Goal: Task Accomplishment & Management: Manage account settings

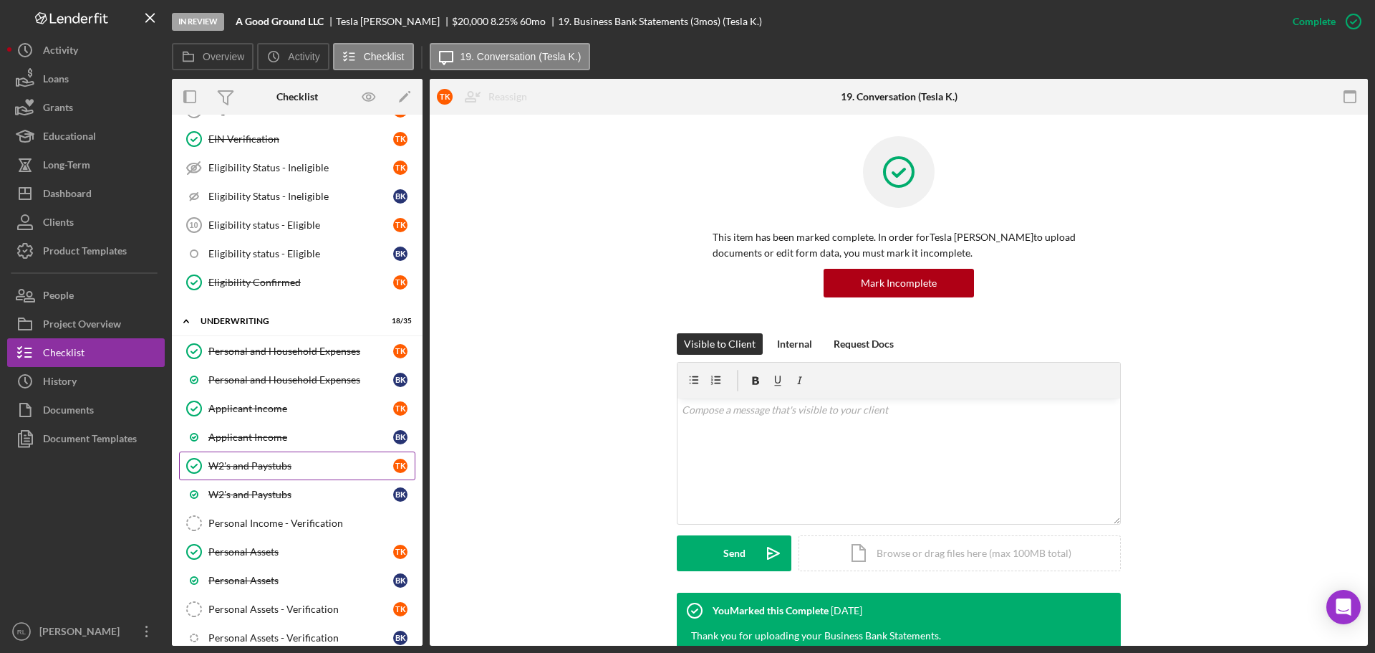
scroll to position [853, 0]
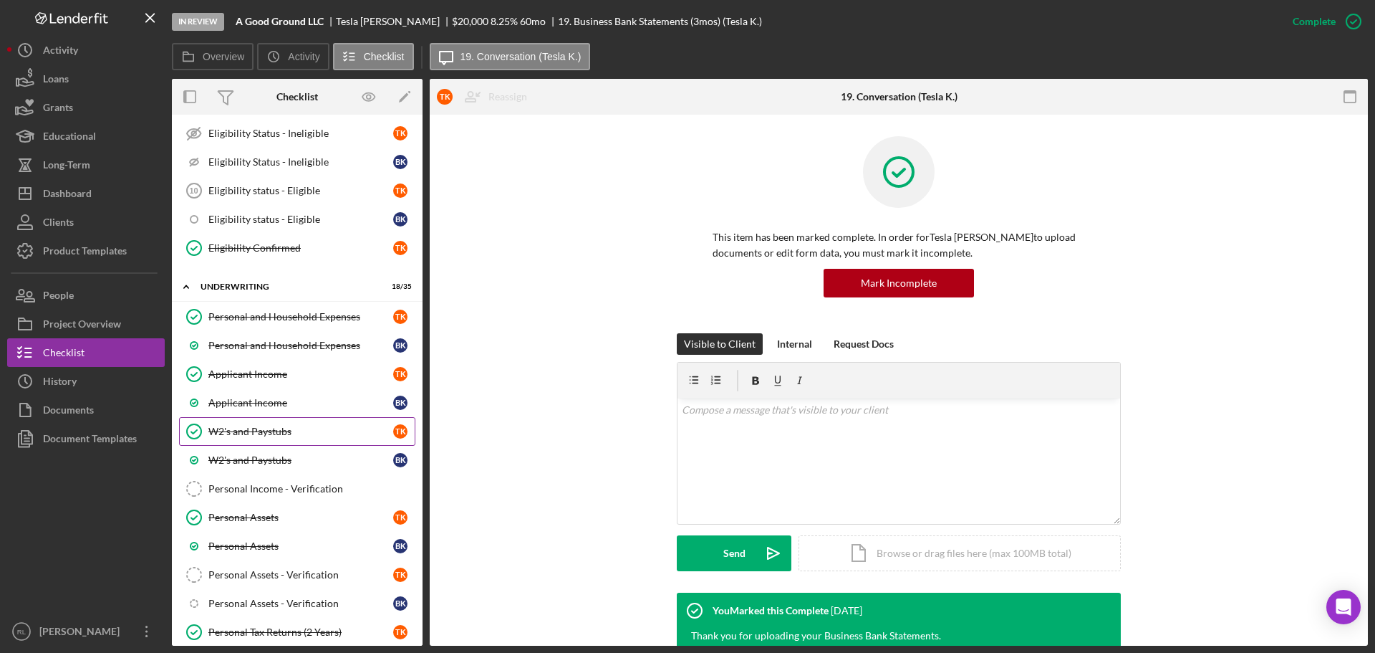
click at [284, 426] on div "W2's and Paystubs" at bounding box center [300, 431] width 185 height 11
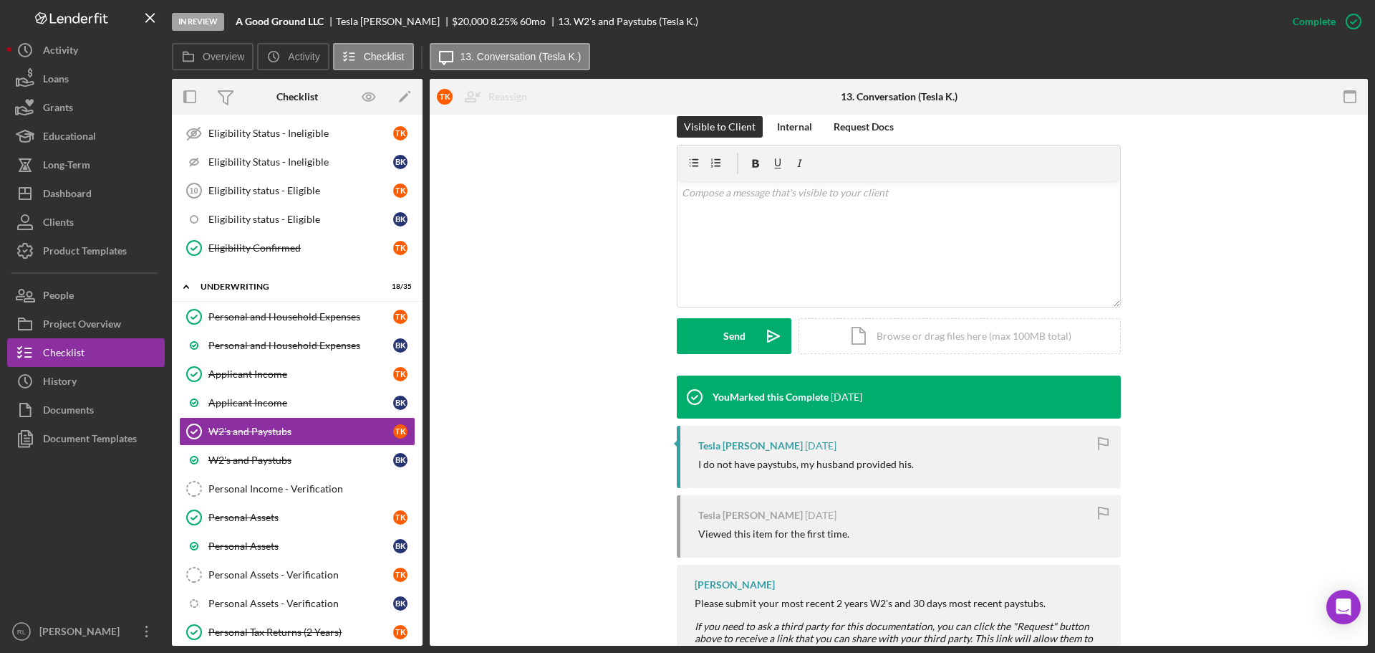
scroll to position [285, 0]
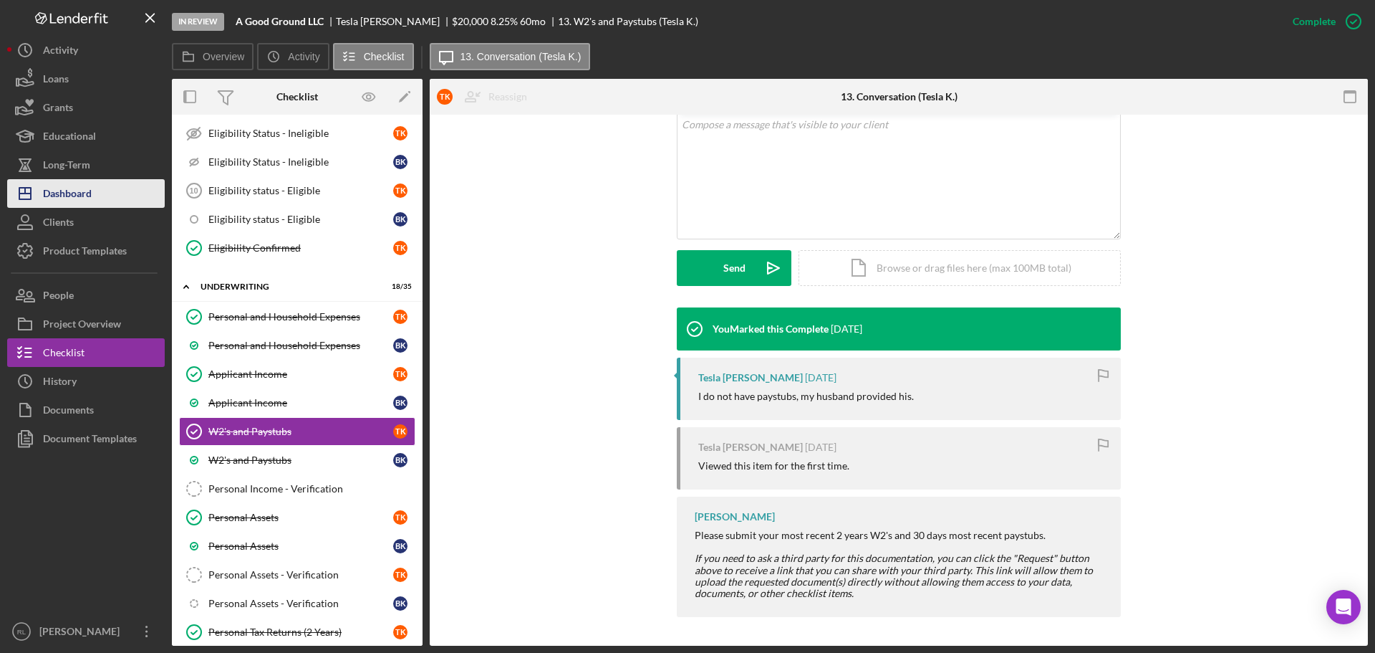
click at [77, 201] on div "Dashboard" at bounding box center [67, 195] width 49 height 32
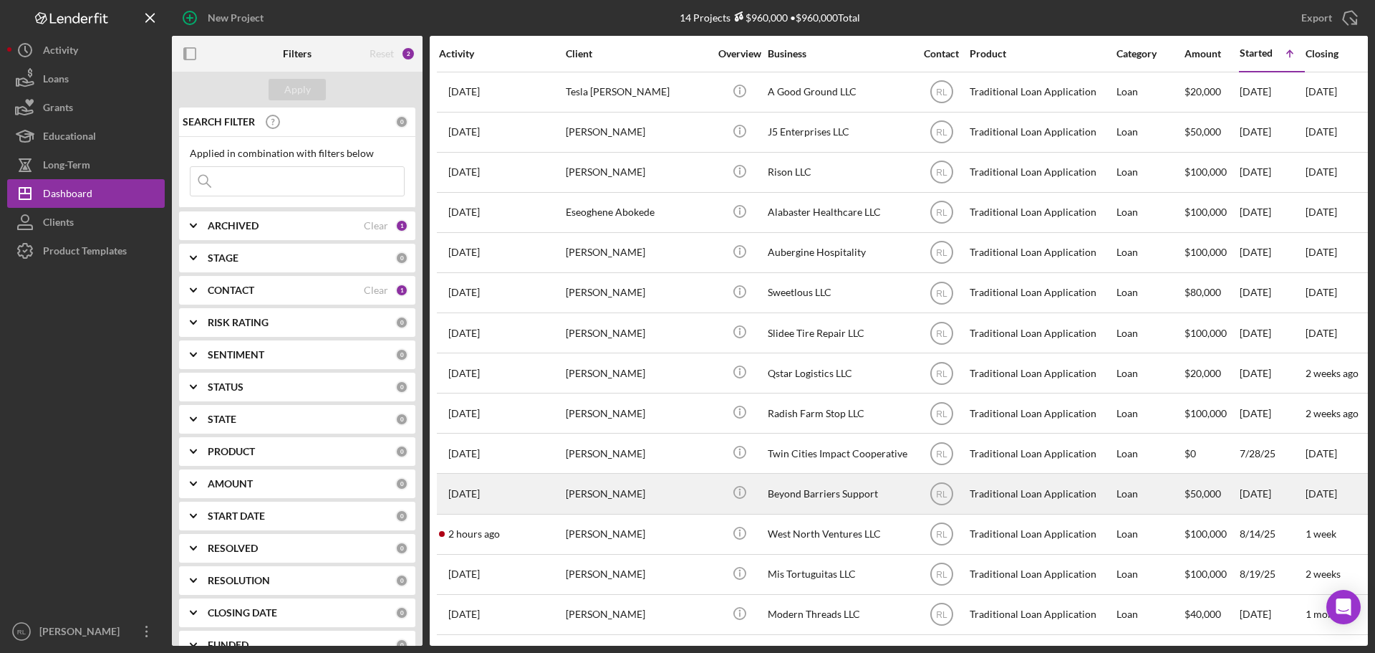
scroll to position [7, 0]
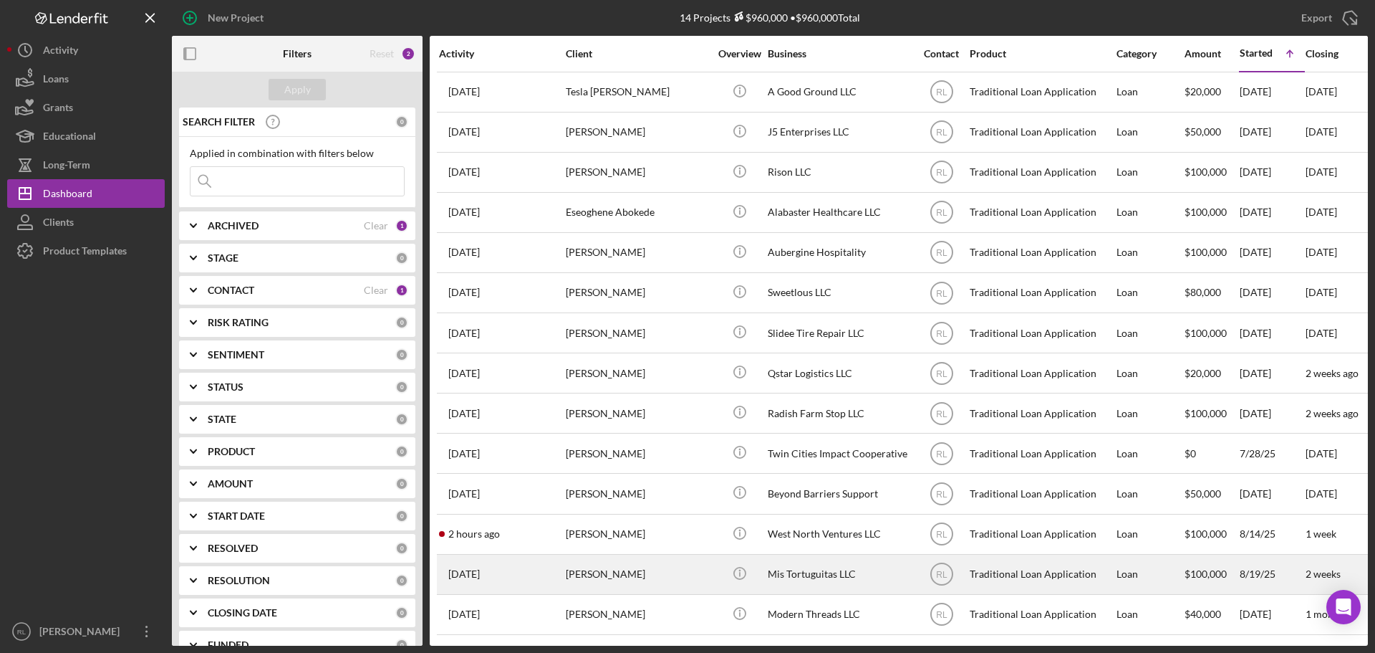
click at [661, 561] on div "[PERSON_NAME]" at bounding box center [637, 574] width 143 height 38
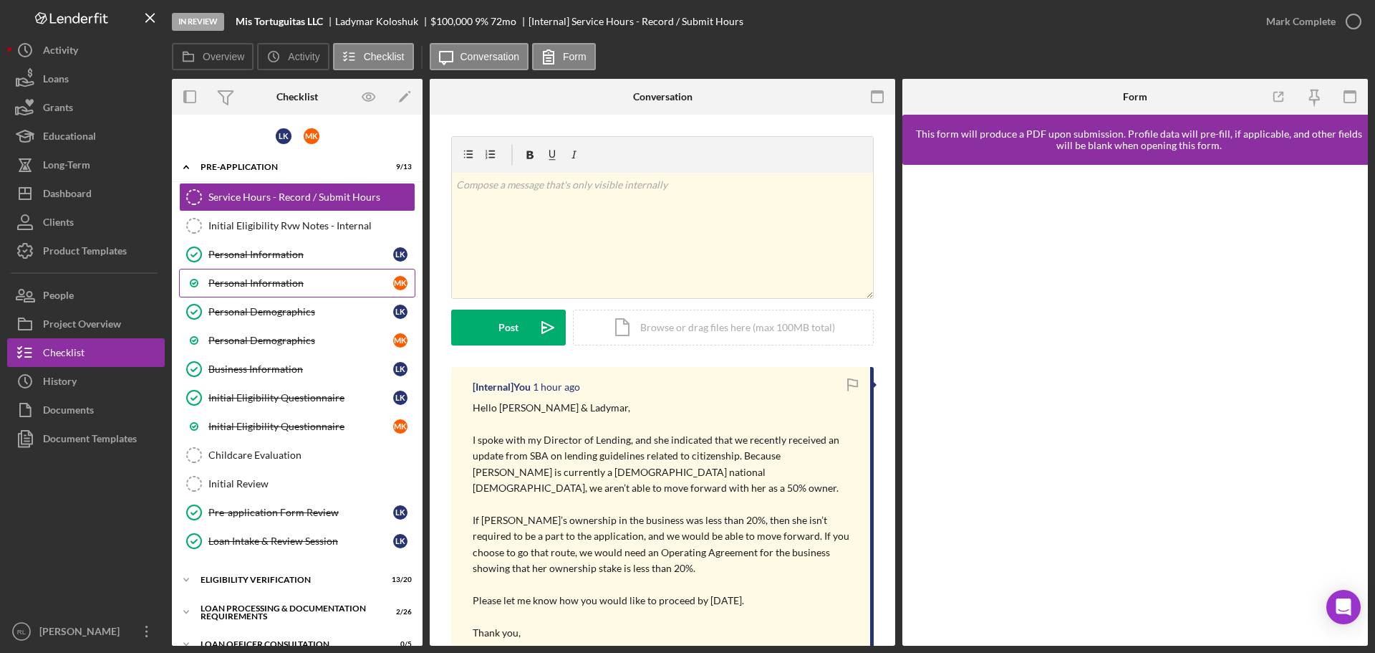
click at [320, 279] on div "Personal Information" at bounding box center [300, 282] width 185 height 11
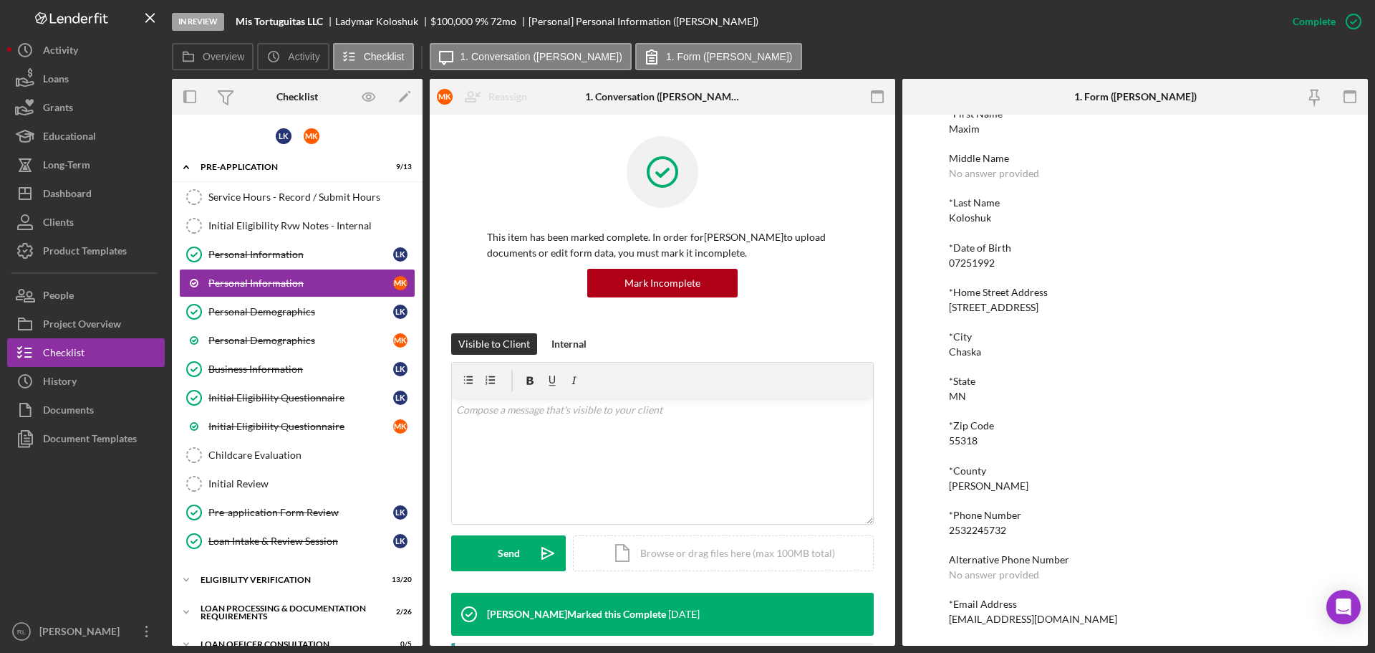
scroll to position [79, 0]
click at [985, 529] on div "2532245732" at bounding box center [977, 529] width 57 height 11
copy div "2532245732"
drag, startPoint x: 91, startPoint y: 520, endPoint x: 90, endPoint y: 427, distance: 93.1
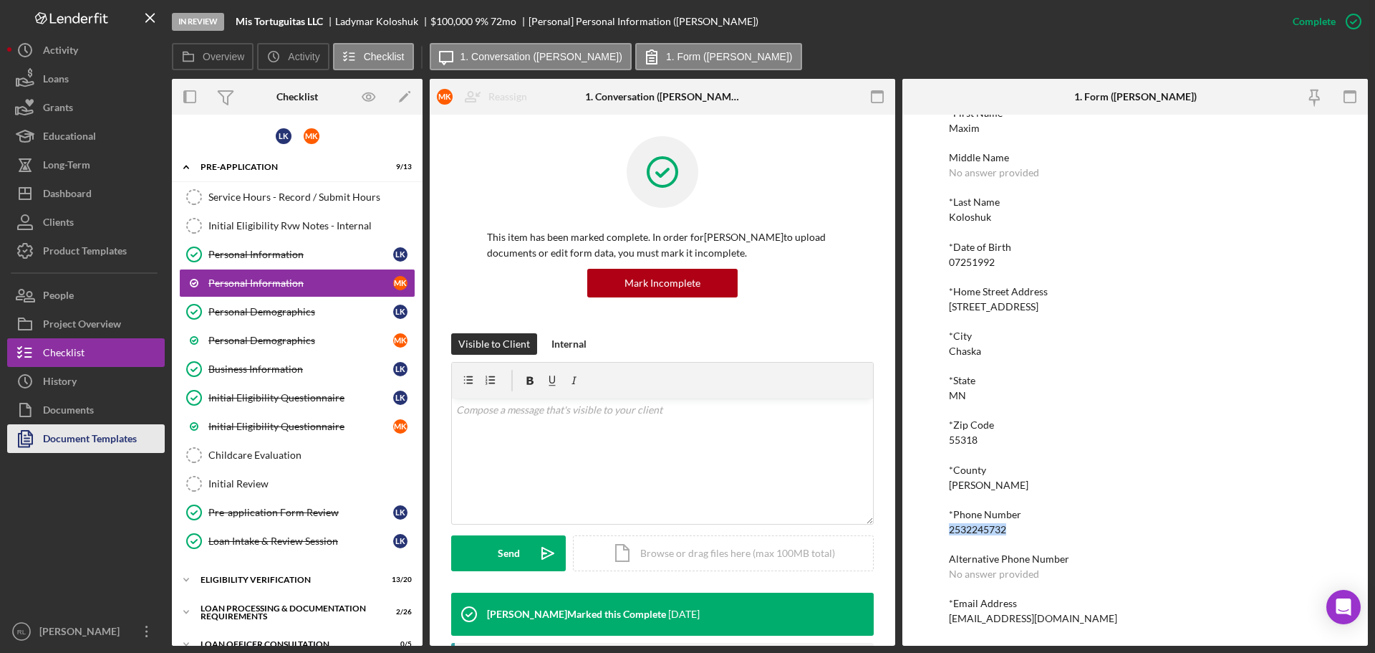
click at [91, 520] on div at bounding box center [86, 535] width 158 height 164
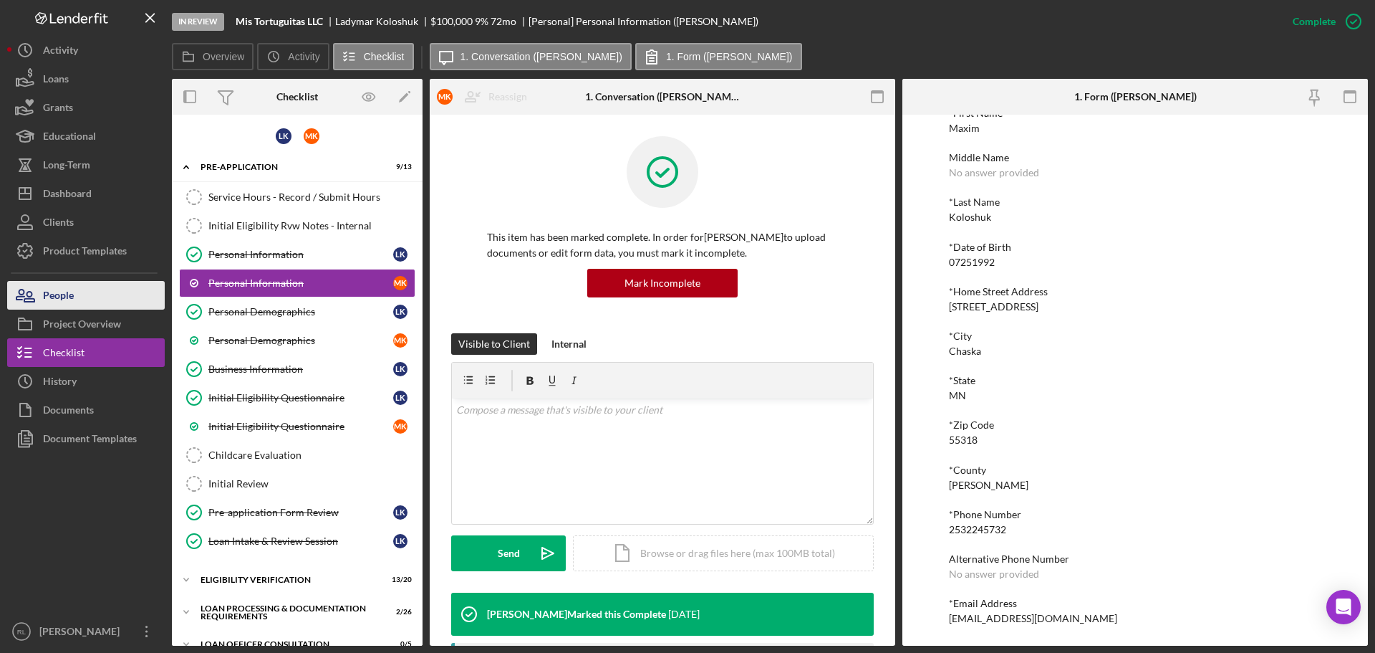
click at [82, 297] on button "People" at bounding box center [86, 295] width 158 height 29
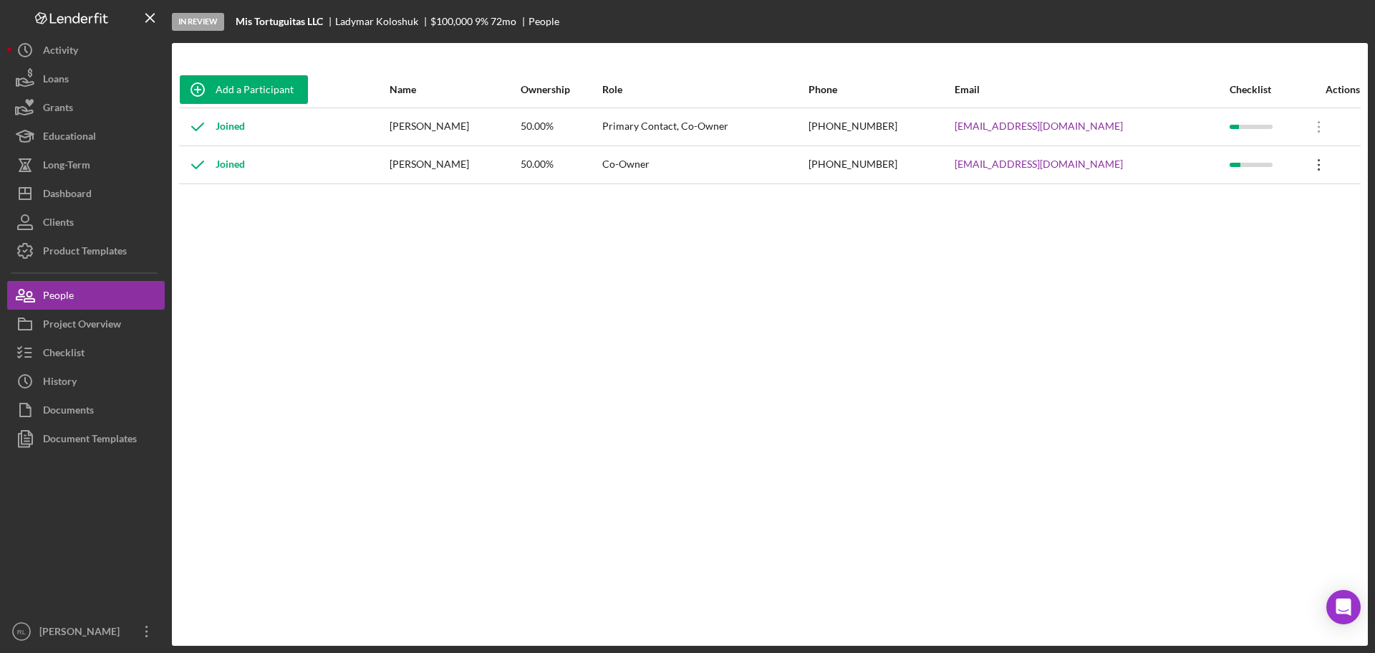
click at [1308, 161] on icon "Icon/Overflow" at bounding box center [1320, 165] width 36 height 36
click at [1105, 278] on div "Add a Participant Name Ownership Role Phone Email Checklist Actions Joined [PER…" at bounding box center [770, 344] width 1196 height 545
click at [1318, 126] on icon at bounding box center [1319, 126] width 2 height 11
click at [1049, 263] on div "Add a Participant Name Ownership Role Phone Email Checklist Actions Joined [PER…" at bounding box center [770, 344] width 1196 height 545
click at [80, 362] on div "Checklist" at bounding box center [64, 354] width 42 height 32
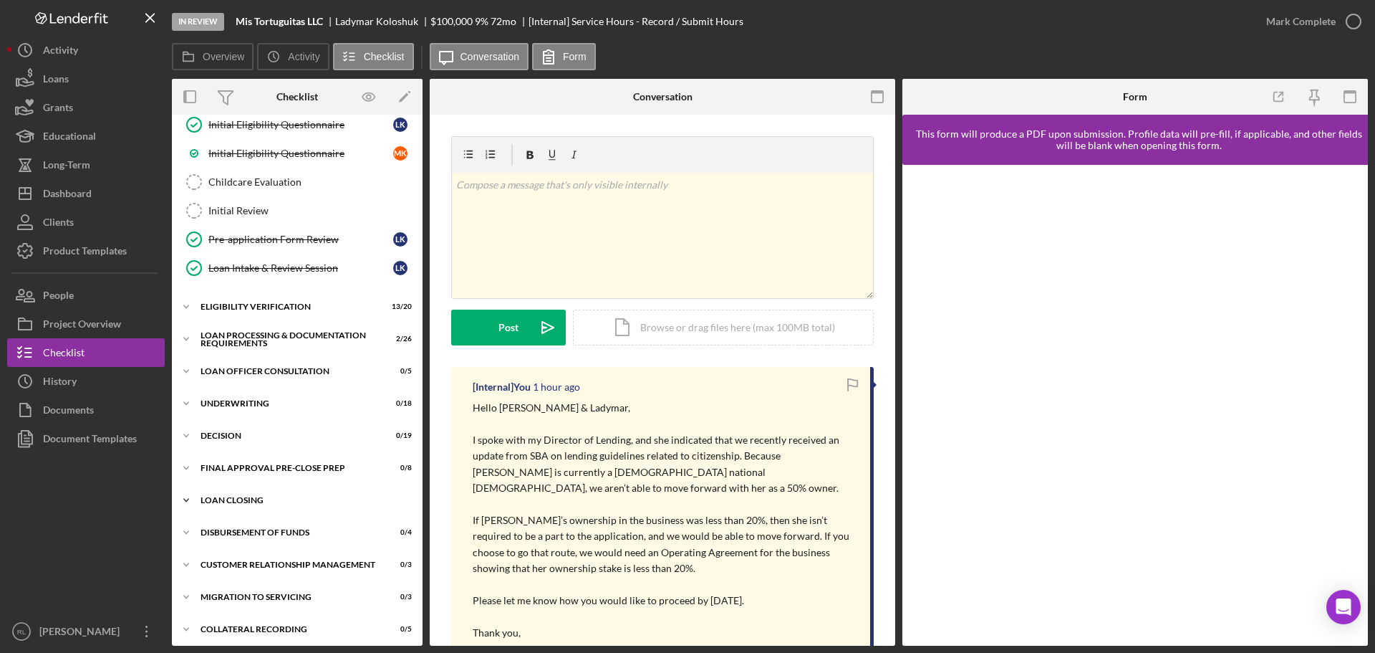
scroll to position [279, 0]
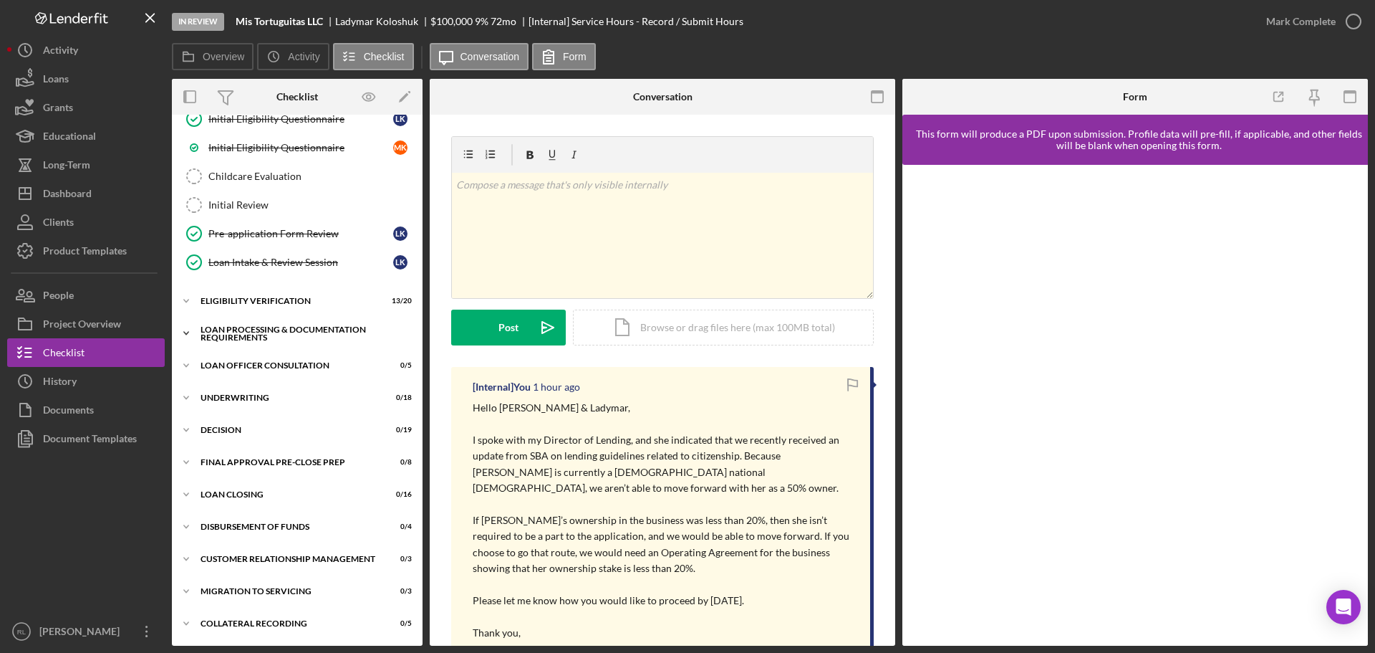
click at [264, 339] on div "Loan Processing & Documentation Requirements" at bounding box center [303, 333] width 204 height 16
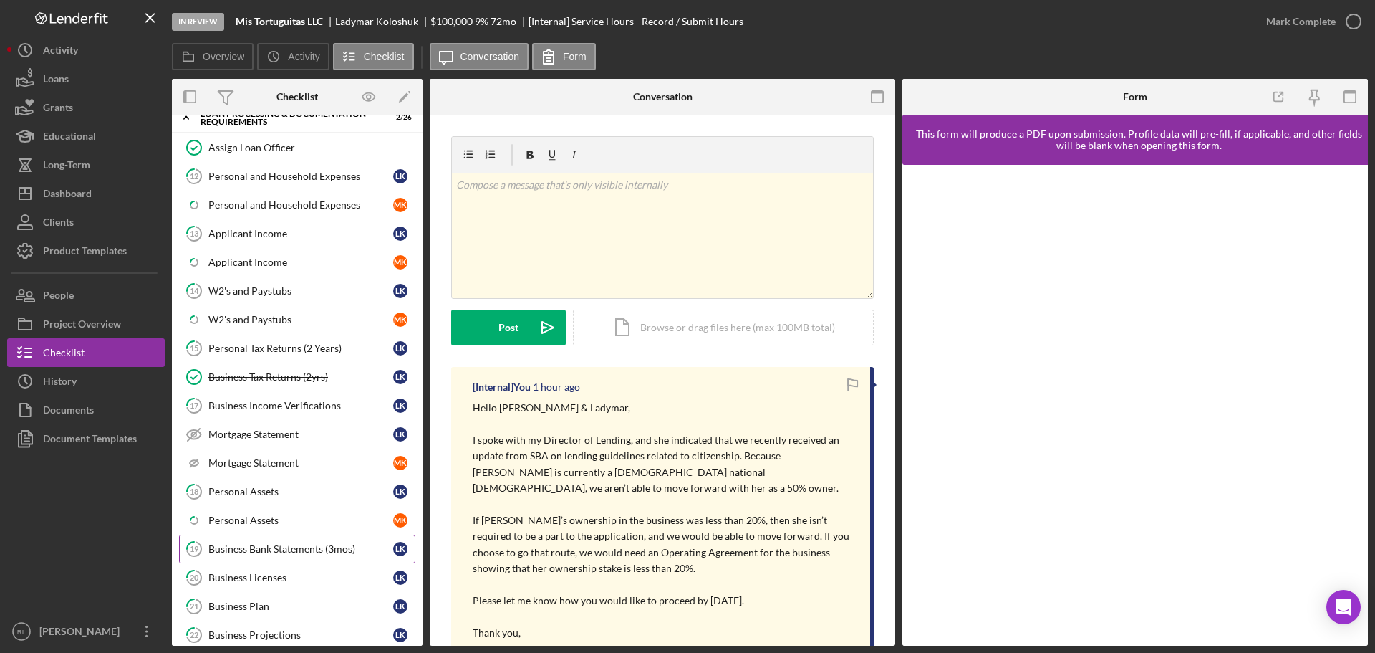
scroll to position [422, 0]
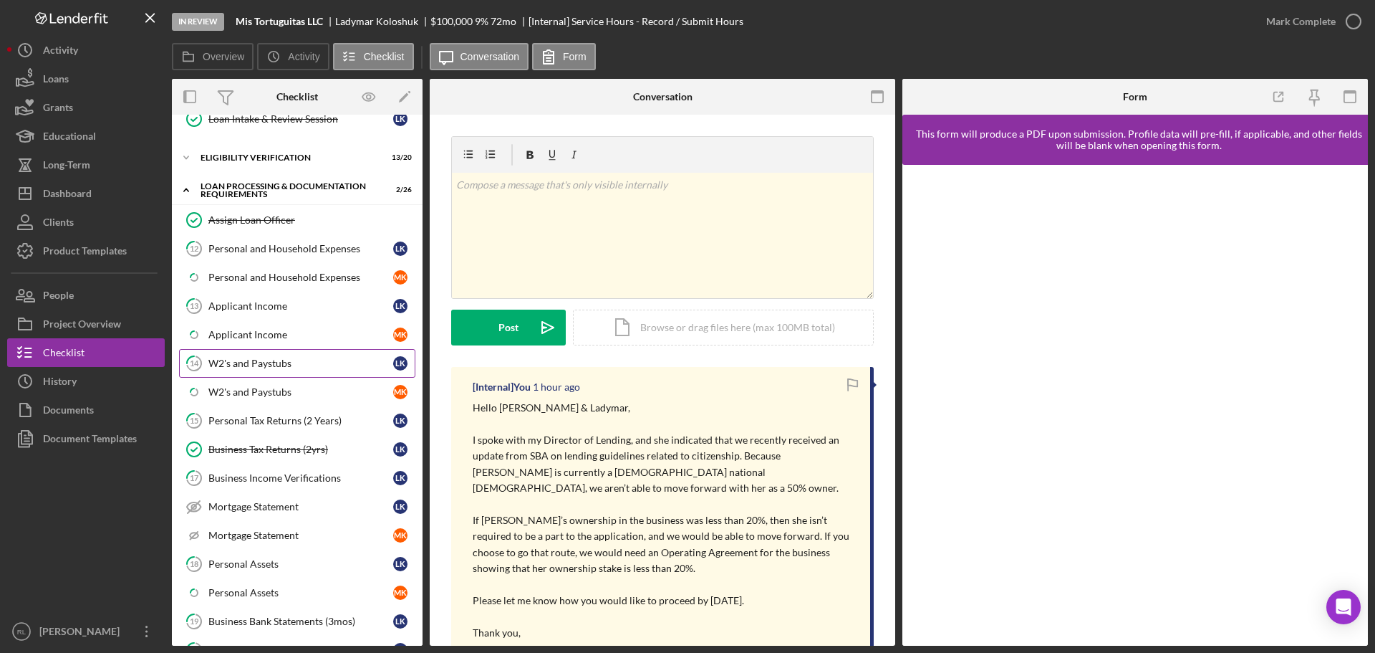
click at [277, 375] on link "14 W2's and Paystubs L K" at bounding box center [297, 363] width 236 height 29
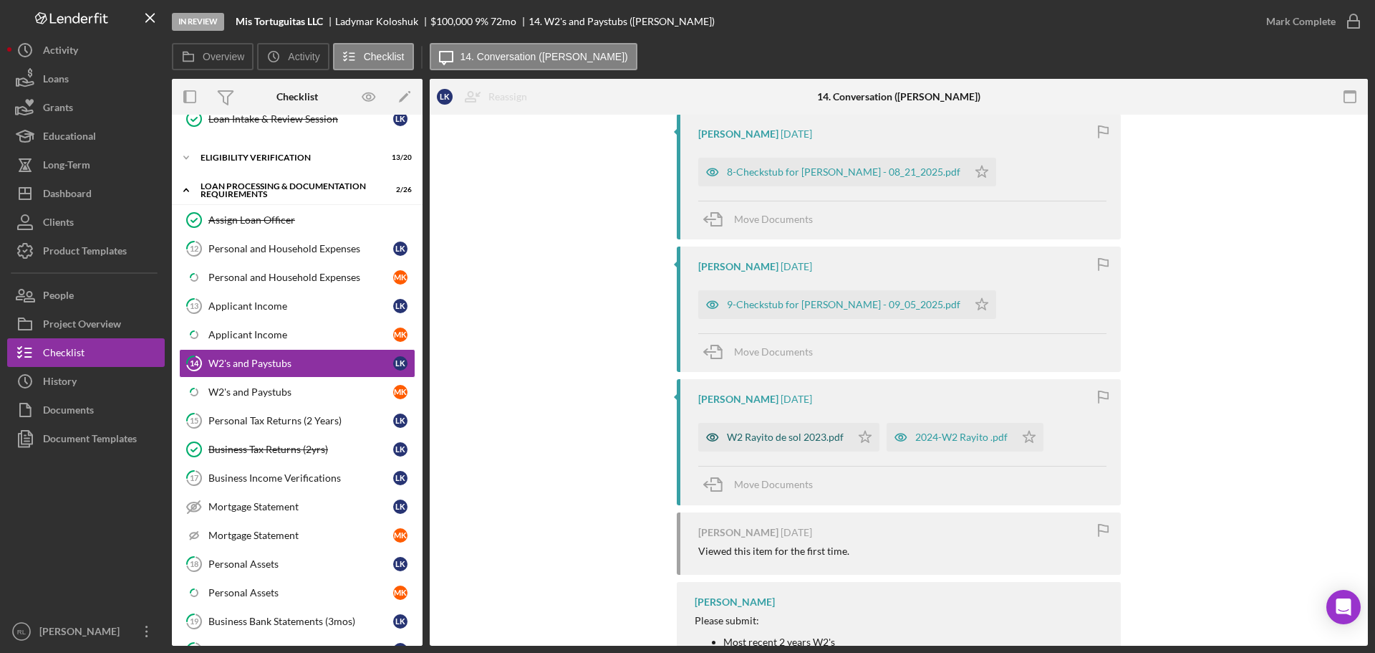
scroll to position [287, 0]
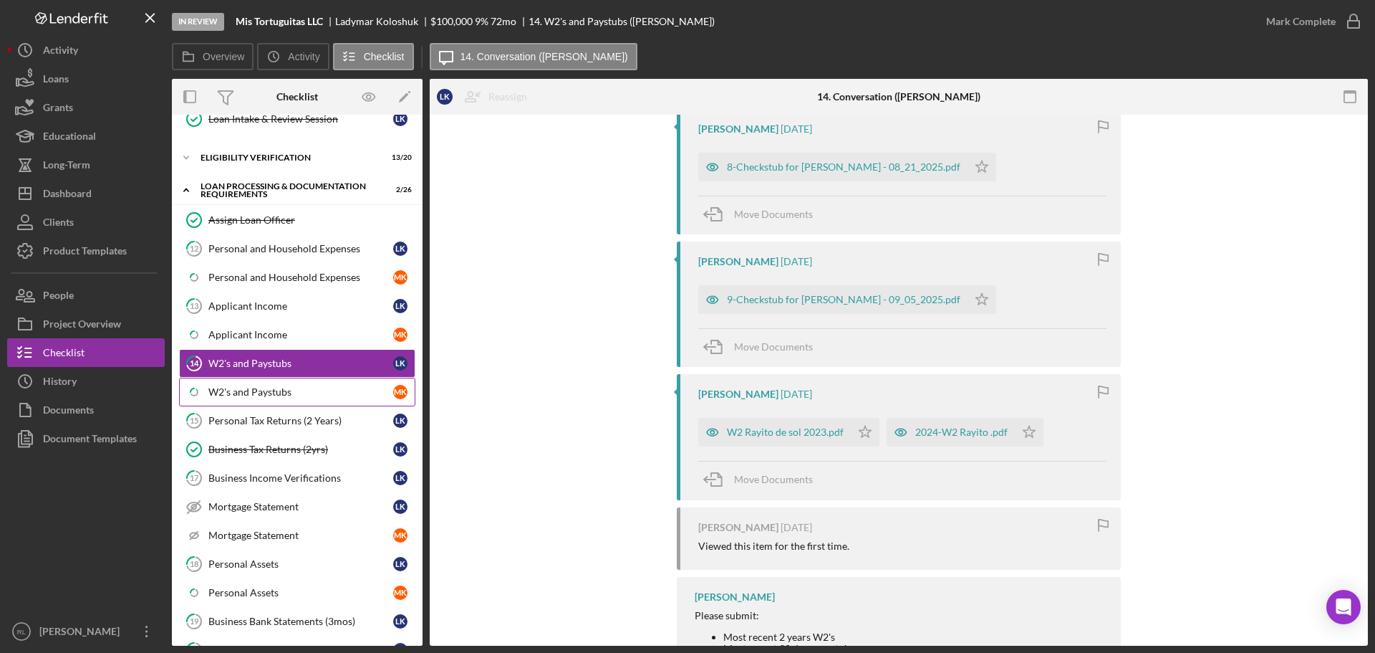
click at [265, 394] on div "W2's and Paystubs" at bounding box center [300, 391] width 185 height 11
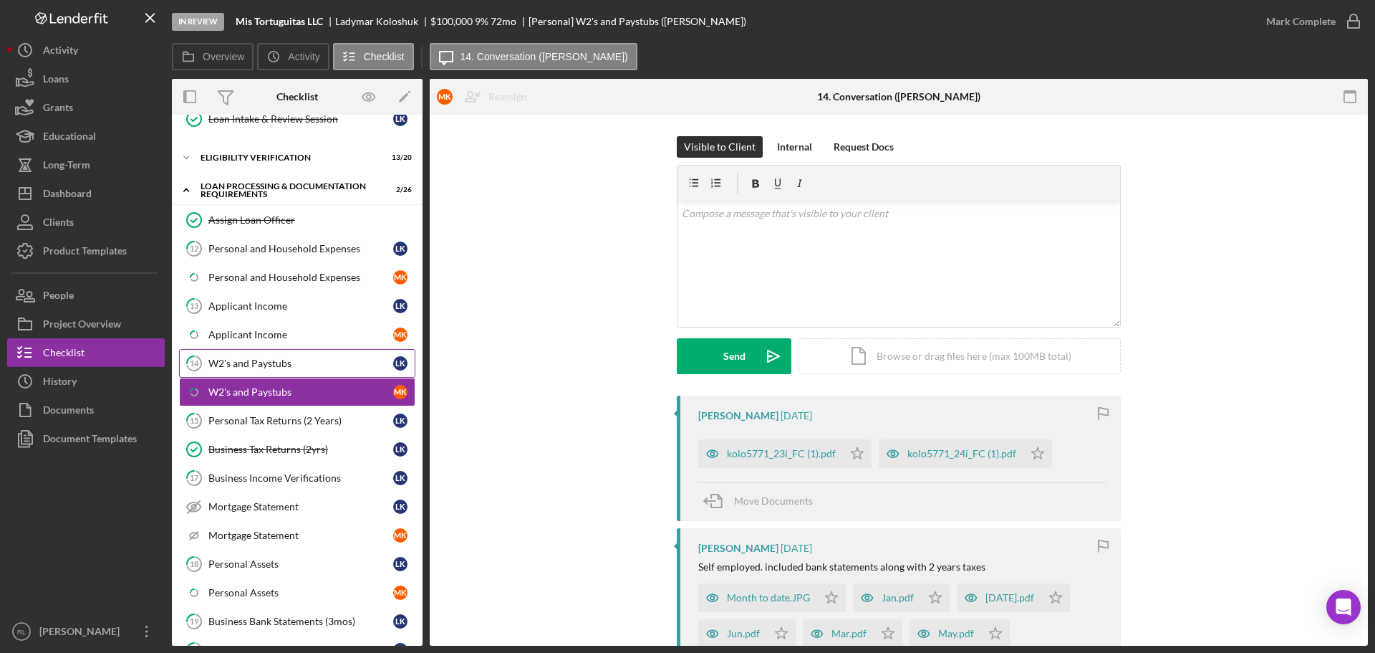
click at [296, 369] on div "W2's and Paystubs" at bounding box center [300, 362] width 185 height 11
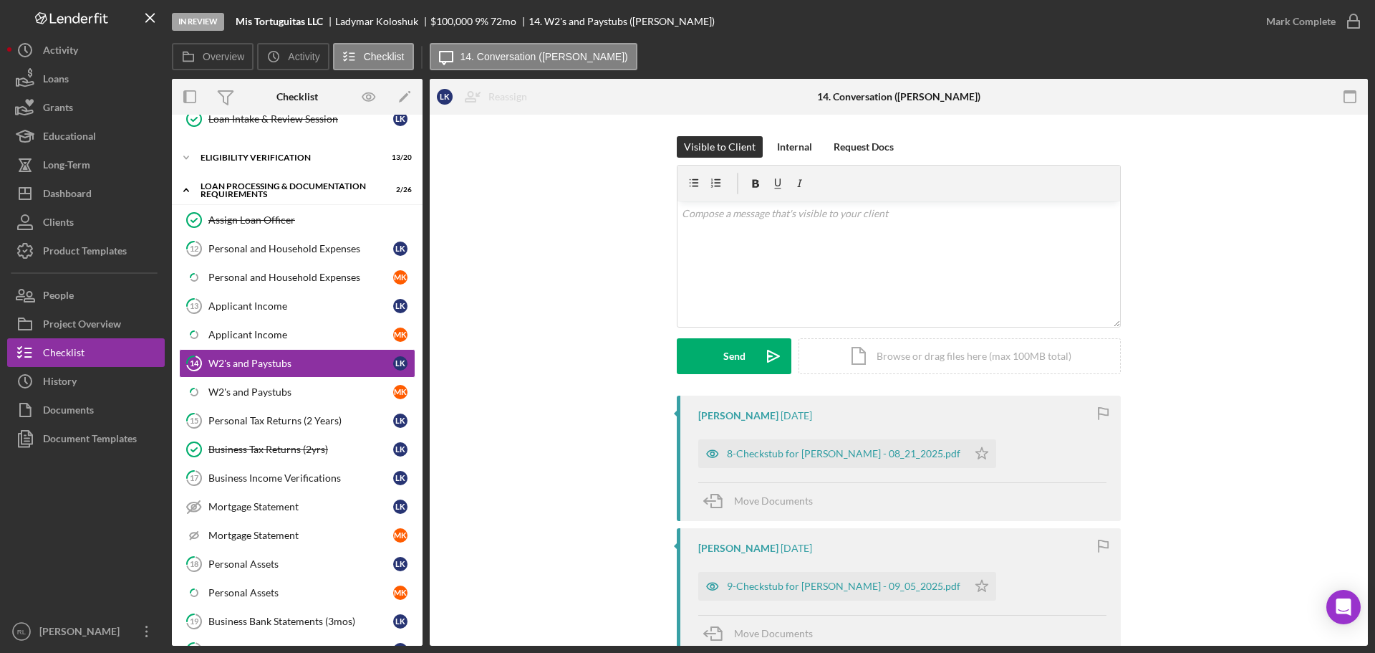
click at [817, 390] on div "Visible to Client Internal Request Docs v Color teal Color pink Remove color Ad…" at bounding box center [899, 265] width 444 height 259
drag, startPoint x: 817, startPoint y: 155, endPoint x: 653, endPoint y: 151, distance: 164.8
drag, startPoint x: 653, startPoint y: 151, endPoint x: 640, endPoint y: 135, distance: 19.9
drag, startPoint x: 640, startPoint y: 135, endPoint x: 584, endPoint y: 133, distance: 56.7
click at [584, 133] on div "Visible to Client Internal Request Docs v Color teal Color pink Remove color Ad…" at bounding box center [899, 618] width 938 height 1007
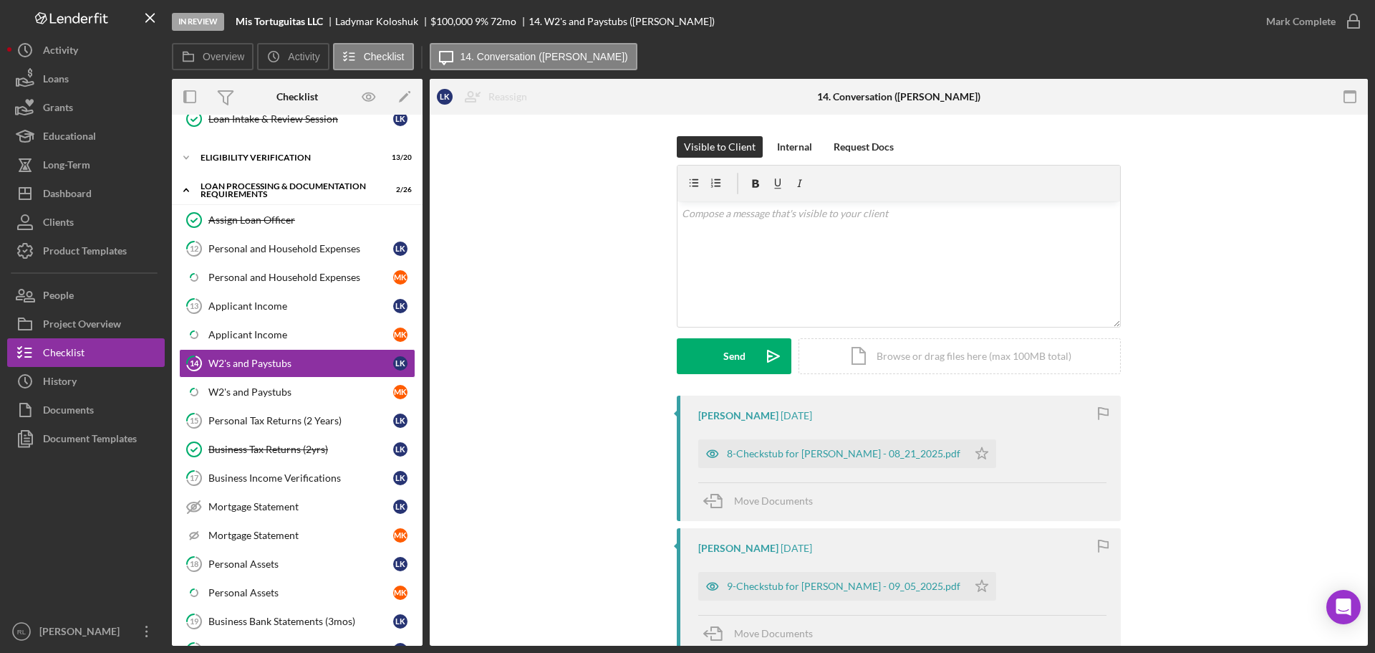
click at [584, 133] on div "Visible to Client Internal Request Docs v Color teal Color pink Remove color Ad…" at bounding box center [899, 618] width 938 height 1007
click at [607, 133] on div "Visible to Client Internal Request Docs v Color teal Color pink Remove color Ad…" at bounding box center [899, 618] width 938 height 1007
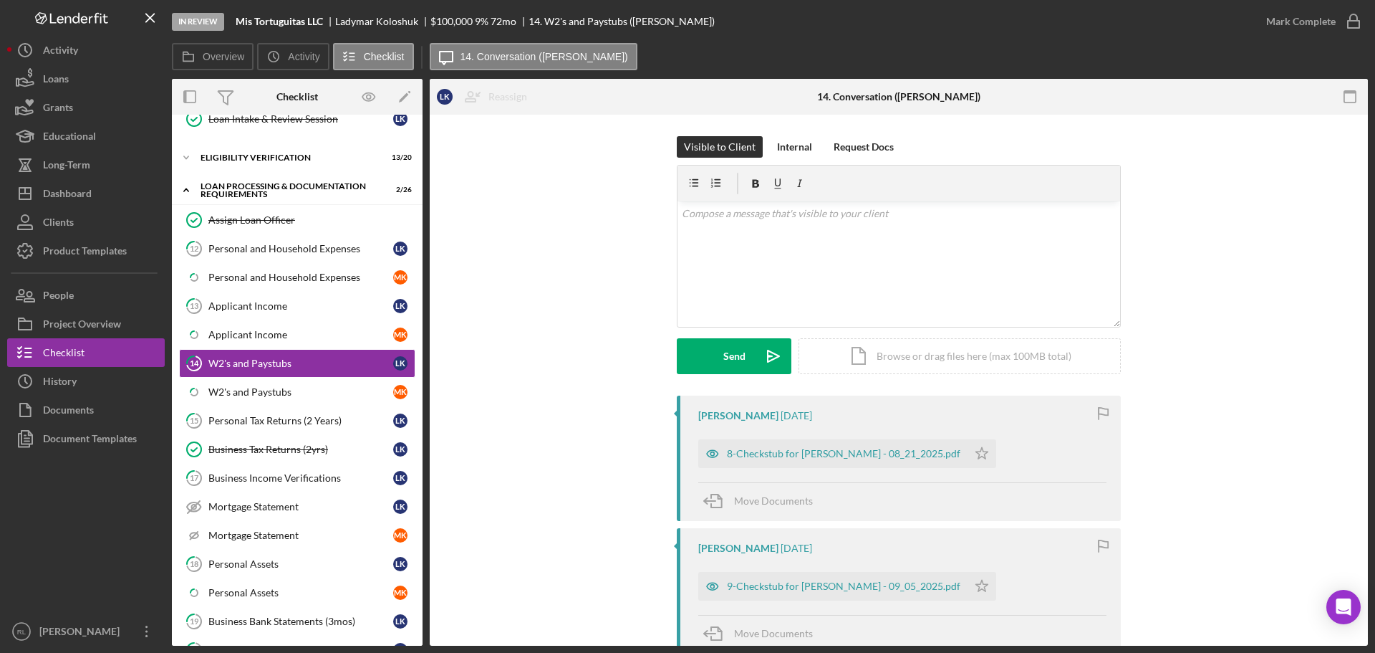
click at [607, 133] on div "Visible to Client Internal Request Docs v Color teal Color pink Remove color Ad…" at bounding box center [899, 618] width 938 height 1007
click at [75, 197] on div "Dashboard" at bounding box center [67, 195] width 49 height 32
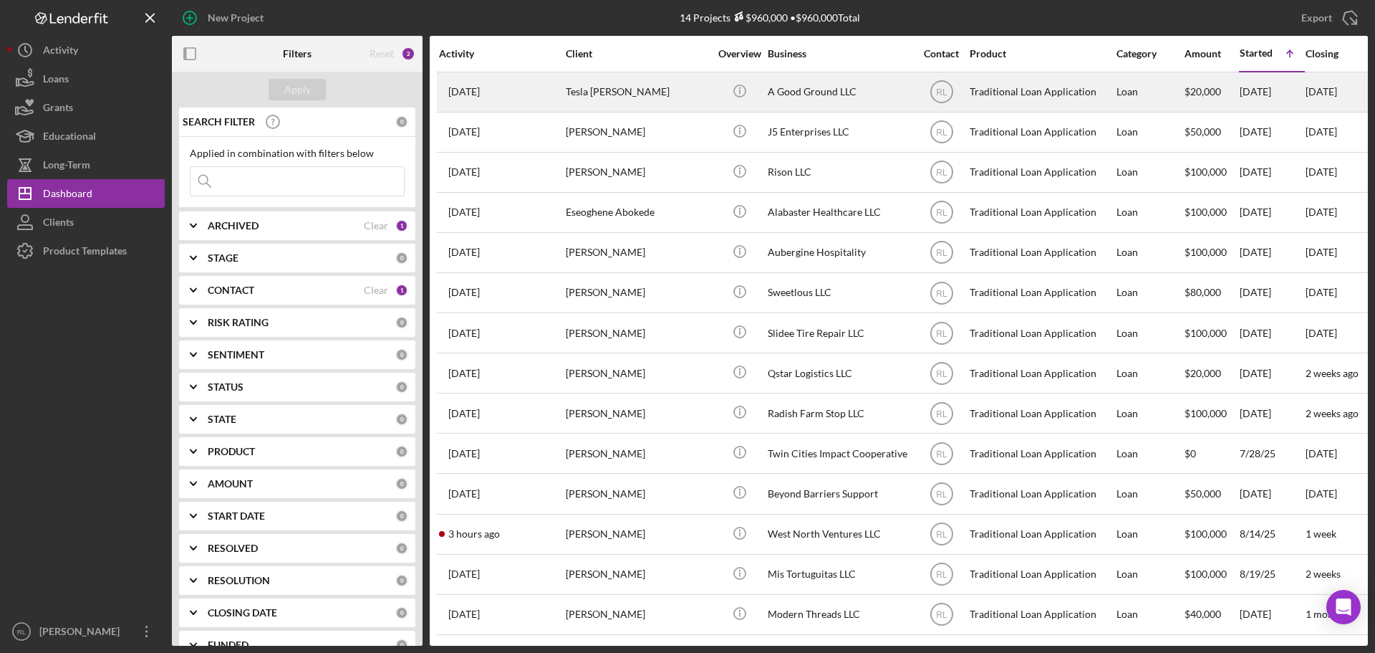
click at [688, 92] on div "Tesla [PERSON_NAME]" at bounding box center [637, 92] width 143 height 38
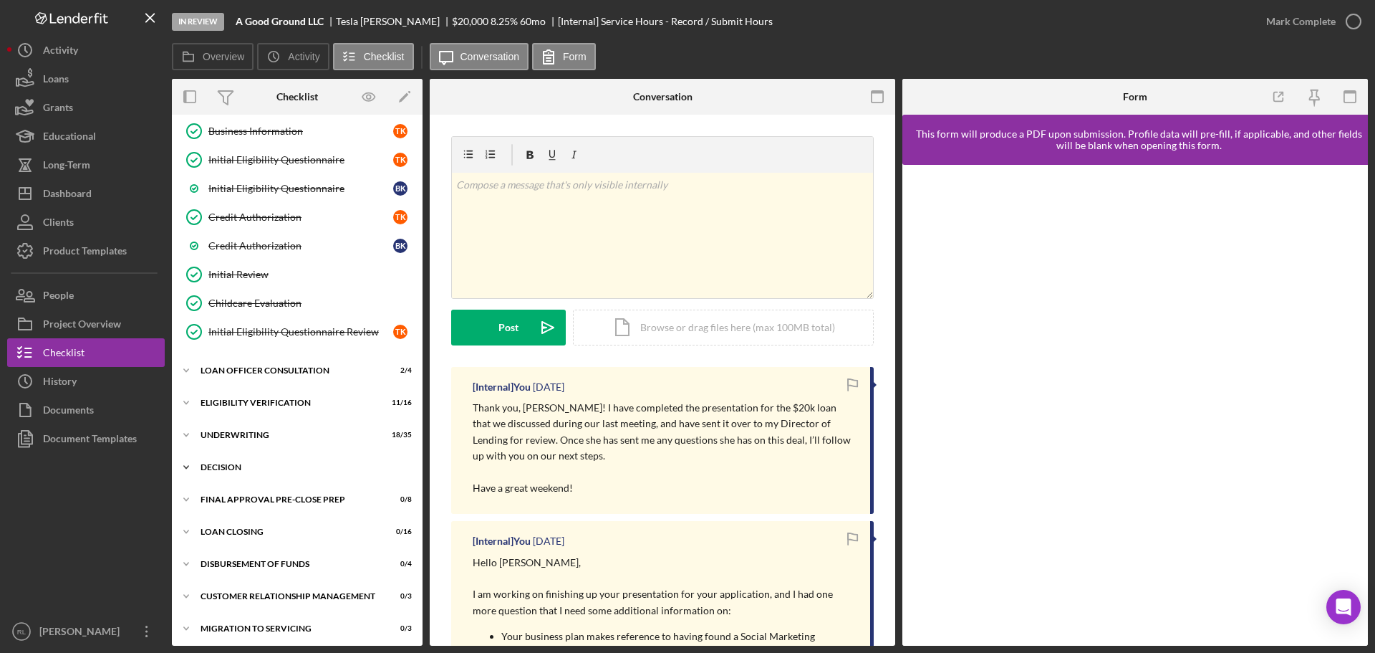
scroll to position [243, 0]
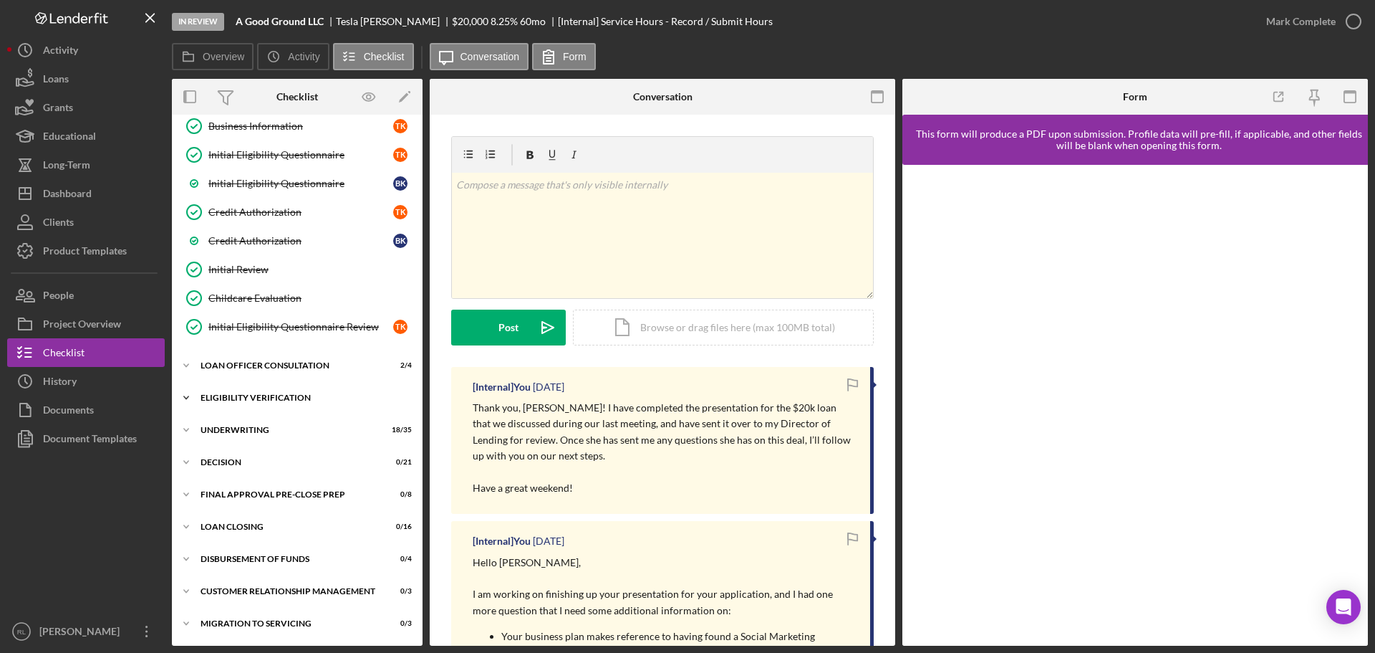
click at [277, 390] on div "Icon/Expander Eligibility Verification 11 / 16" at bounding box center [297, 397] width 251 height 29
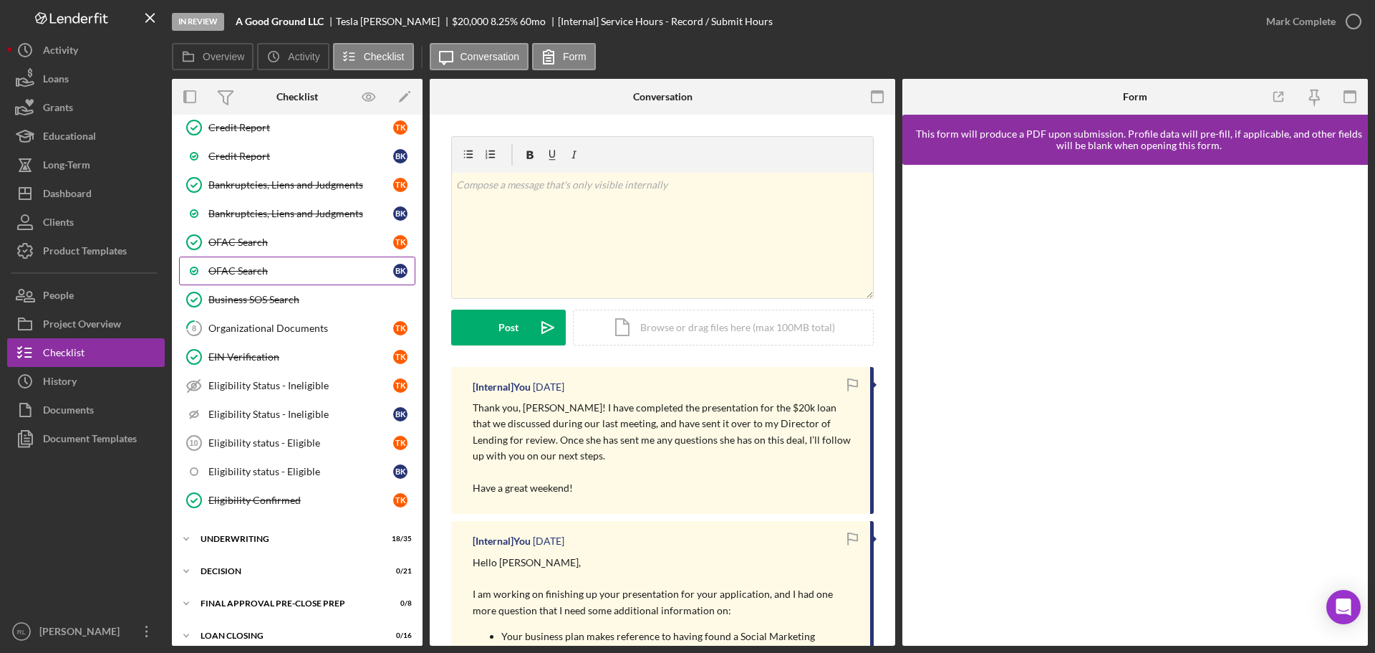
scroll to position [601, 0]
click at [279, 549] on div "Icon/Expander Underwriting 18 / 35" at bounding box center [297, 538] width 251 height 29
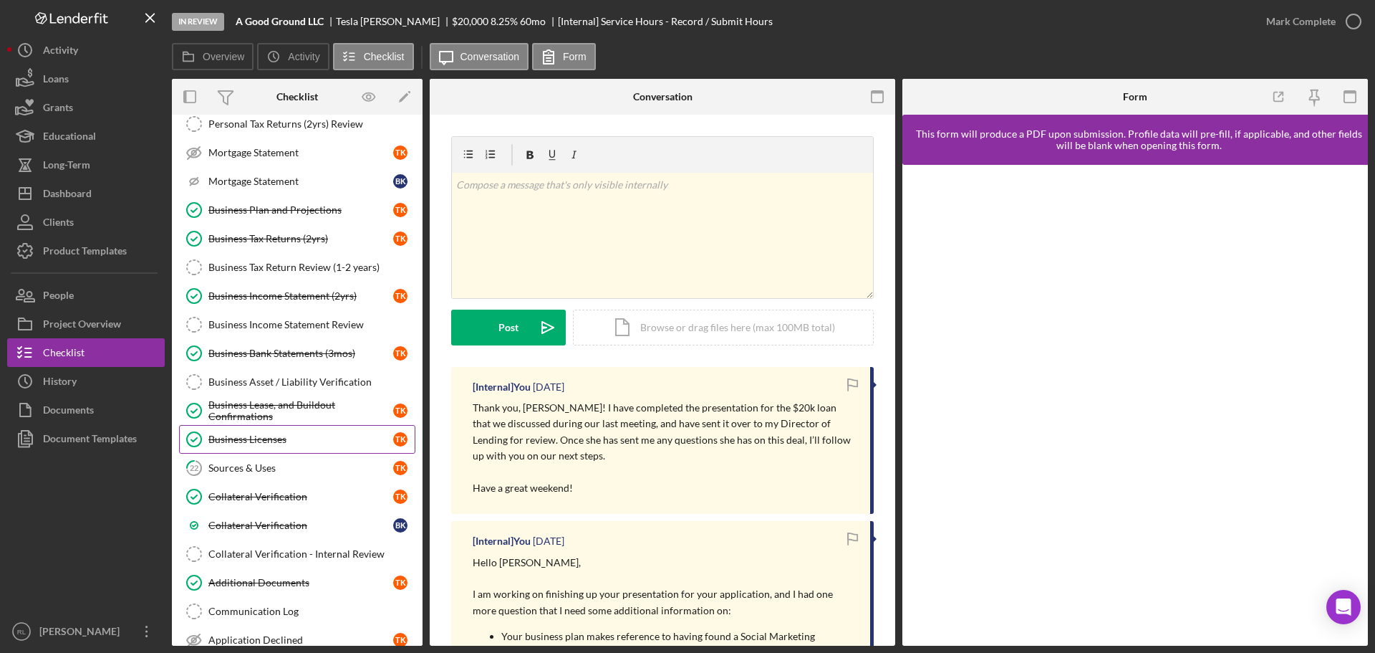
scroll to position [1317, 0]
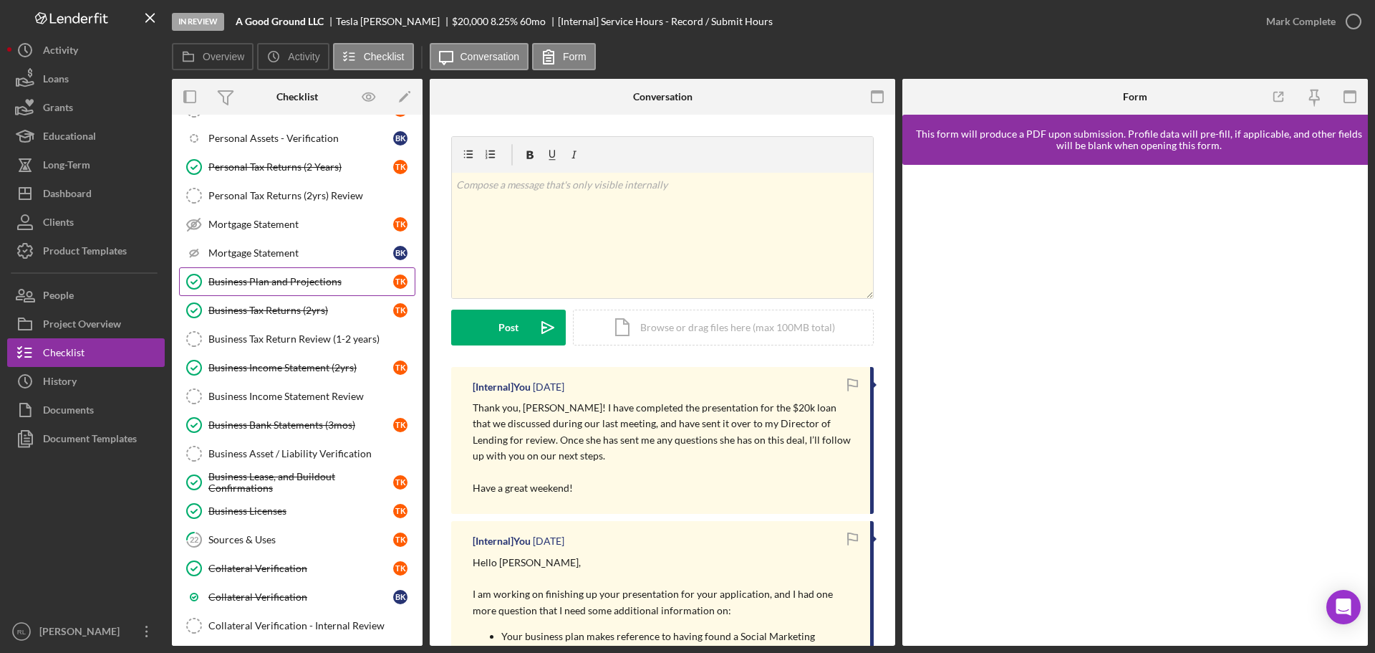
drag, startPoint x: 322, startPoint y: 282, endPoint x: 501, endPoint y: 387, distance: 207.4
click at [322, 282] on div "Business Plan and Projections" at bounding box center [300, 281] width 185 height 11
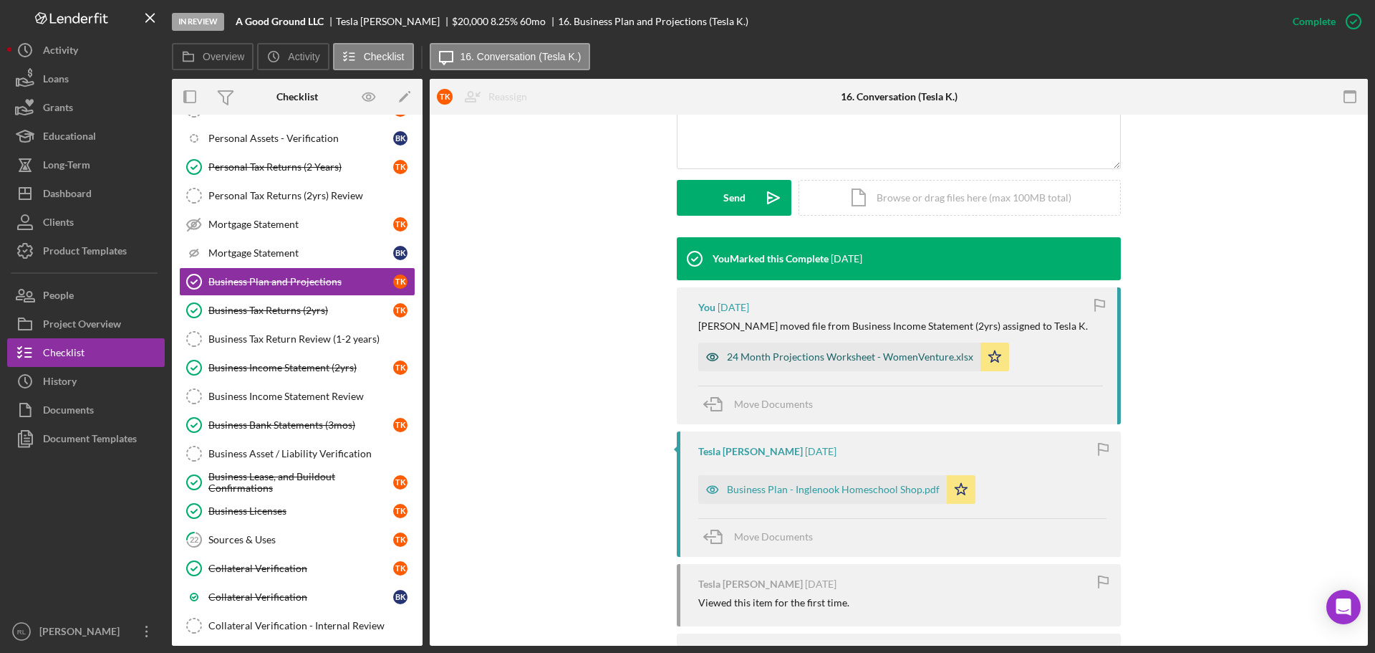
scroll to position [358, 0]
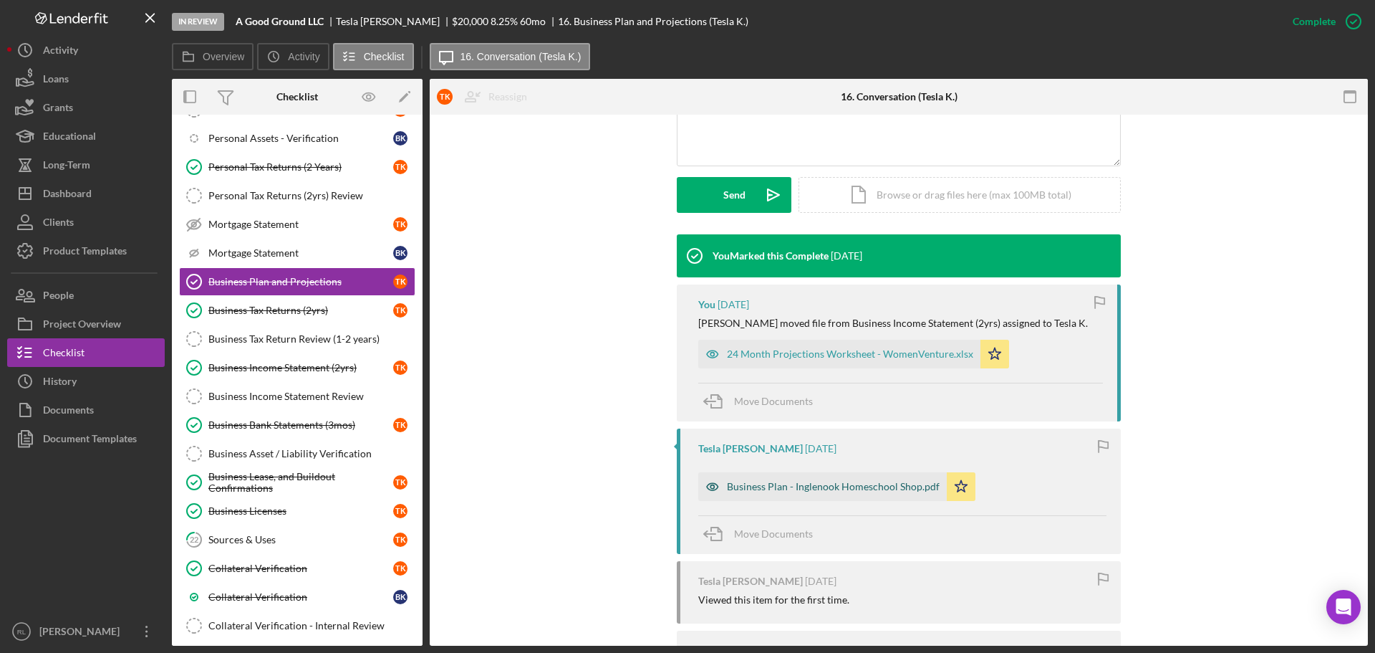
click at [805, 486] on div "Business Plan - Inglenook Homeschool Shop.pdf" at bounding box center [833, 486] width 213 height 11
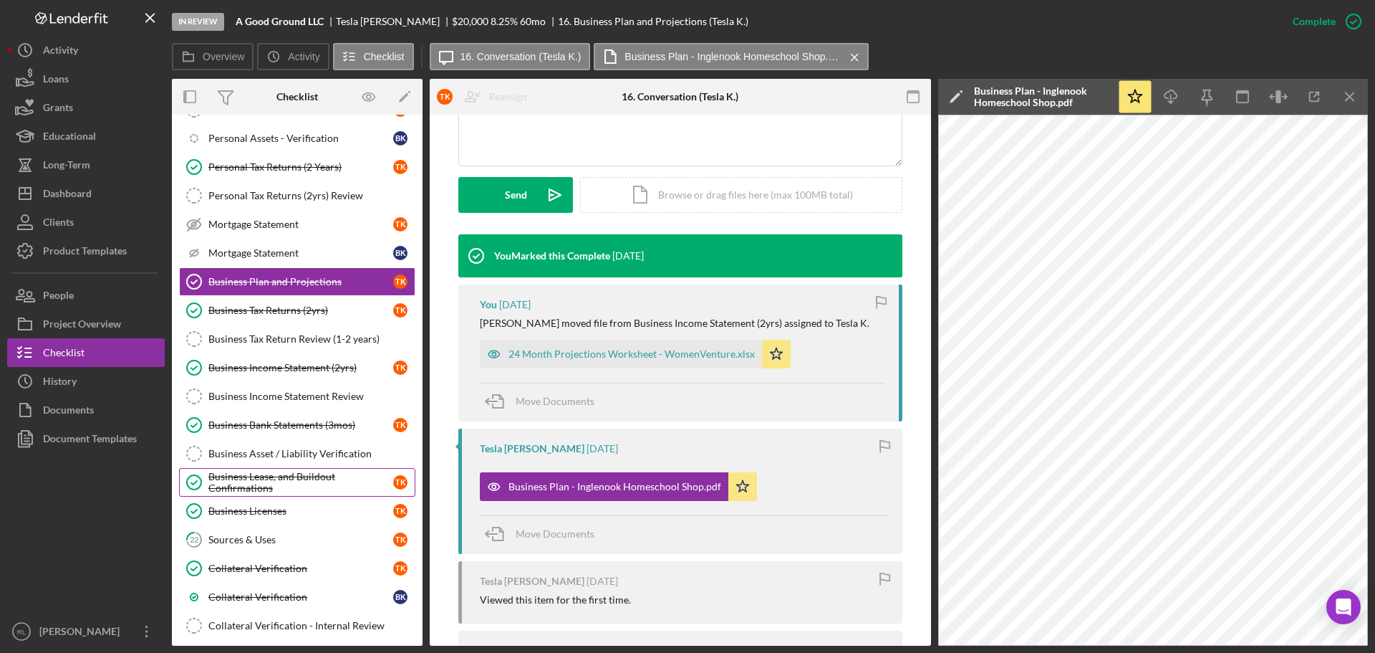
click at [287, 488] on div "Business Lease, and Buildout Confirmations" at bounding box center [300, 482] width 185 height 23
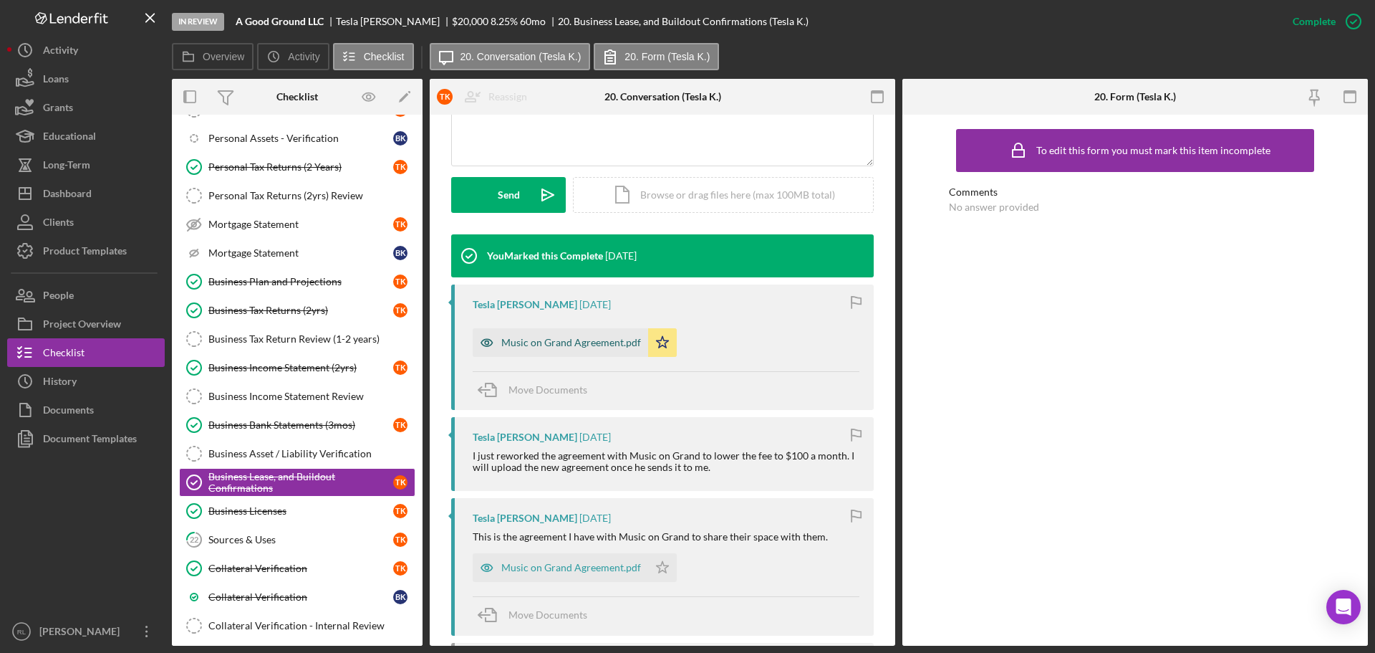
click at [577, 334] on div "Music on Grand Agreement.pdf" at bounding box center [561, 342] width 176 height 29
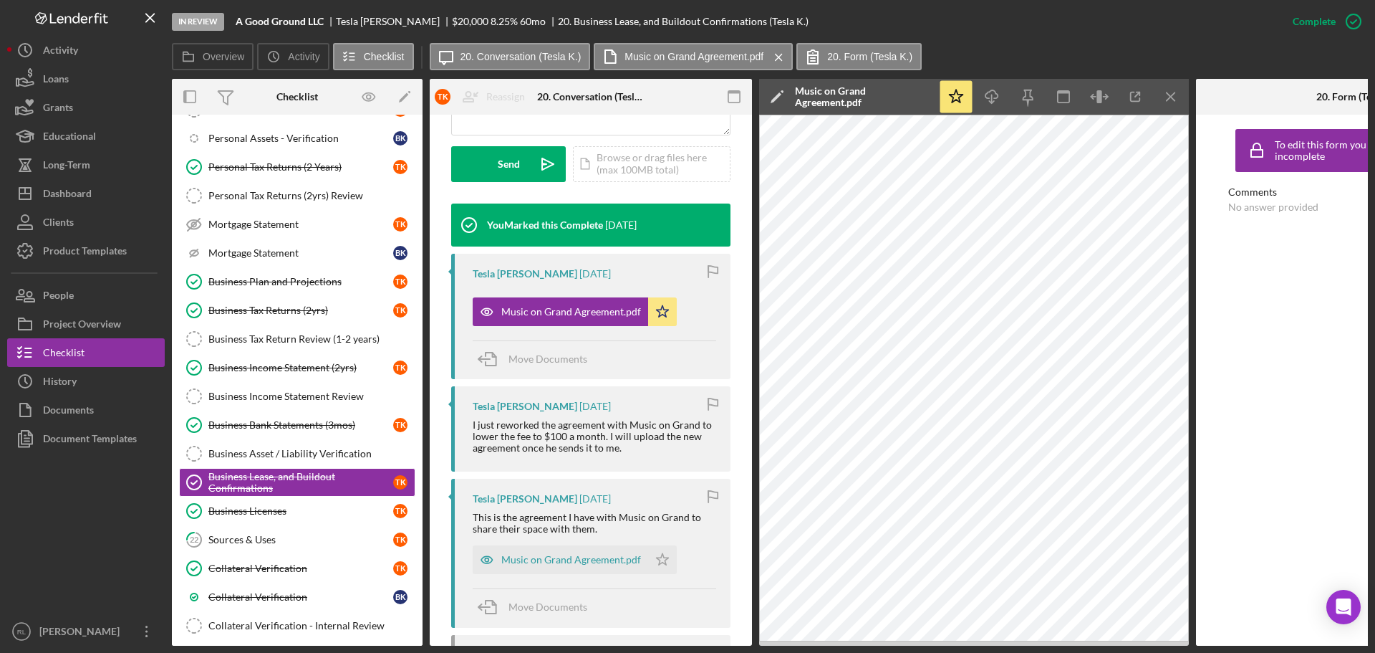
scroll to position [446, 0]
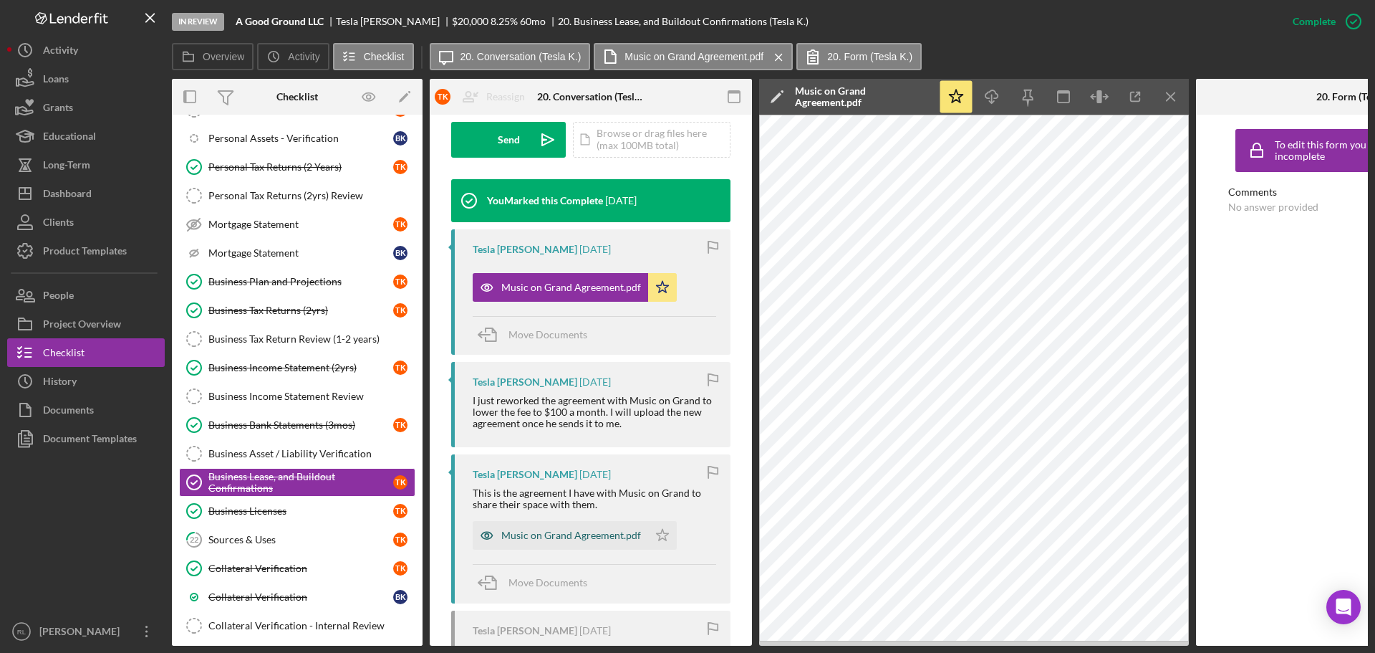
click at [576, 529] on div "Music on Grand Agreement.pdf" at bounding box center [571, 534] width 140 height 11
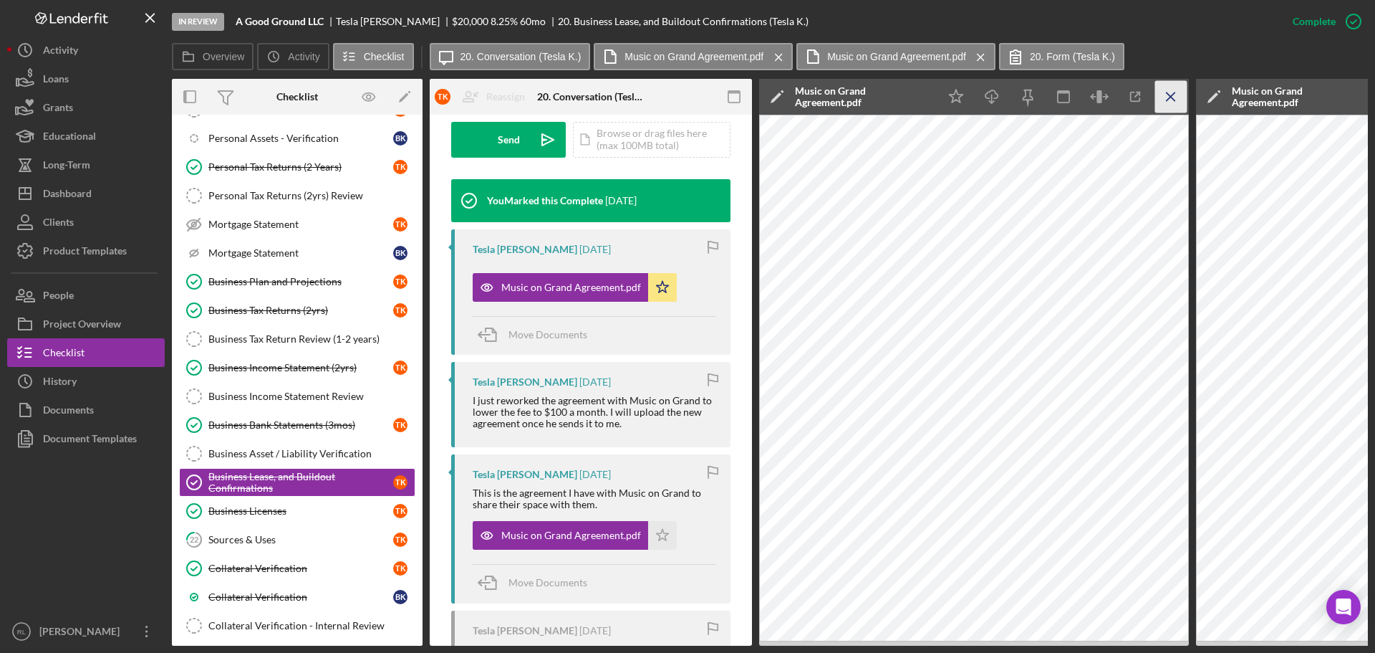
click at [1169, 94] on icon "Icon/Menu Close" at bounding box center [1172, 97] width 32 height 32
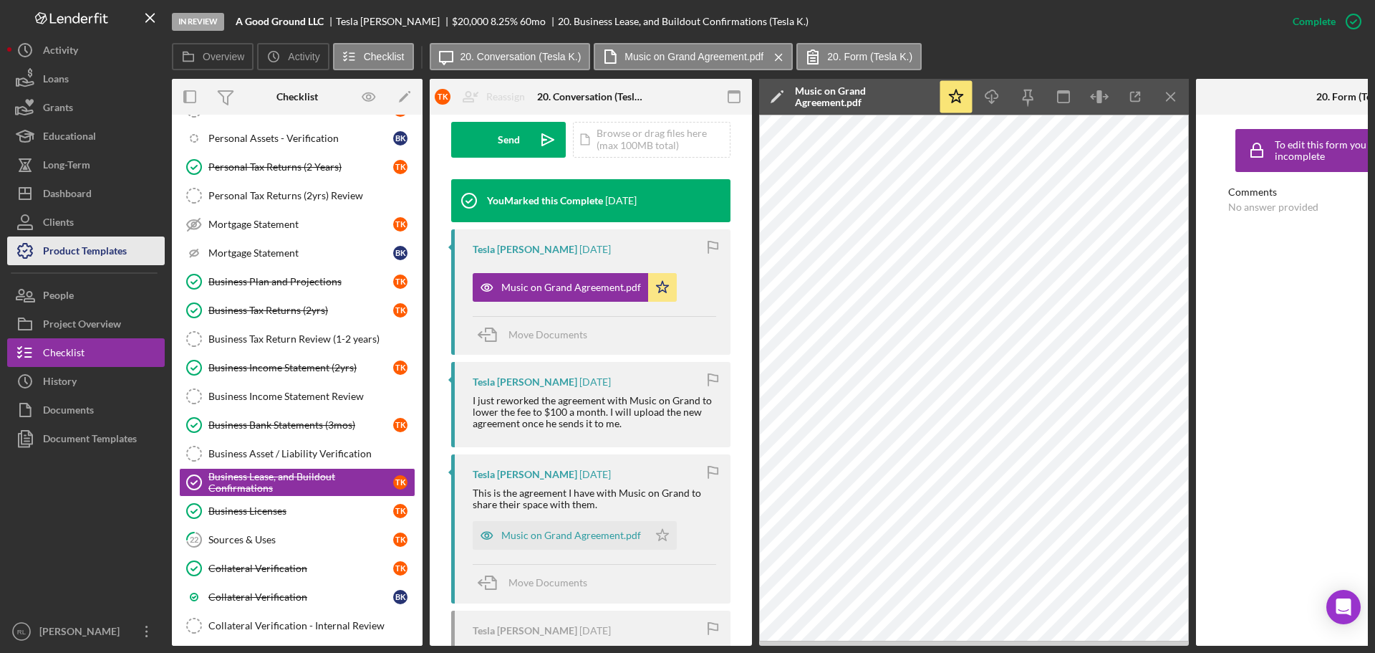
click at [82, 254] on div "Product Templates" at bounding box center [85, 252] width 84 height 32
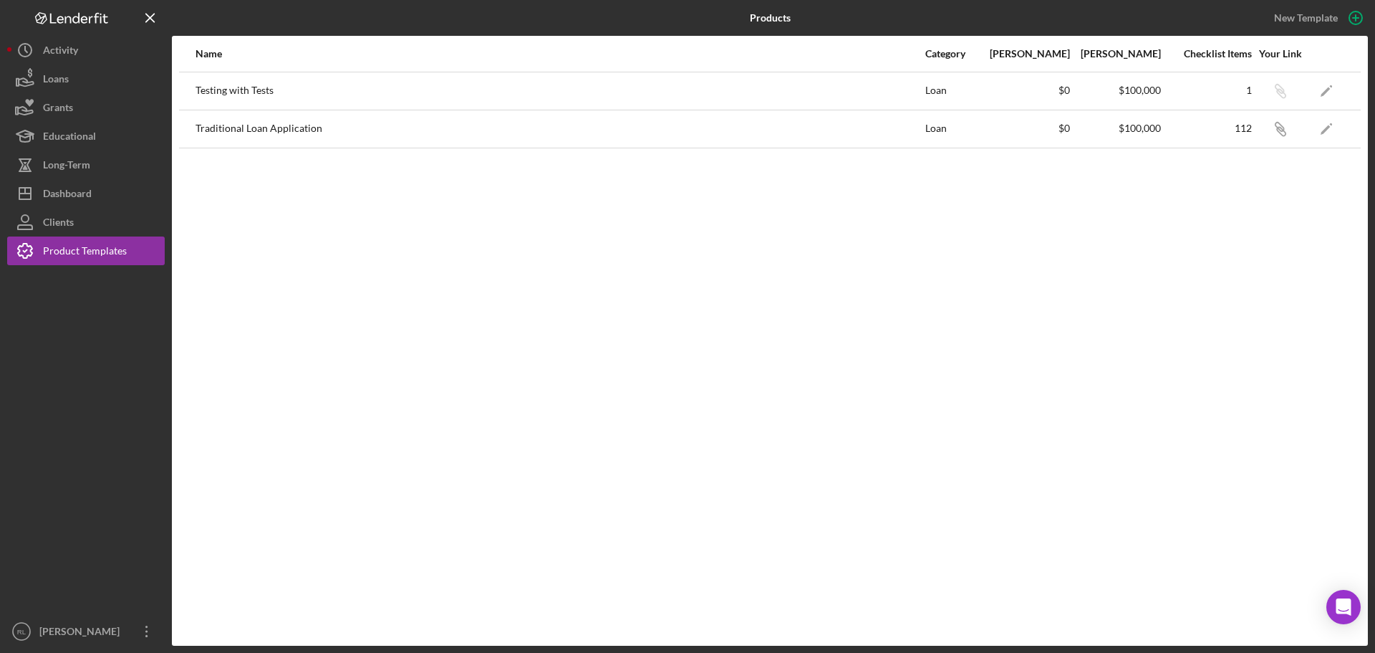
click at [399, 268] on div "Name Category Min Amount Max Amount Checklist Items Your Link Testing with Test…" at bounding box center [770, 341] width 1196 height 610
drag, startPoint x: 196, startPoint y: 87, endPoint x: 309, endPoint y: 95, distance: 113.4
click at [309, 95] on div "Testing with Tests" at bounding box center [560, 91] width 729 height 36
click at [311, 98] on div "Testing with Tests" at bounding box center [560, 91] width 729 height 36
click at [147, 628] on icon "Icon/Overflow" at bounding box center [147, 631] width 36 height 36
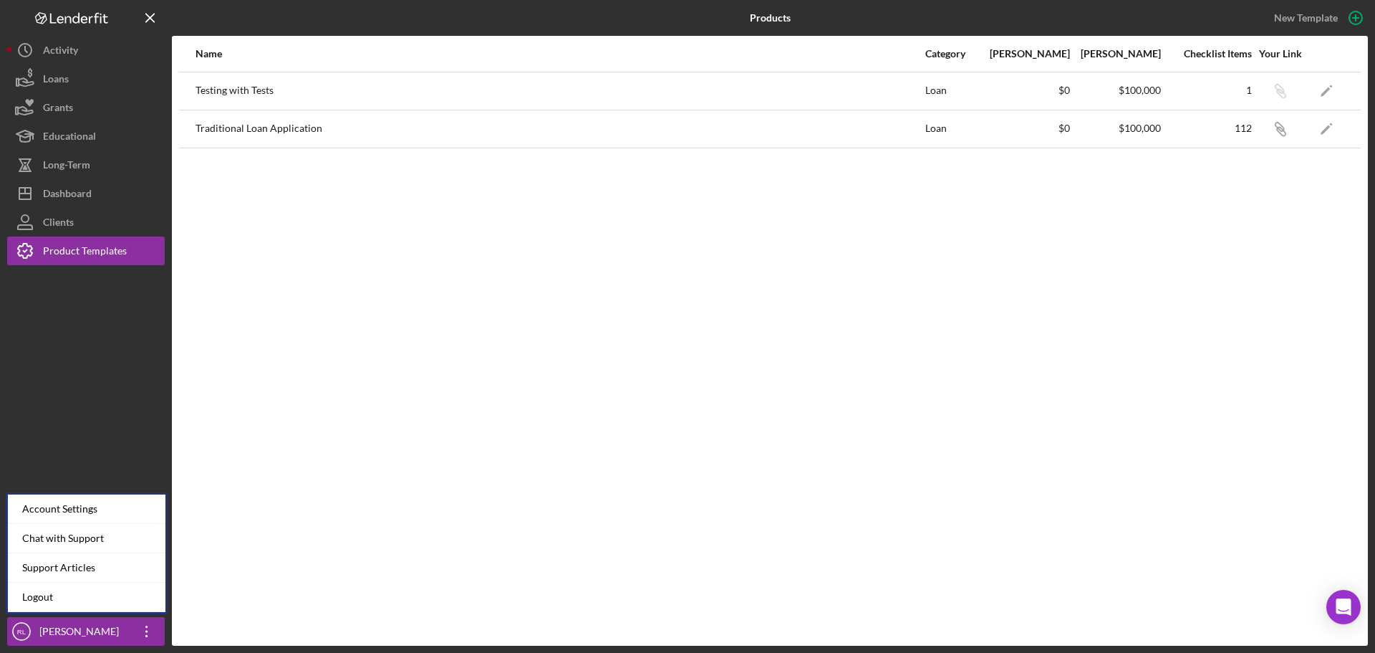
click at [81, 513] on div "Account Settings" at bounding box center [87, 508] width 158 height 29
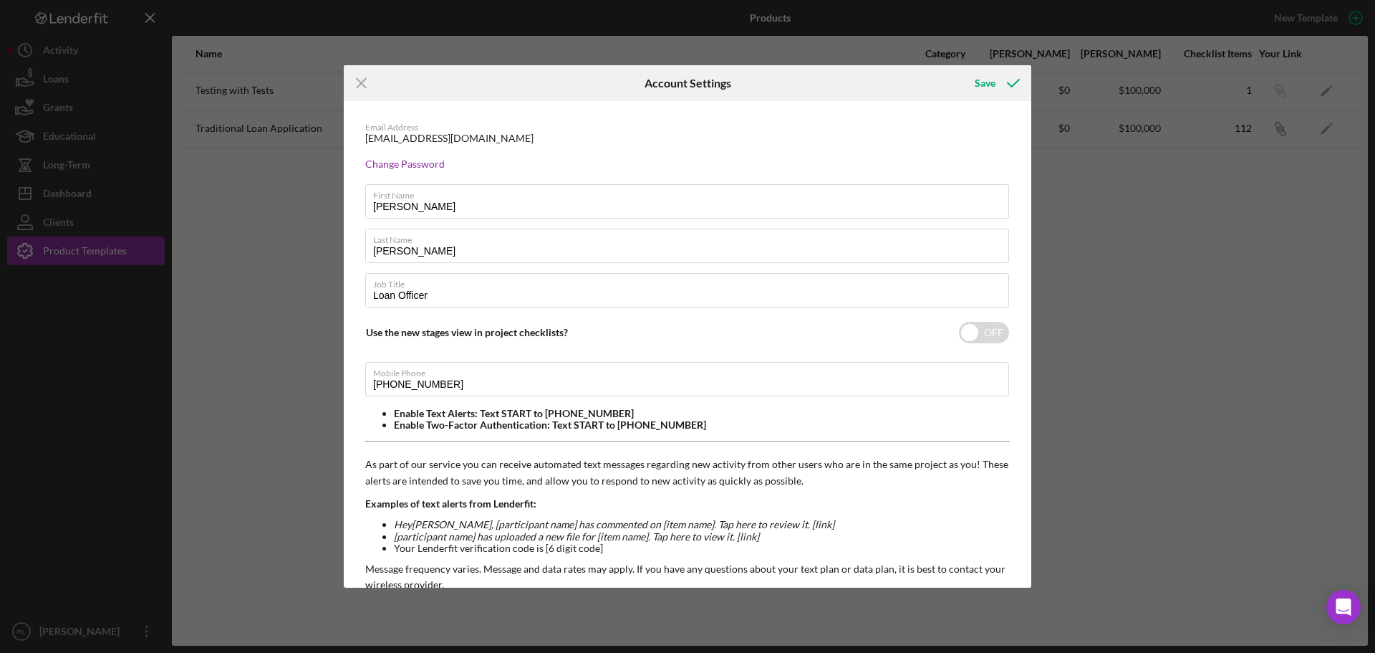
click at [253, 383] on div "Icon/Menu Close Account Settings Save Email Address [EMAIL_ADDRESS][DOMAIN_NAME…" at bounding box center [687, 326] width 1375 height 653
click at [367, 86] on icon "Icon/Menu Close" at bounding box center [362, 83] width 36 height 36
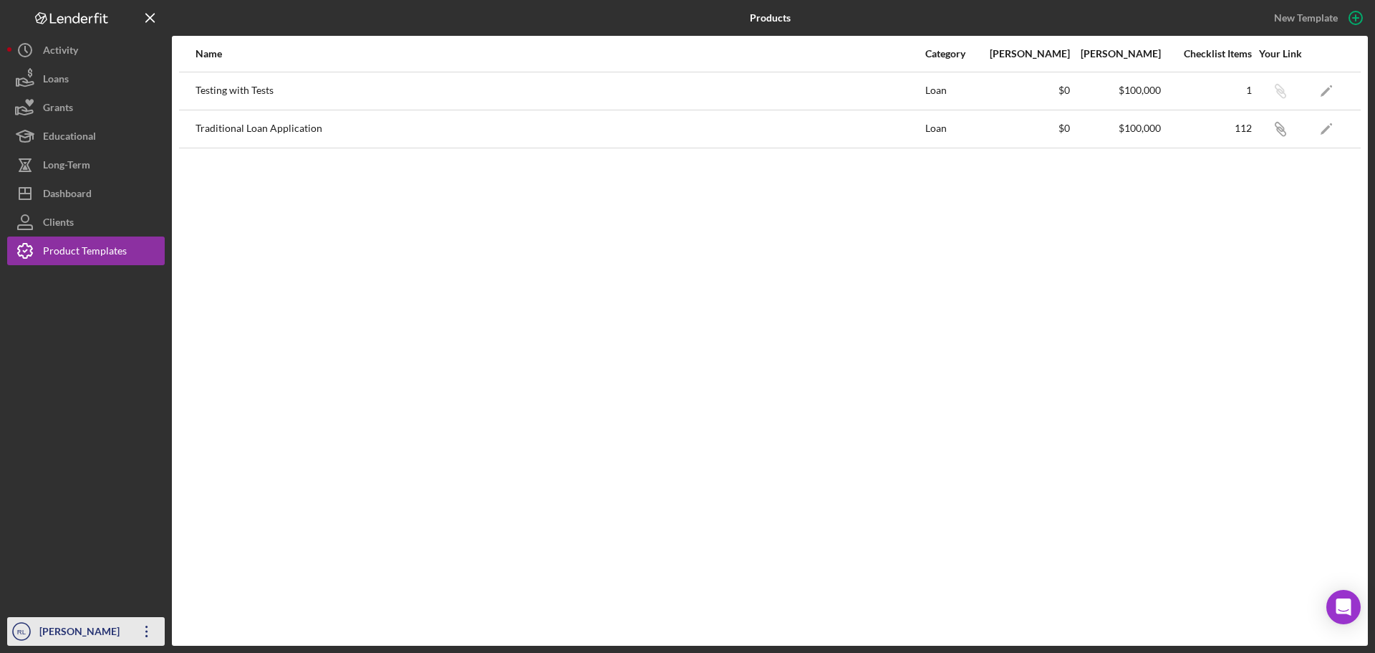
click at [140, 627] on icon "Icon/Overflow" at bounding box center [147, 631] width 36 height 36
click at [92, 372] on div at bounding box center [86, 441] width 158 height 352
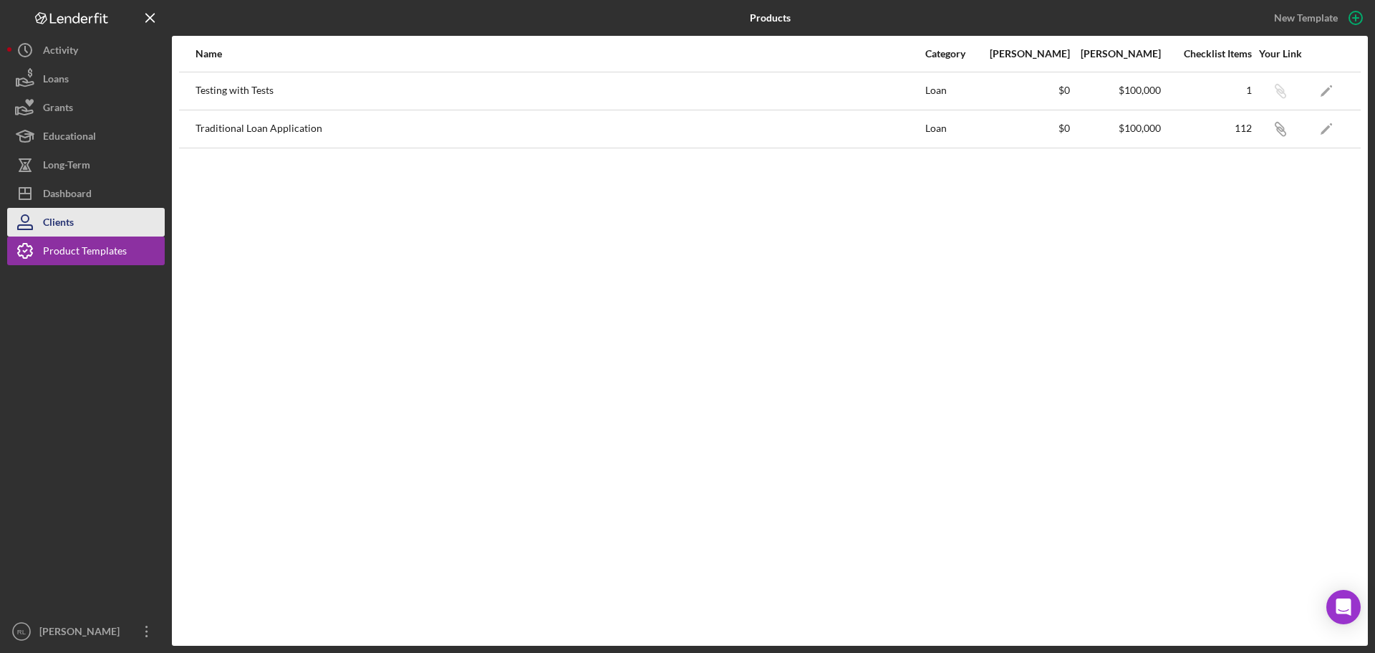
click at [95, 223] on button "Clients" at bounding box center [86, 222] width 158 height 29
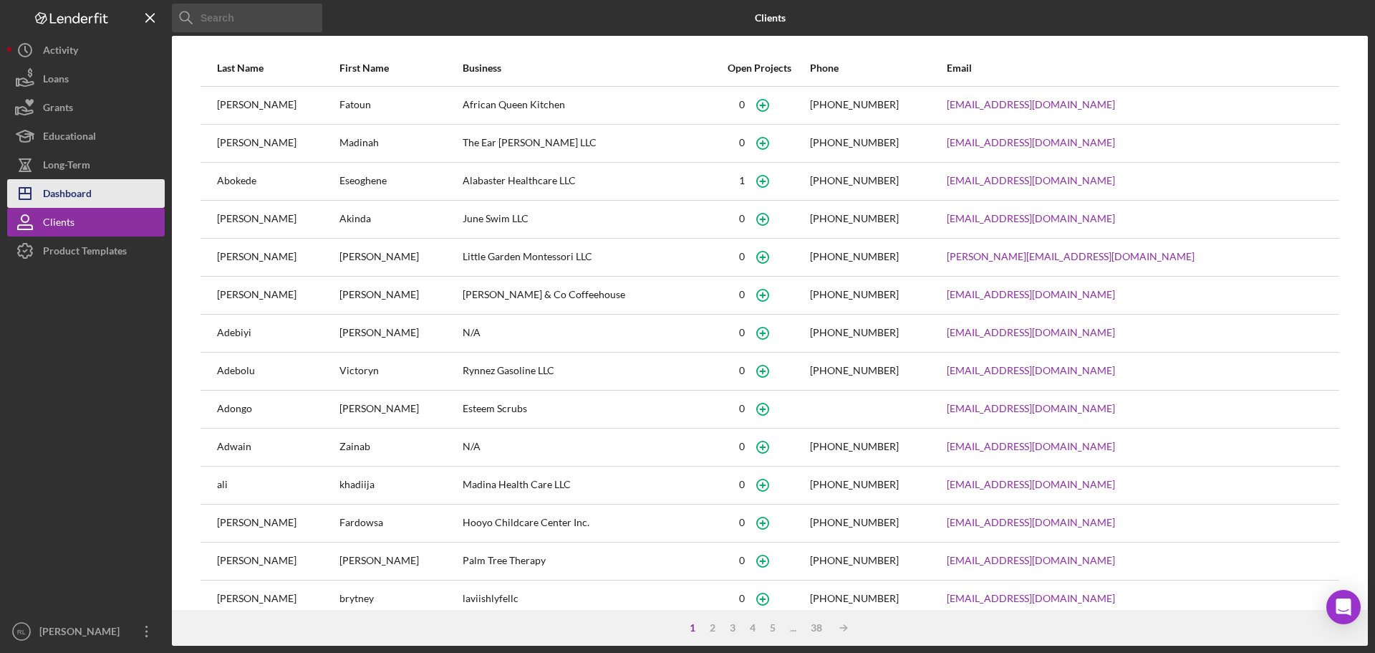
click at [92, 198] on button "Icon/Dashboard Dashboard" at bounding box center [86, 193] width 158 height 29
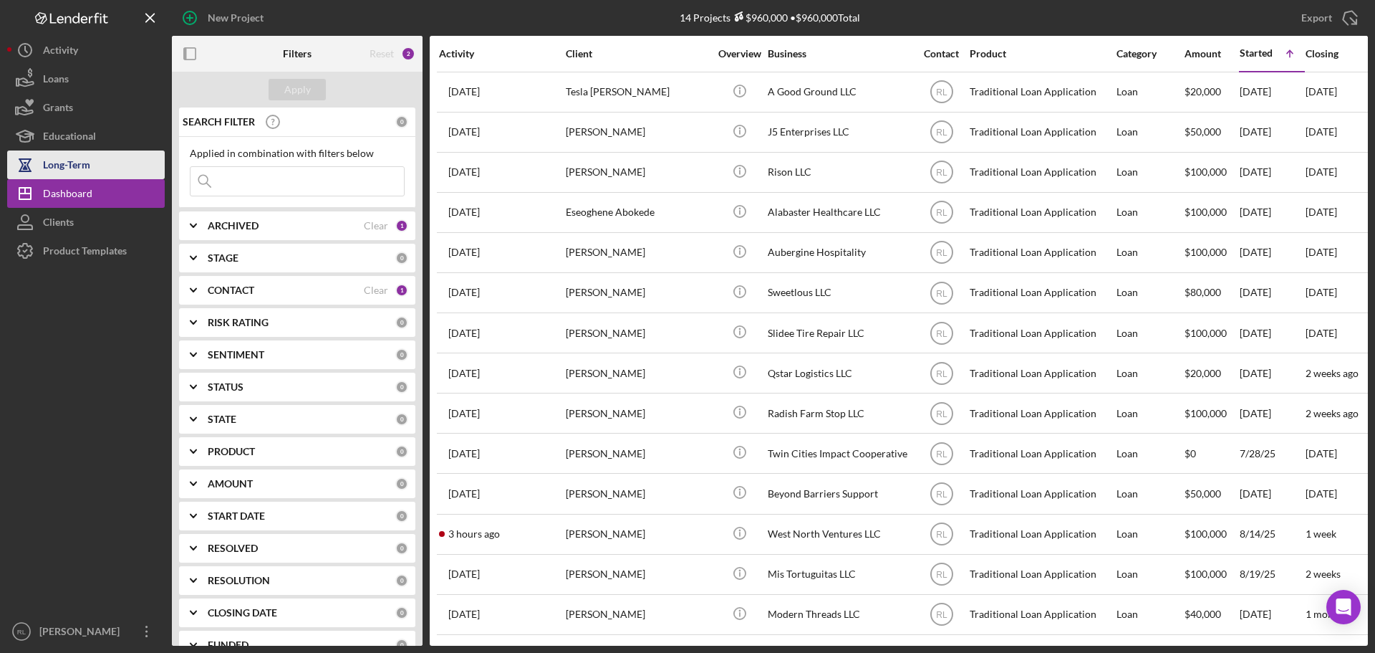
click at [78, 163] on div "Long-Term" at bounding box center [66, 166] width 47 height 32
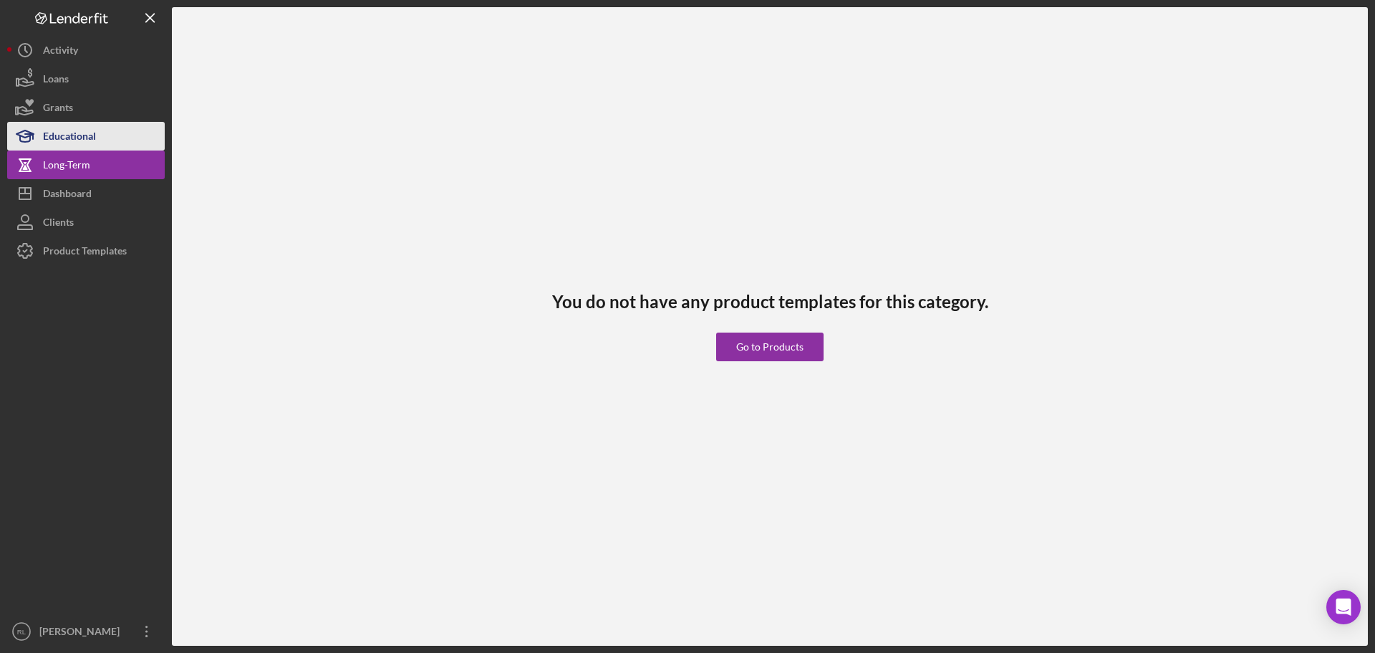
click at [85, 133] on div "Educational" at bounding box center [69, 138] width 53 height 32
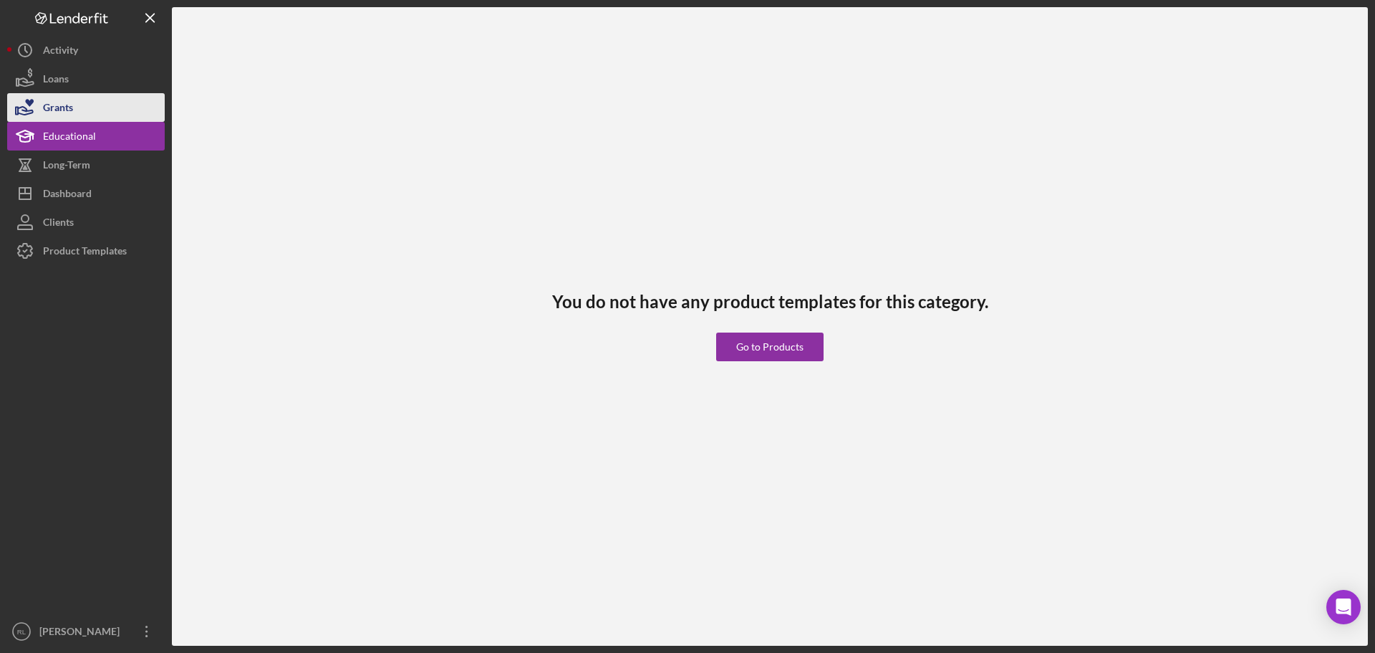
click at [75, 112] on button "Grants" at bounding box center [86, 107] width 158 height 29
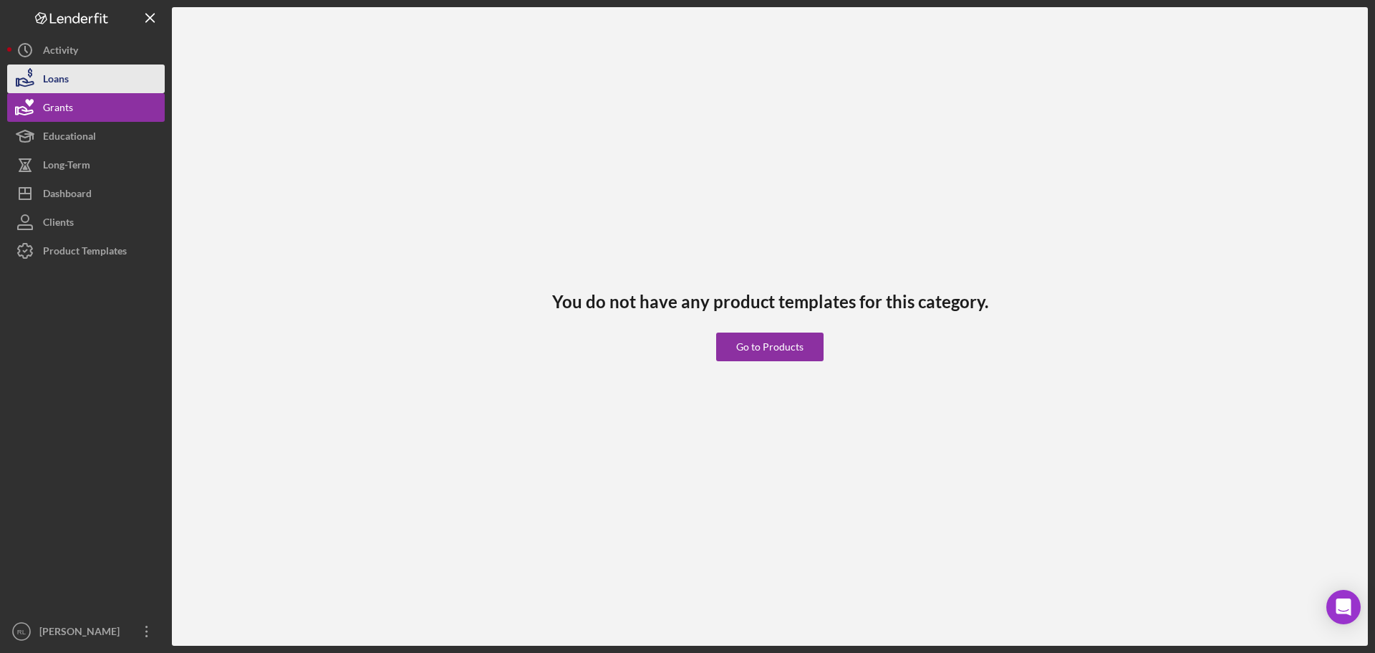
click at [81, 83] on button "Loans" at bounding box center [86, 78] width 158 height 29
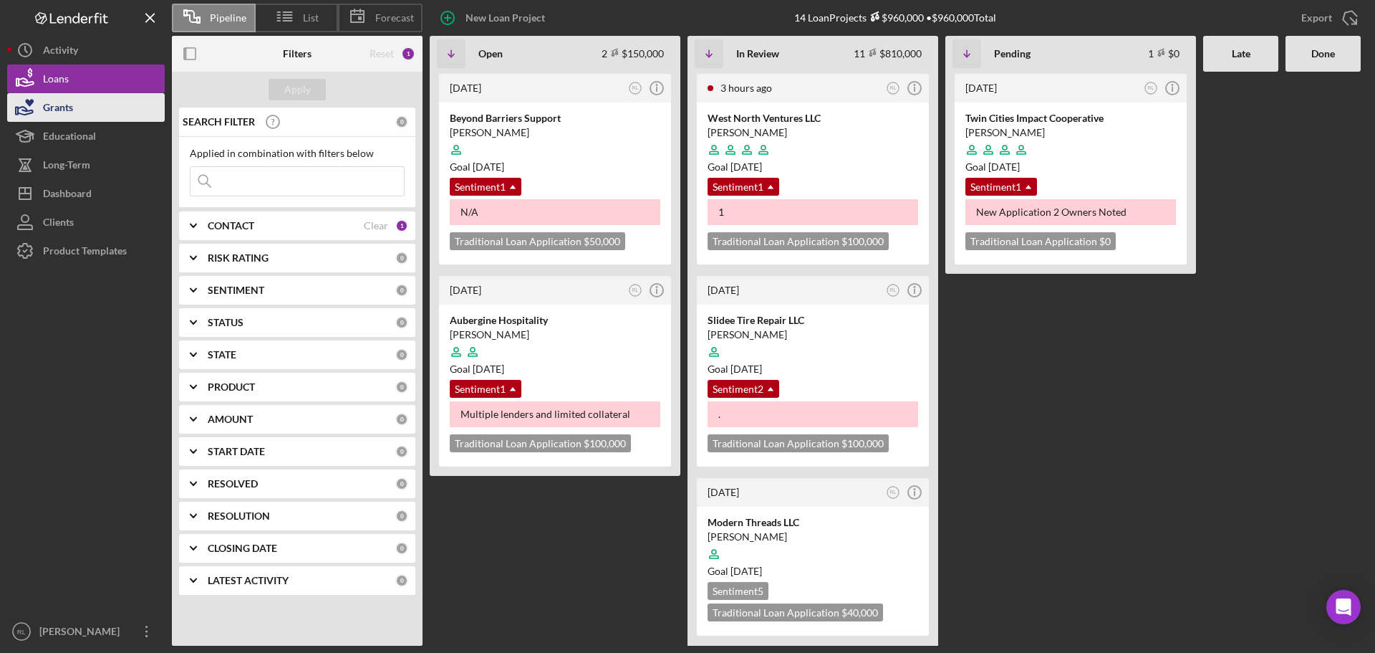
click at [59, 112] on div "Grants" at bounding box center [58, 109] width 30 height 32
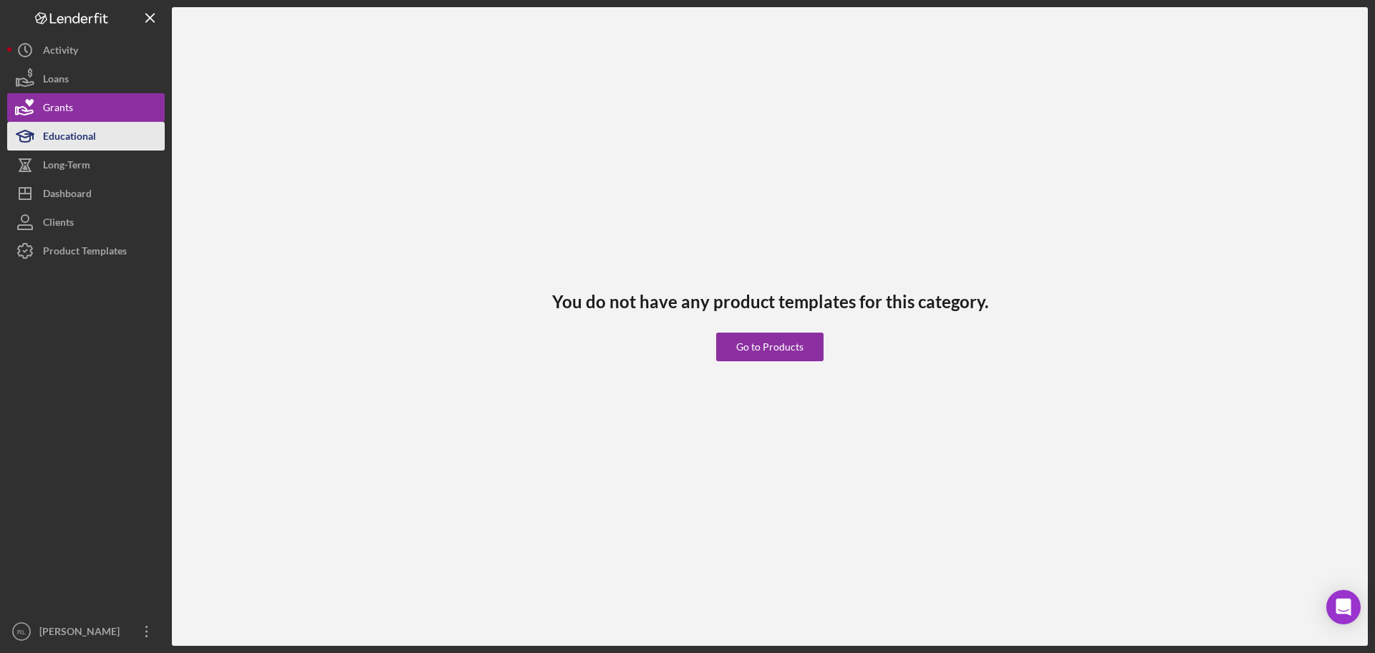
click at [71, 133] on div "Educational" at bounding box center [69, 138] width 53 height 32
click at [120, 105] on button "Grants" at bounding box center [86, 107] width 158 height 29
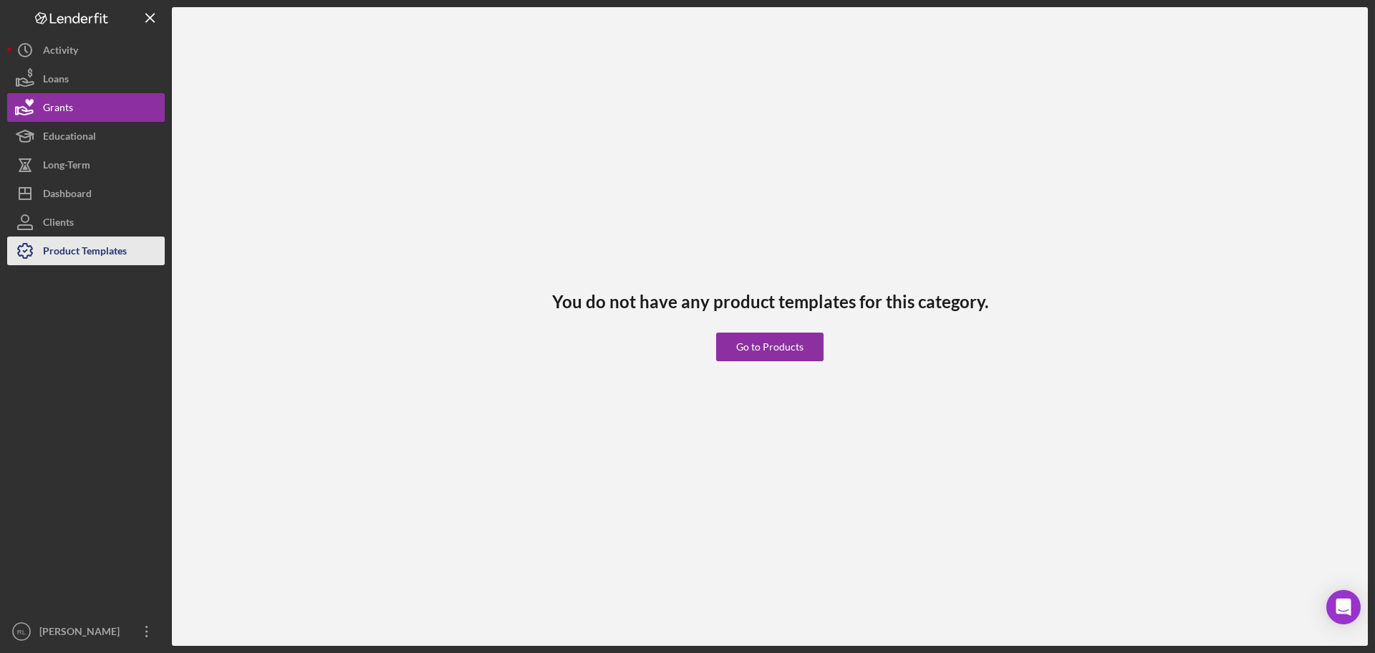
click at [85, 243] on div "Product Templates" at bounding box center [85, 252] width 84 height 32
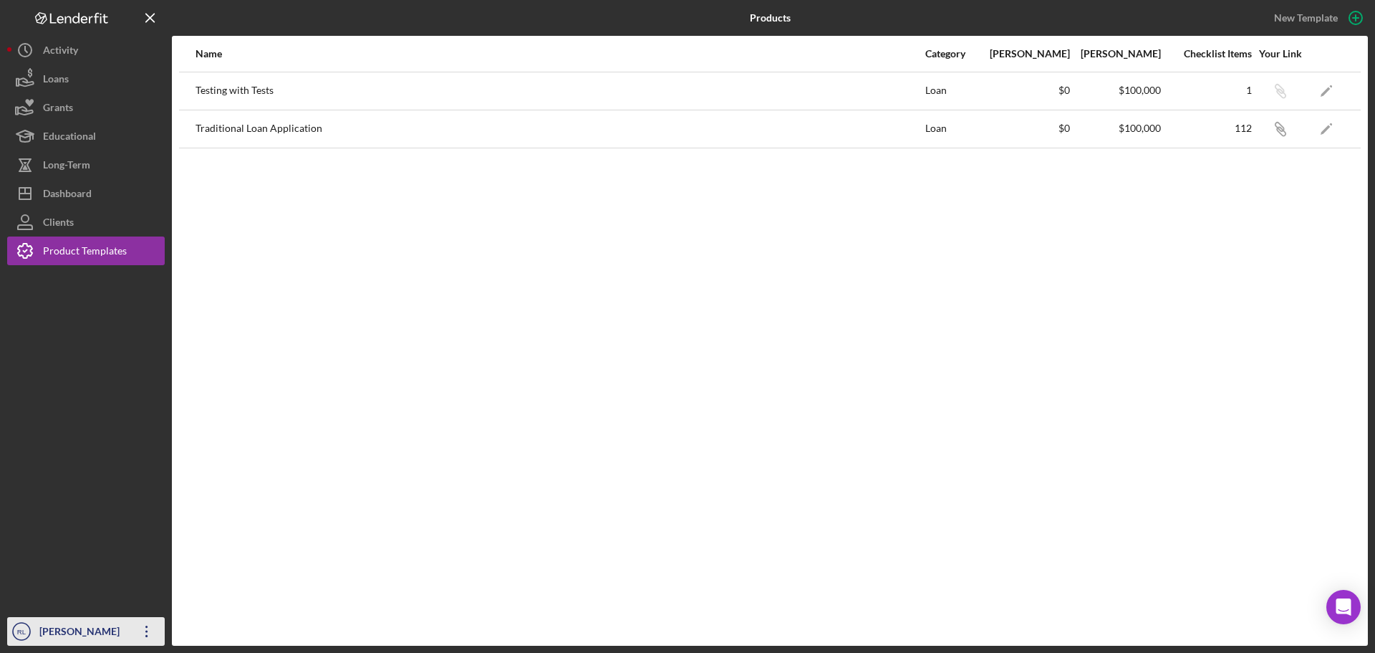
click at [19, 628] on text "RL" at bounding box center [21, 632] width 9 height 8
click at [105, 394] on div at bounding box center [86, 441] width 158 height 352
click at [786, 282] on div "Name Category Min Amount Max Amount Checklist Items Your Link Testing with Test…" at bounding box center [770, 341] width 1196 height 610
drag, startPoint x: 284, startPoint y: 88, endPoint x: 196, endPoint y: 88, distance: 87.4
click at [196, 88] on div "Testing with Tests" at bounding box center [560, 91] width 729 height 36
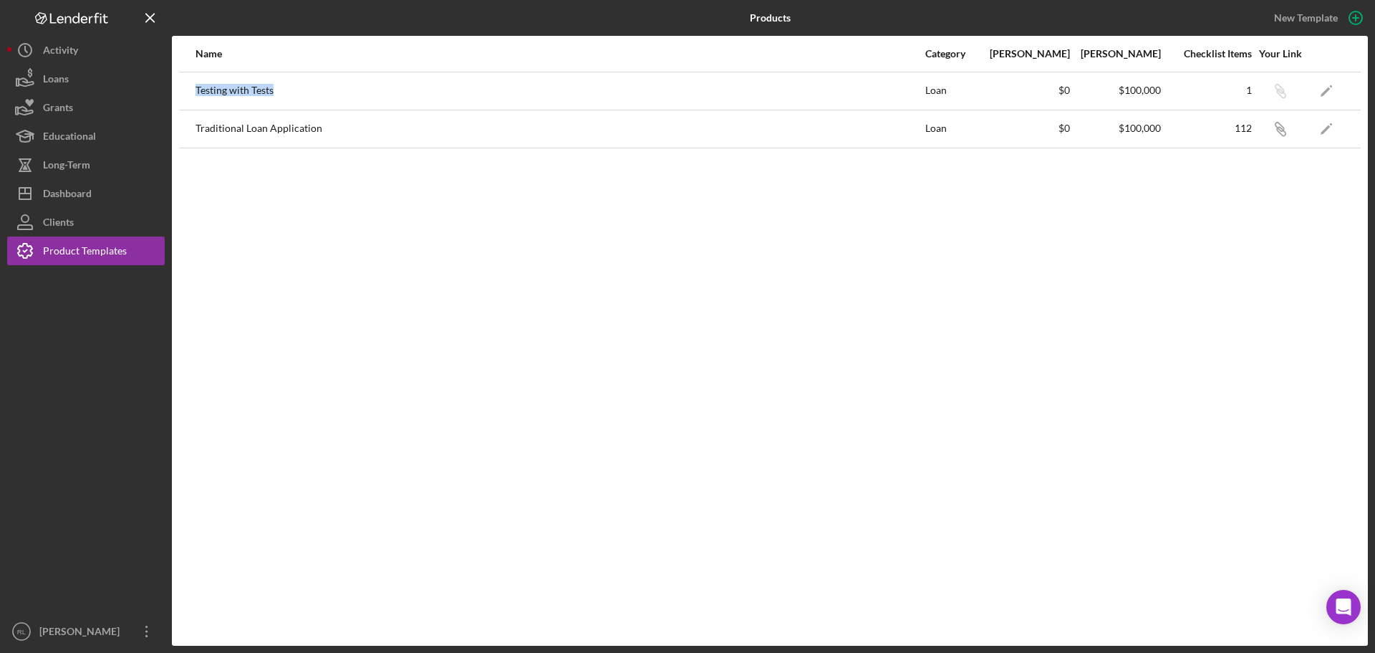
click at [196, 88] on div "Testing with Tests" at bounding box center [560, 91] width 729 height 36
click at [461, 205] on div "Name Category Min Amount Max Amount Checklist Items Your Link Testing with Test…" at bounding box center [770, 341] width 1196 height 610
click at [1323, 92] on icon "Icon/Edit" at bounding box center [1327, 91] width 32 height 32
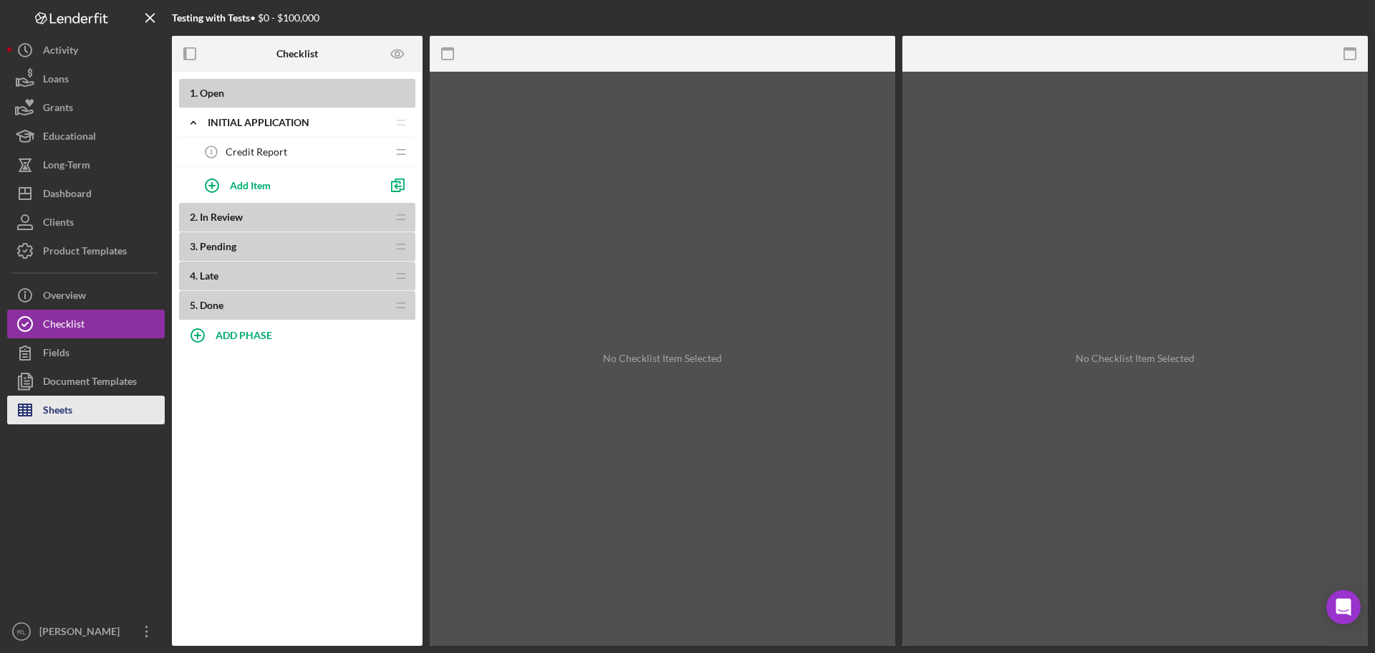
click at [79, 415] on button "Sheets" at bounding box center [86, 409] width 158 height 29
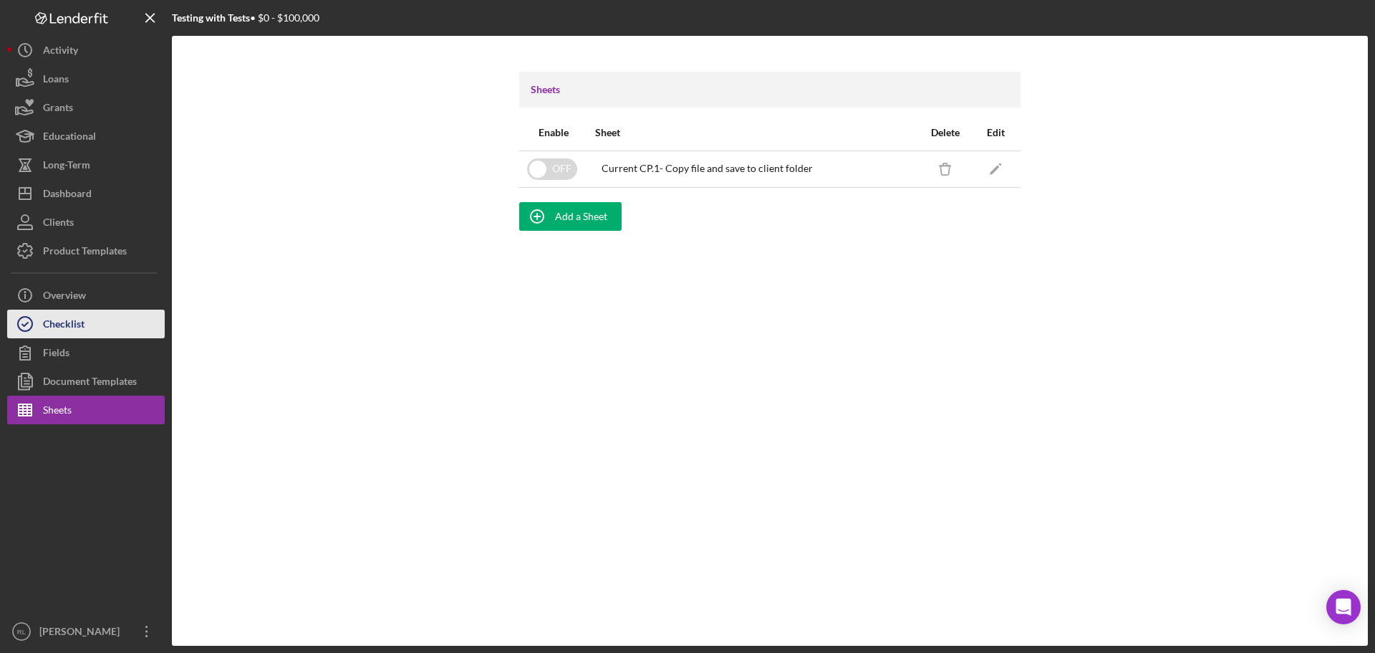
click at [97, 327] on button "Checklist" at bounding box center [86, 323] width 158 height 29
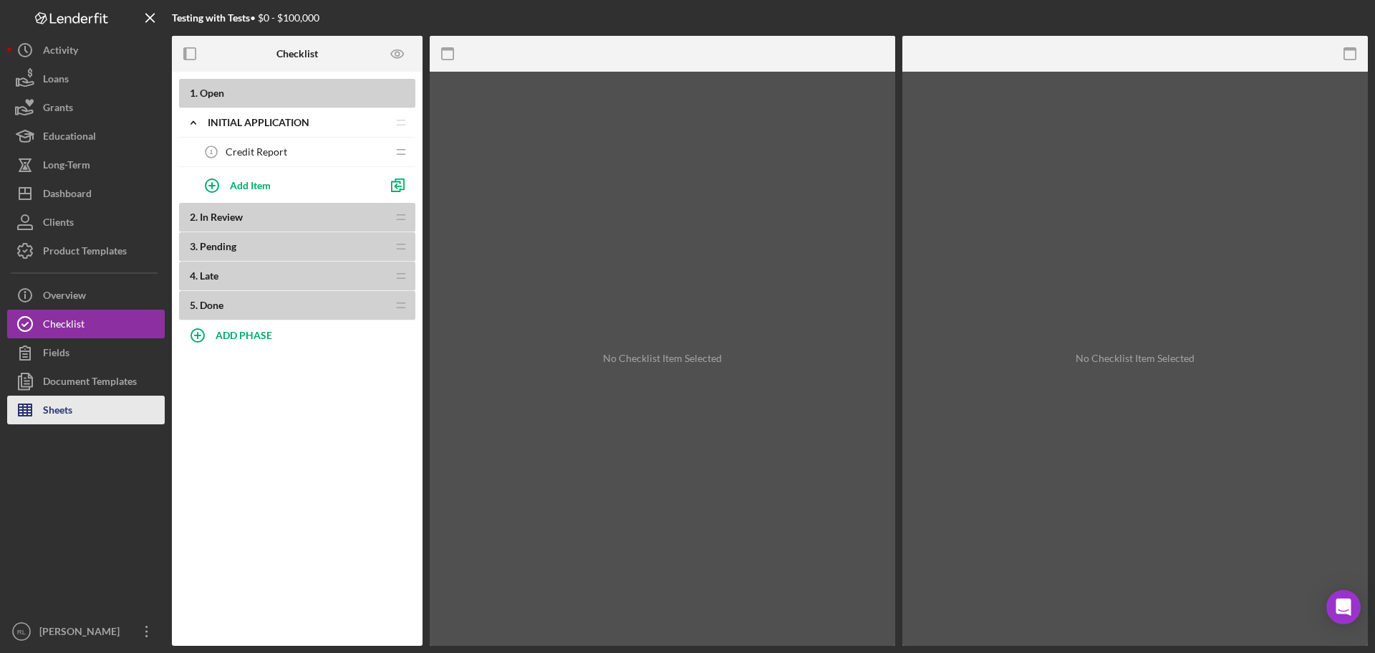
click at [64, 409] on div "Sheets" at bounding box center [57, 411] width 29 height 32
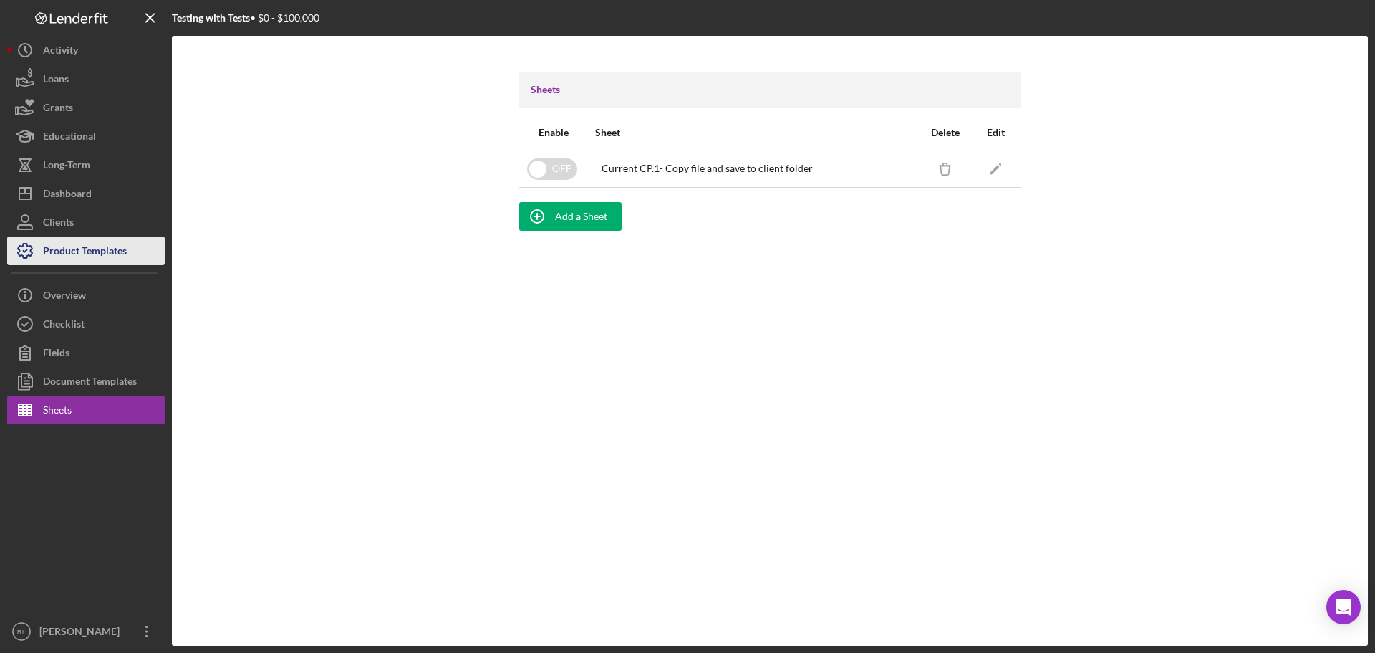
click at [70, 244] on div "Product Templates" at bounding box center [85, 252] width 84 height 32
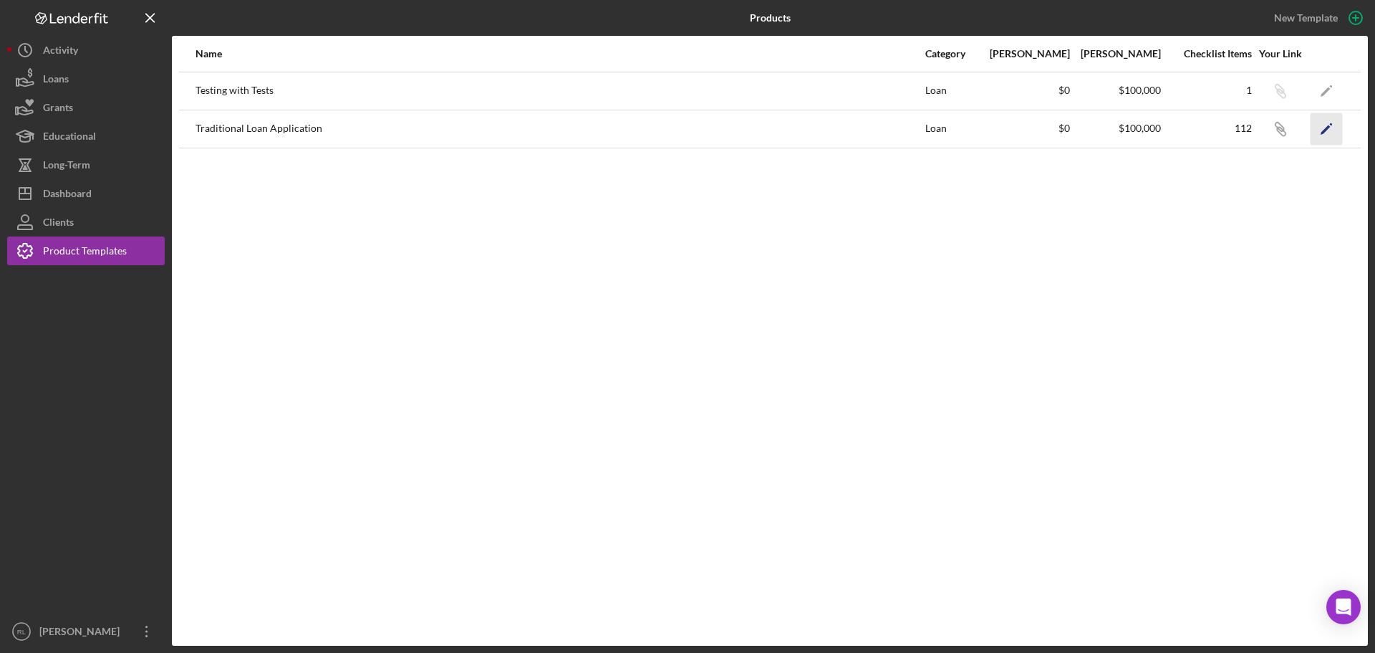
click at [1322, 130] on icon "Icon/Edit" at bounding box center [1327, 128] width 32 height 32
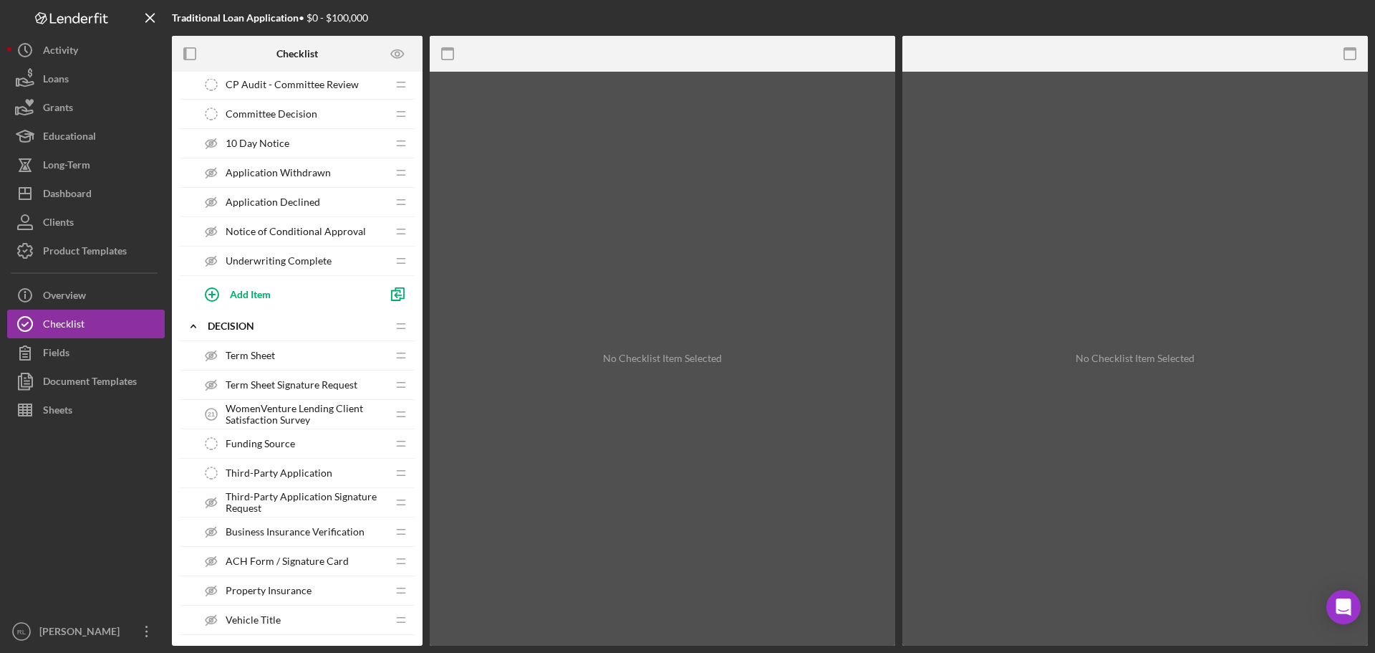
scroll to position [2006, 0]
click at [107, 251] on div "Product Templates" at bounding box center [85, 252] width 84 height 32
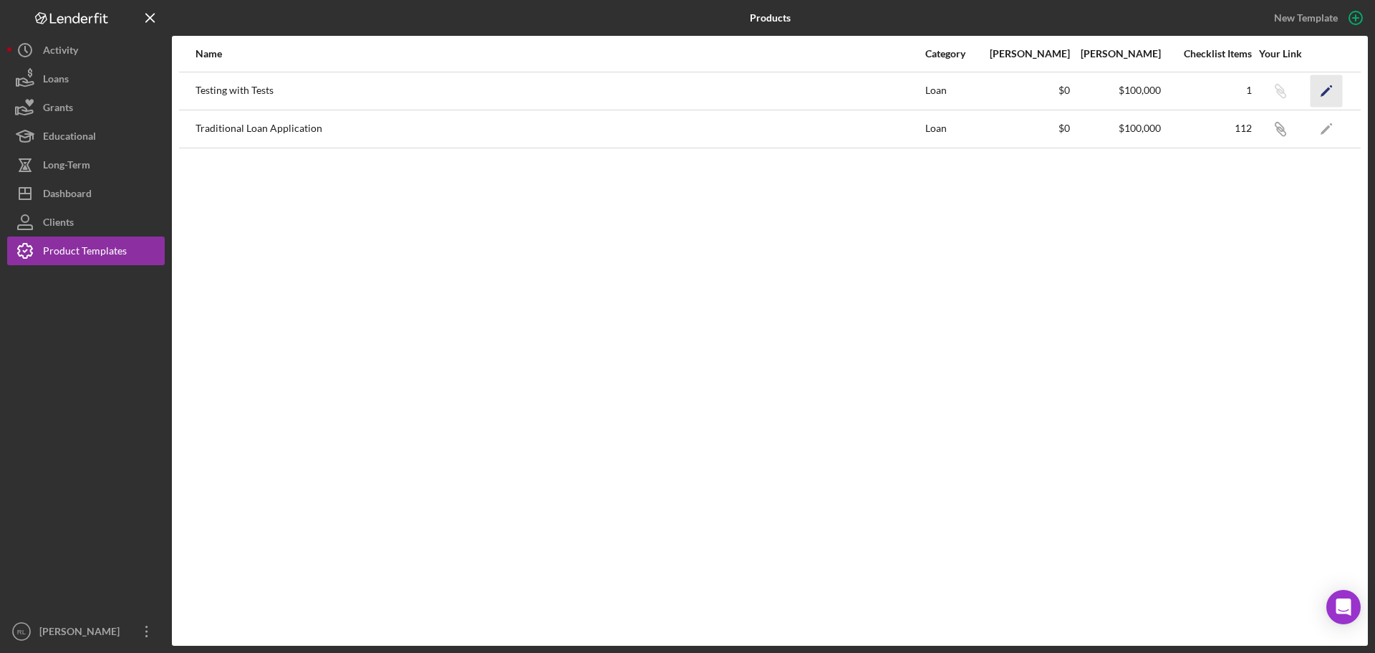
click at [1330, 90] on polygon "button" at bounding box center [1326, 92] width 10 height 10
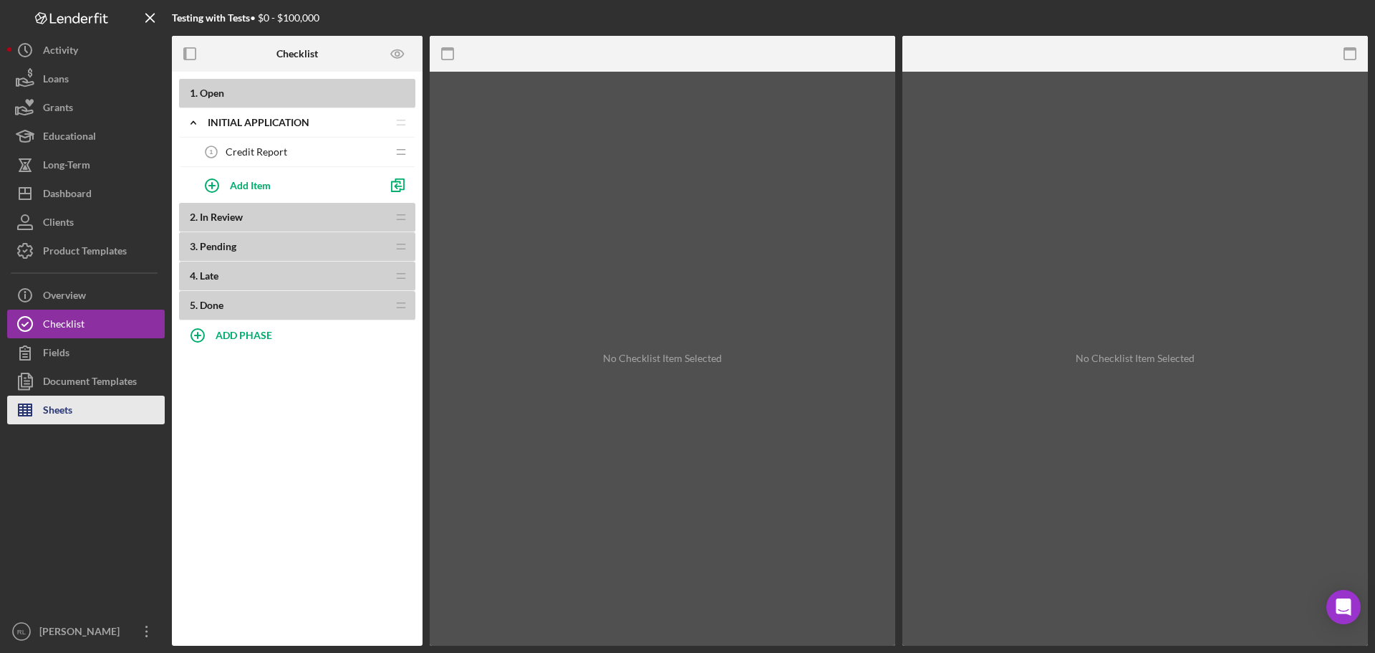
click at [52, 403] on div "Sheets" at bounding box center [57, 411] width 29 height 32
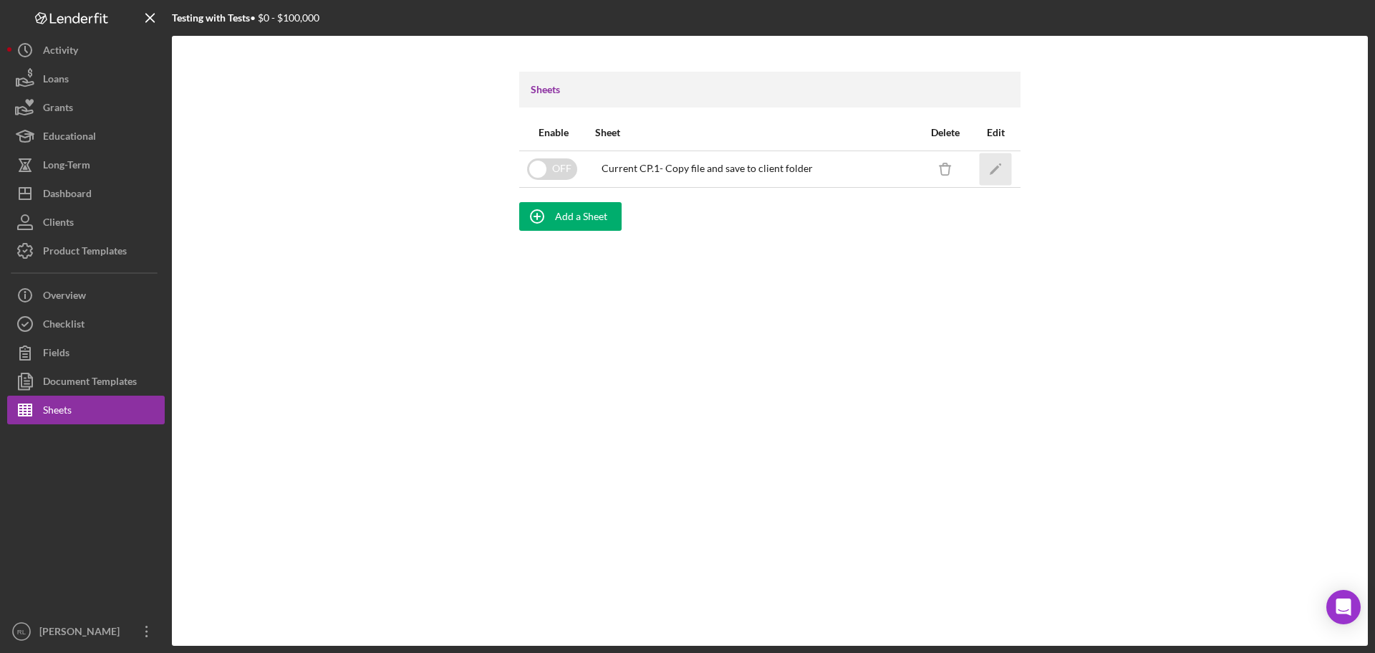
click at [994, 170] on polygon "button" at bounding box center [995, 170] width 10 height 10
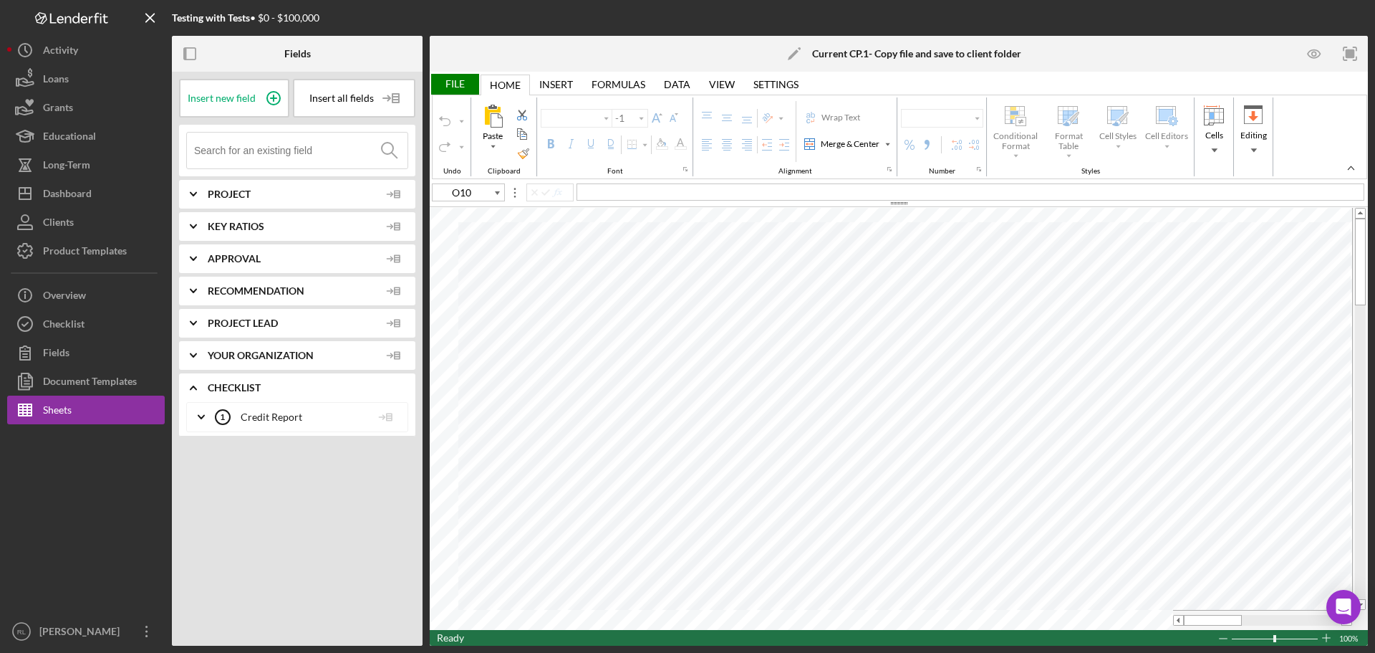
type input "Calibri"
type input "11"
type input "F9"
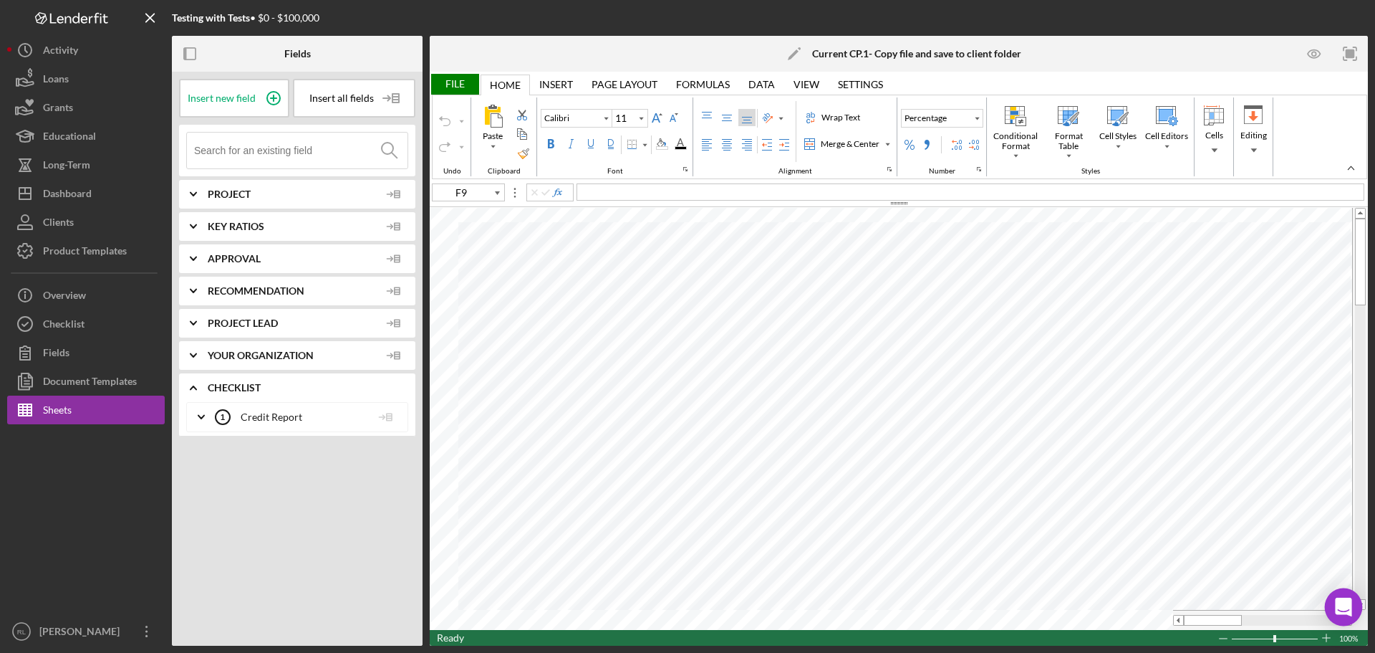
click at [1333, 600] on div "Open Intercom Messenger" at bounding box center [1344, 607] width 38 height 38
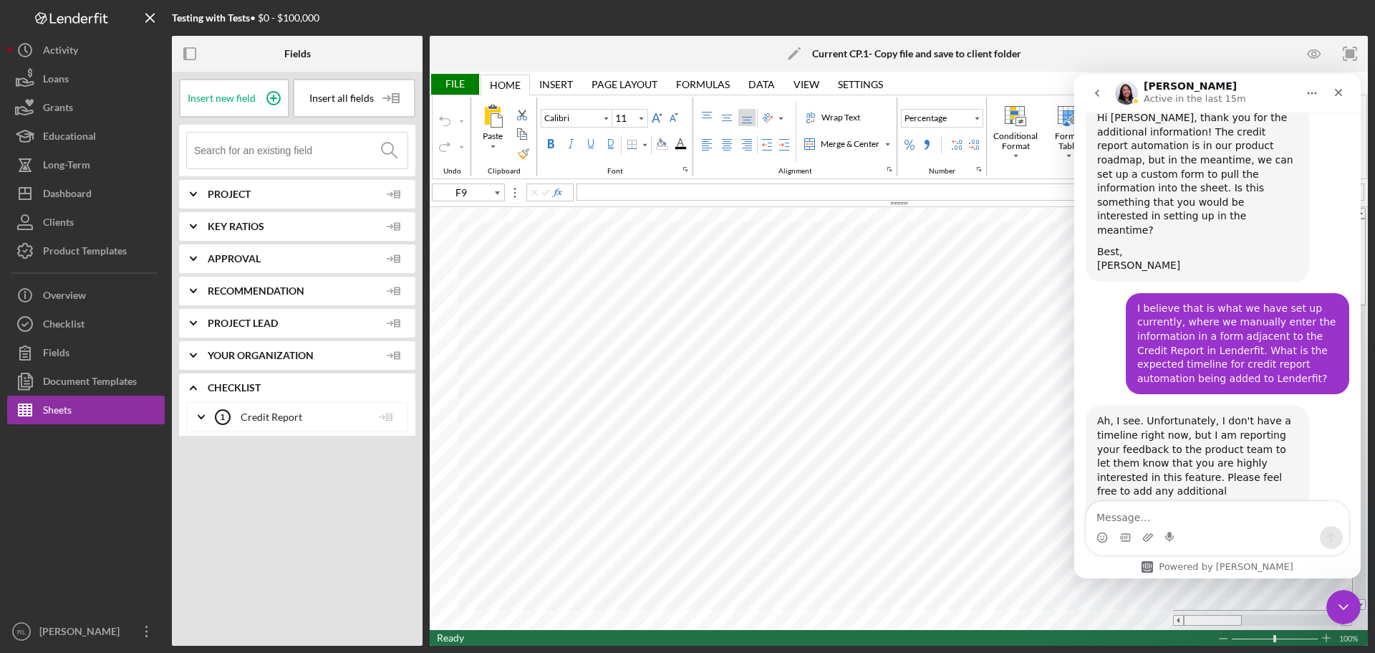
scroll to position [900, 0]
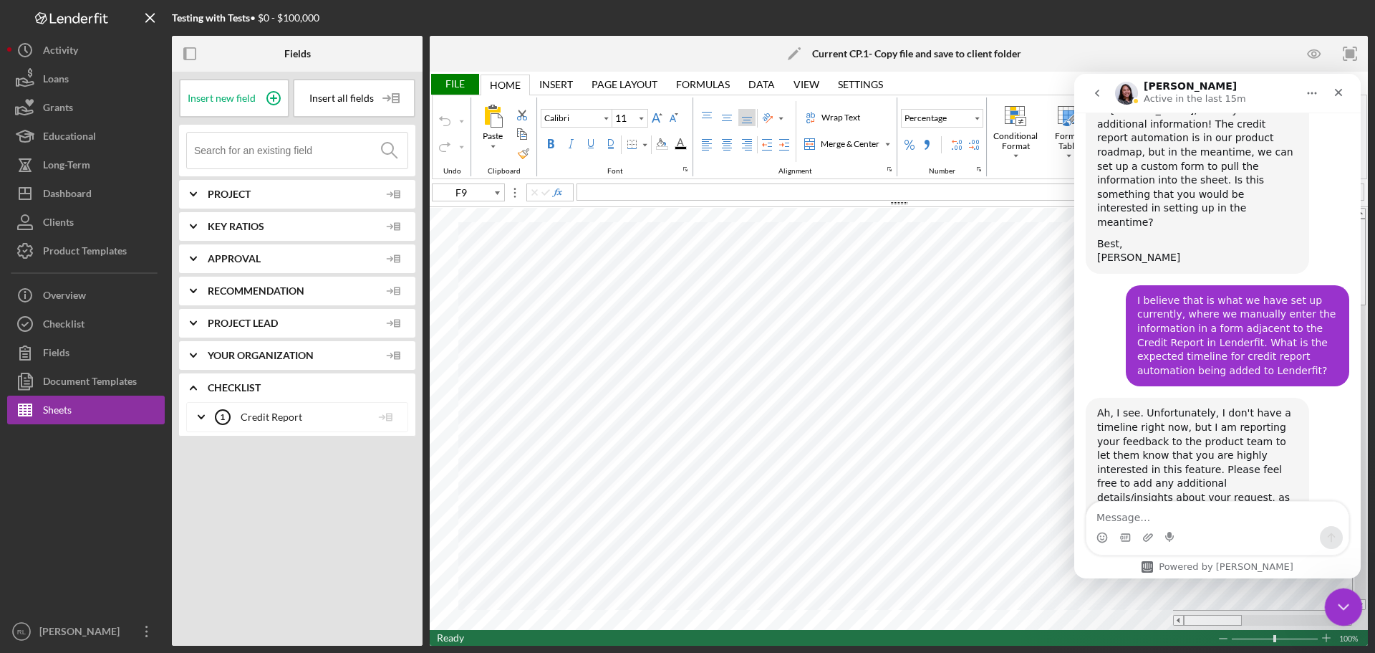
click at [1346, 599] on icon "Close Intercom Messenger" at bounding box center [1341, 604] width 17 height 17
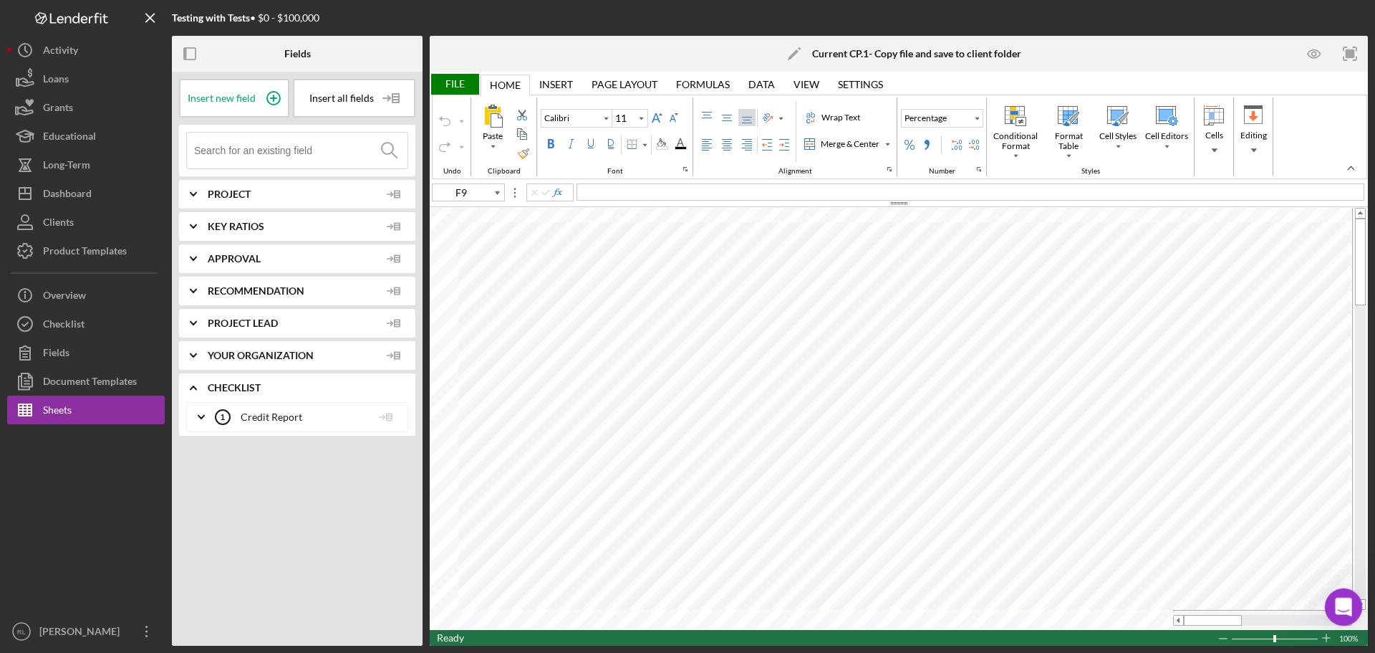
click at [1350, 599] on icon "Open Intercom Messenger" at bounding box center [1342, 605] width 24 height 24
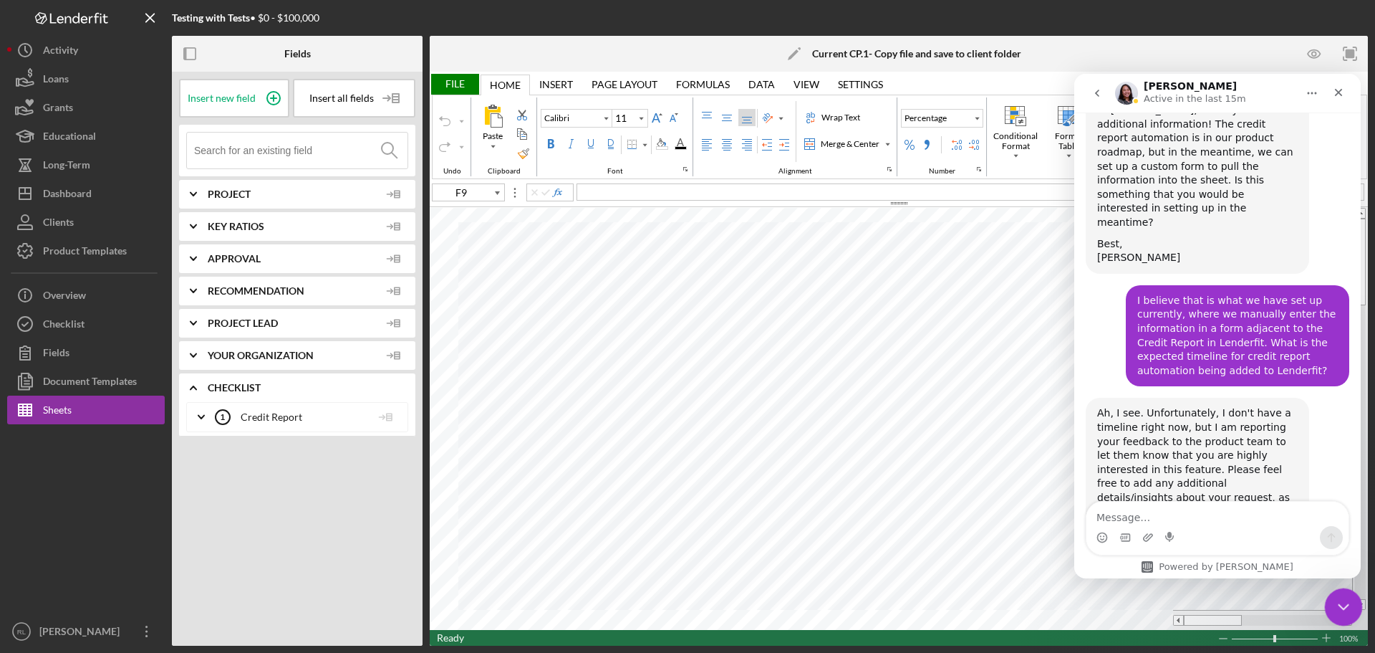
click at [1340, 605] on icon "Close Intercom Messenger" at bounding box center [1342, 605] width 10 height 6
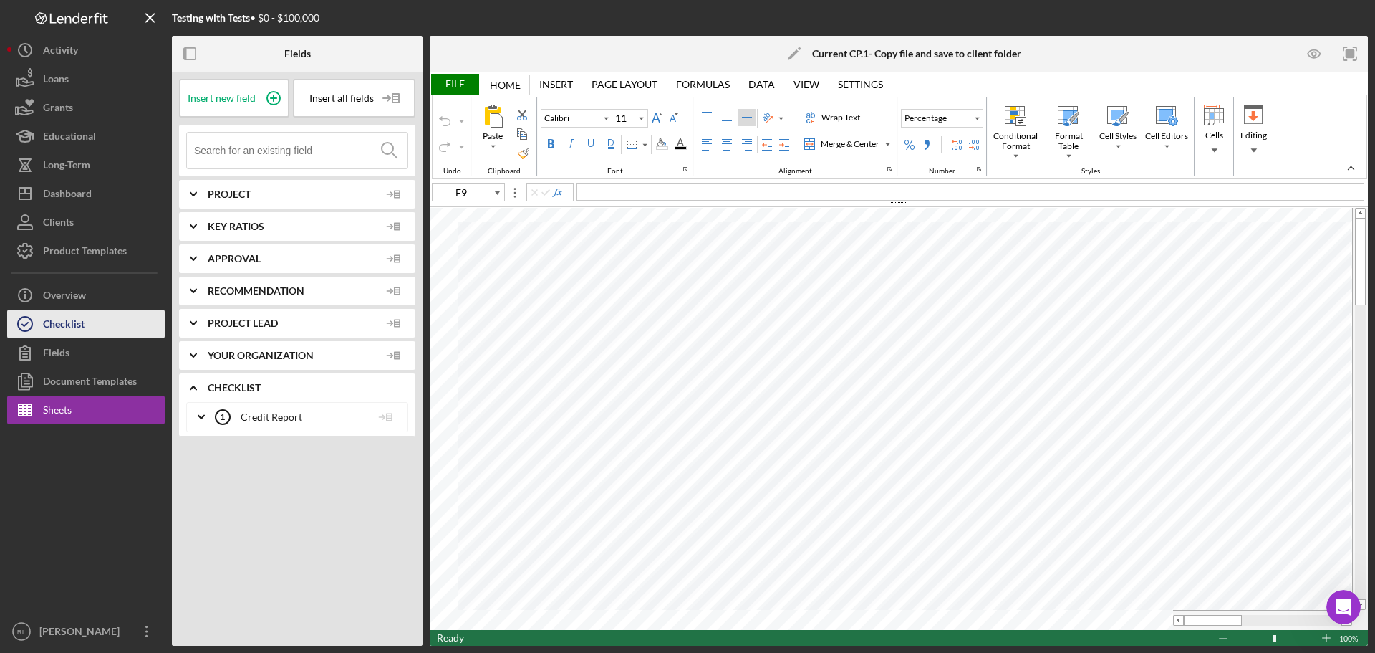
click at [84, 330] on div "Checklist" at bounding box center [64, 325] width 42 height 32
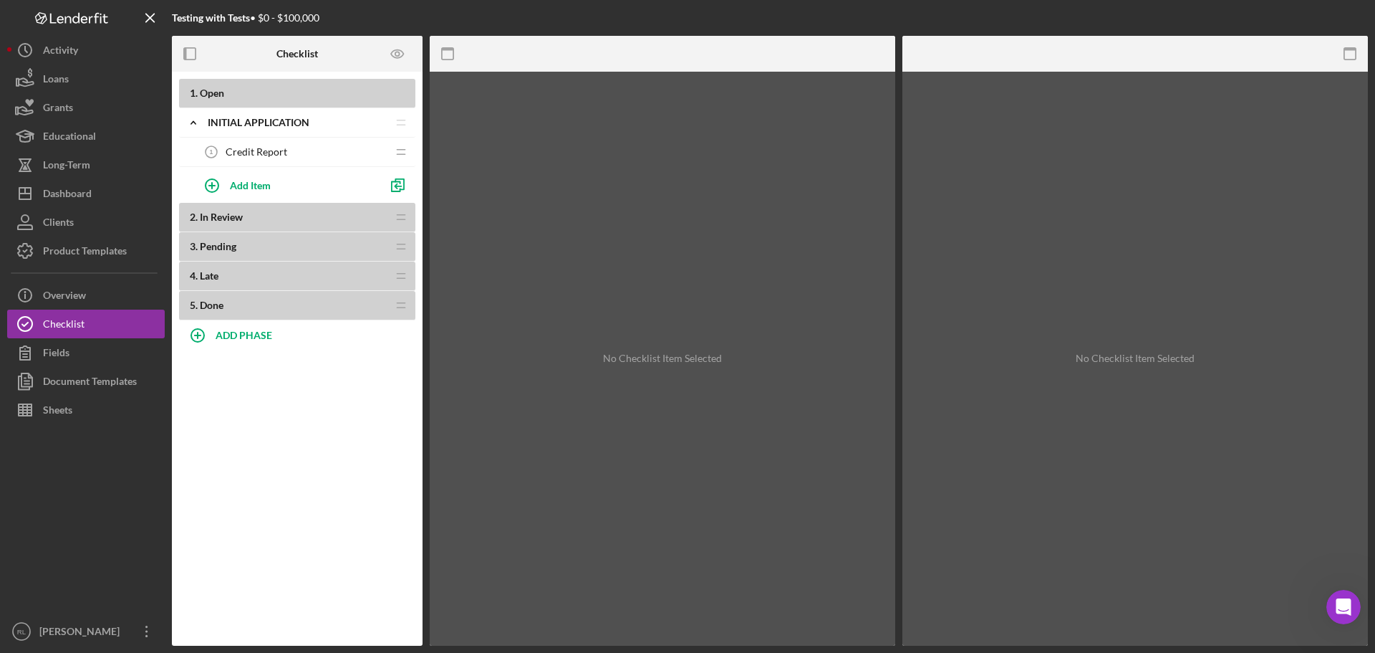
click at [261, 151] on span "Credit Report" at bounding box center [257, 151] width 62 height 11
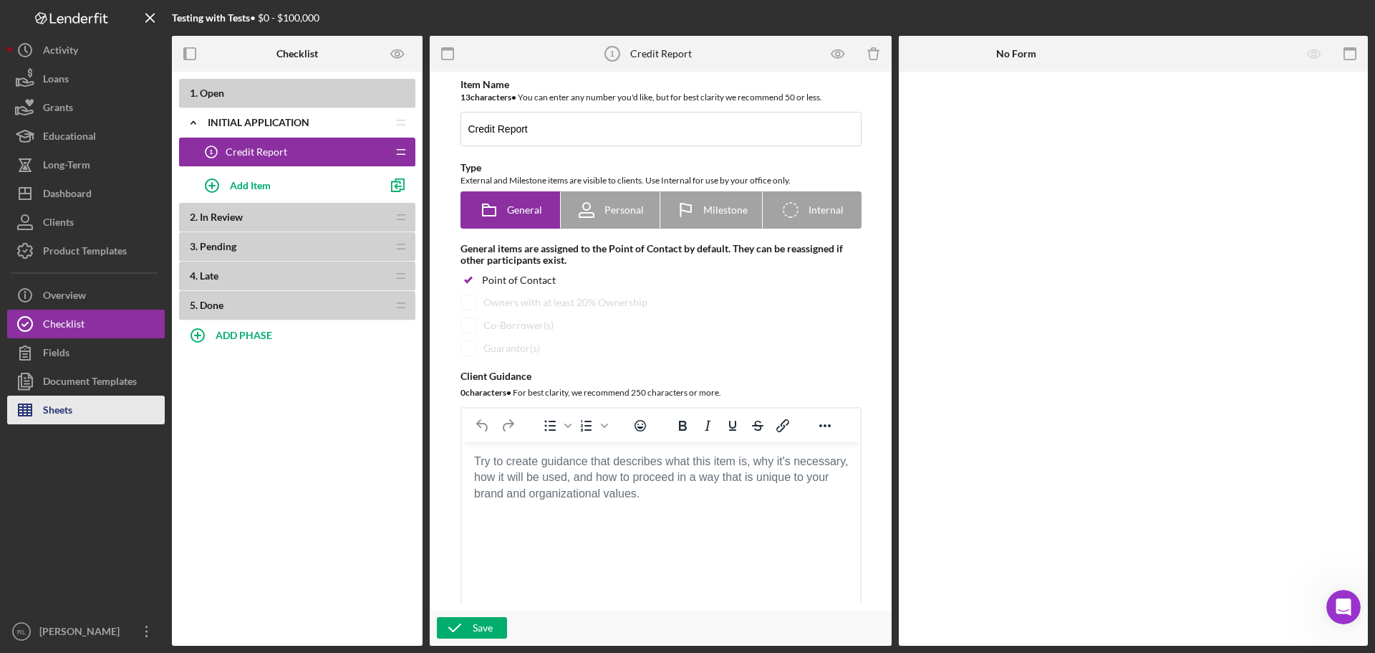
click at [70, 413] on div "Sheets" at bounding box center [57, 411] width 29 height 32
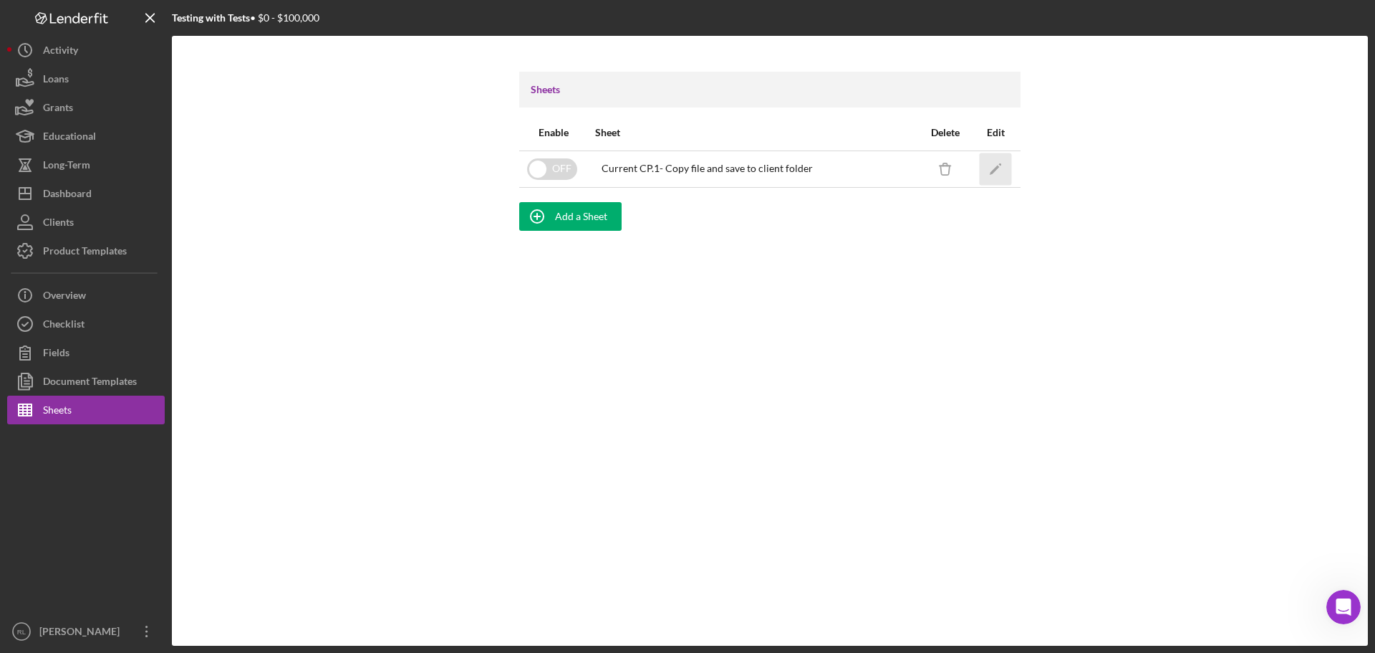
click at [1000, 174] on icon "Icon/Edit" at bounding box center [996, 169] width 32 height 32
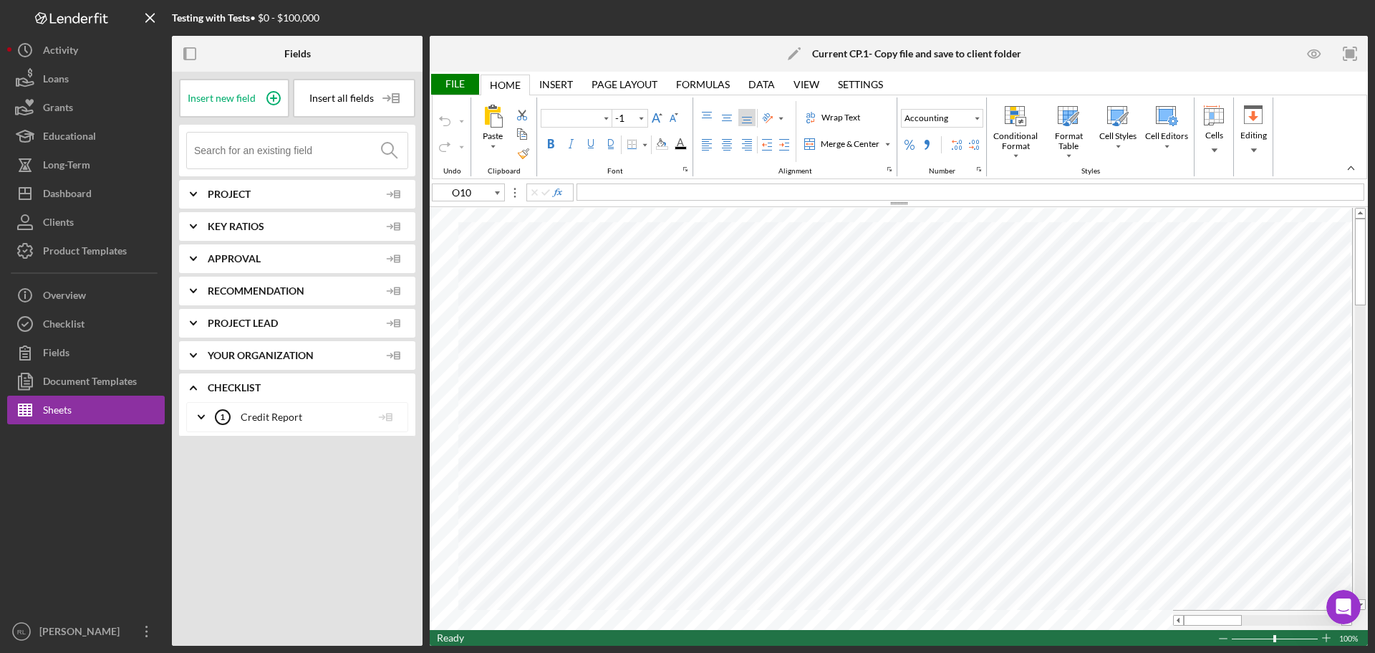
type input "Calibri"
type input "11"
type input "B62"
type input "11"
type input "E10"
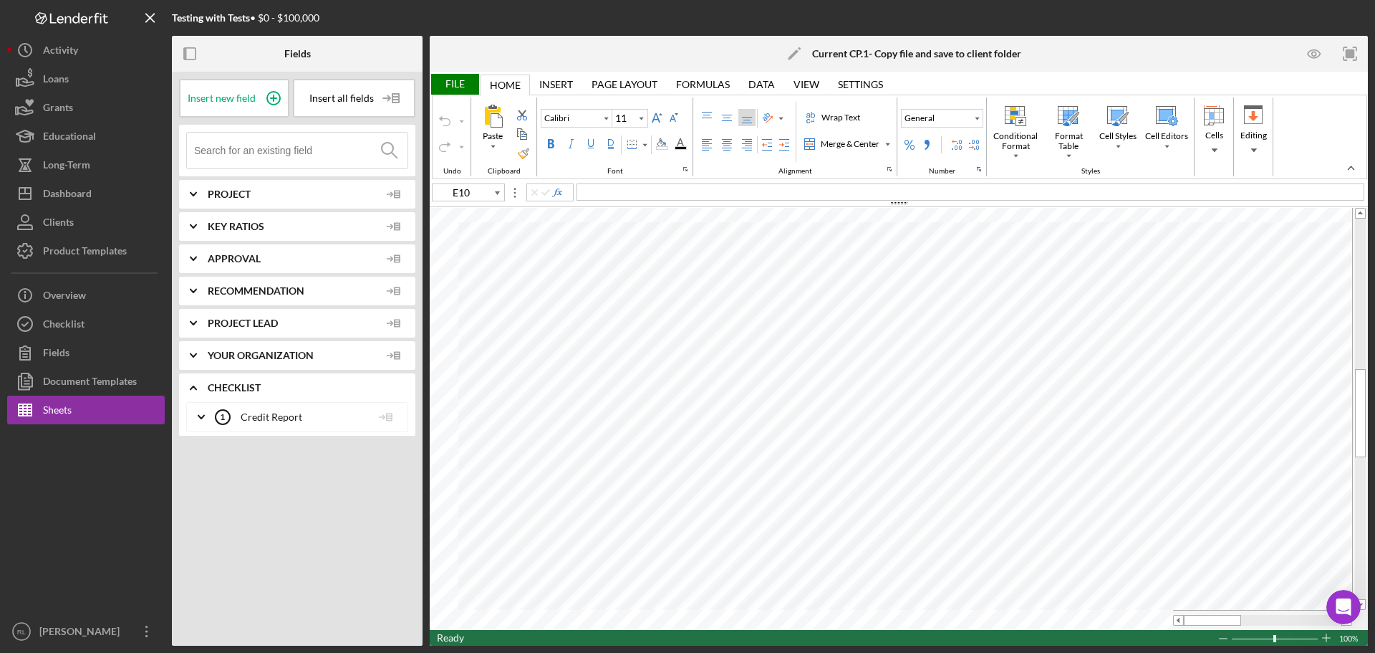
type input "14"
type input "C49"
click at [63, 320] on div "Checklist" at bounding box center [64, 325] width 42 height 32
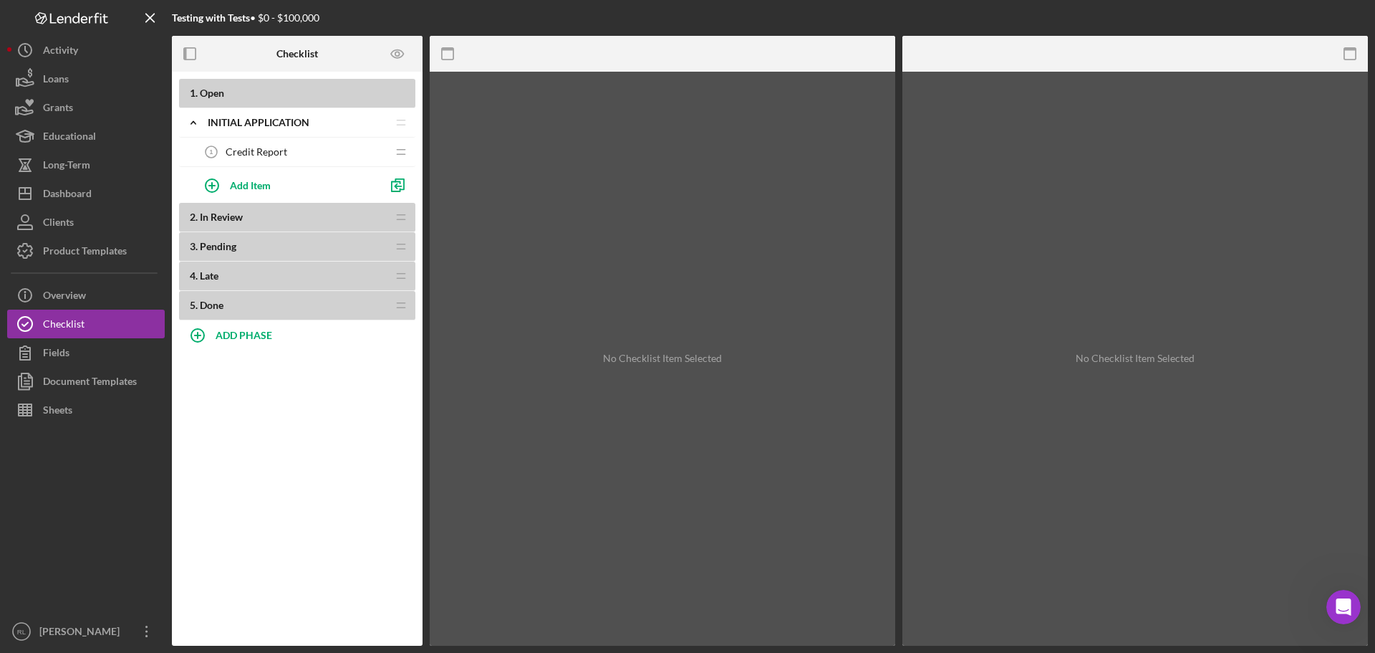
click at [255, 150] on span "Credit Report" at bounding box center [257, 151] width 62 height 11
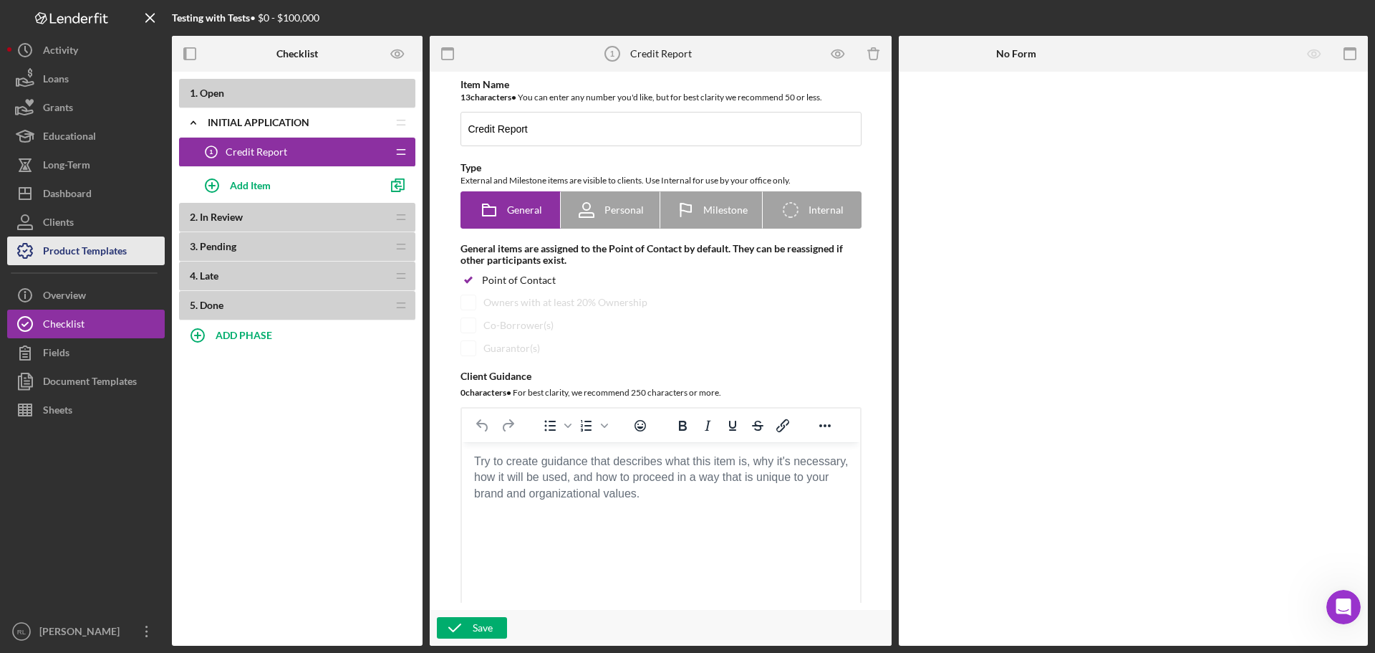
click at [74, 253] on div "Product Templates" at bounding box center [85, 252] width 84 height 32
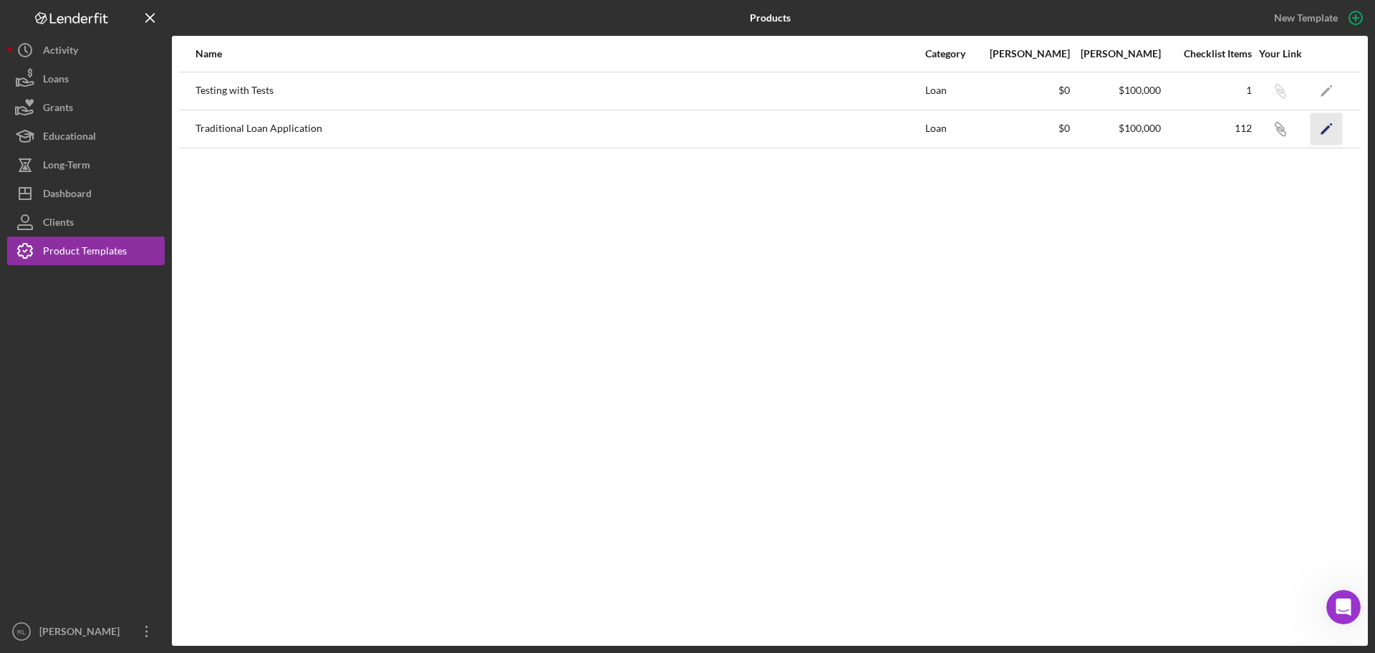
click at [1334, 133] on icon "Icon/Edit" at bounding box center [1327, 128] width 32 height 32
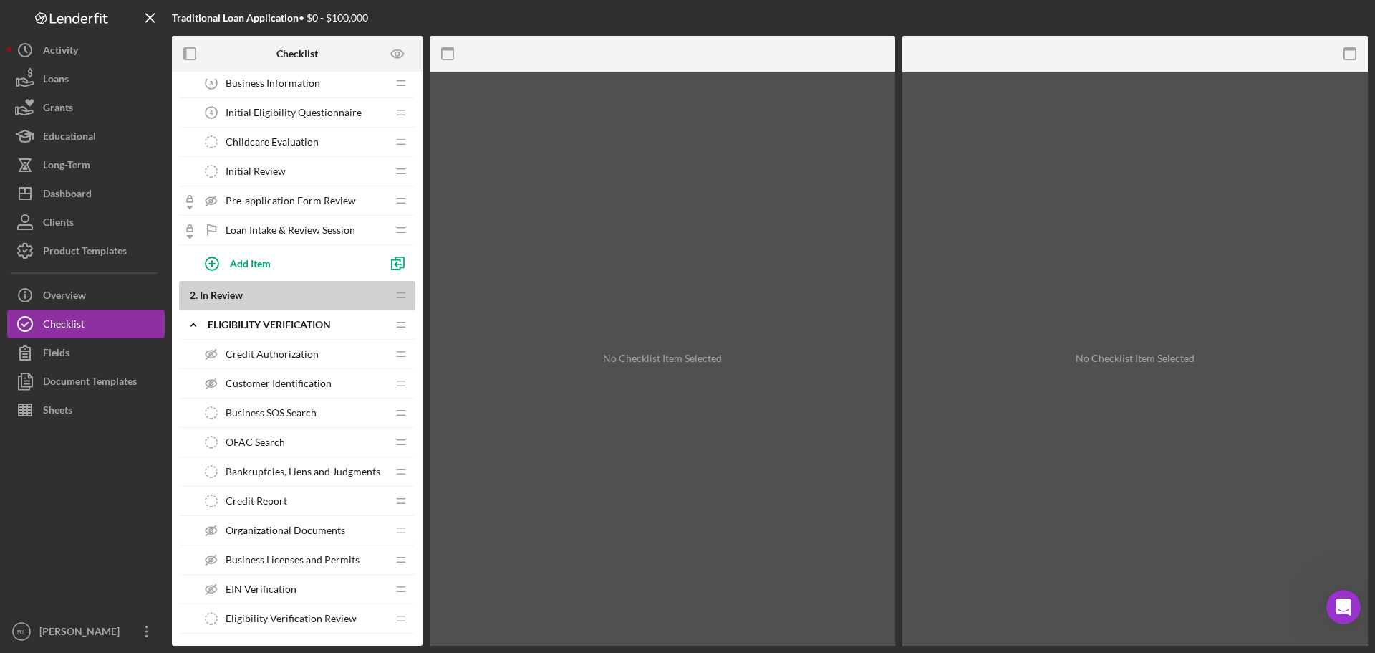
scroll to position [215, 0]
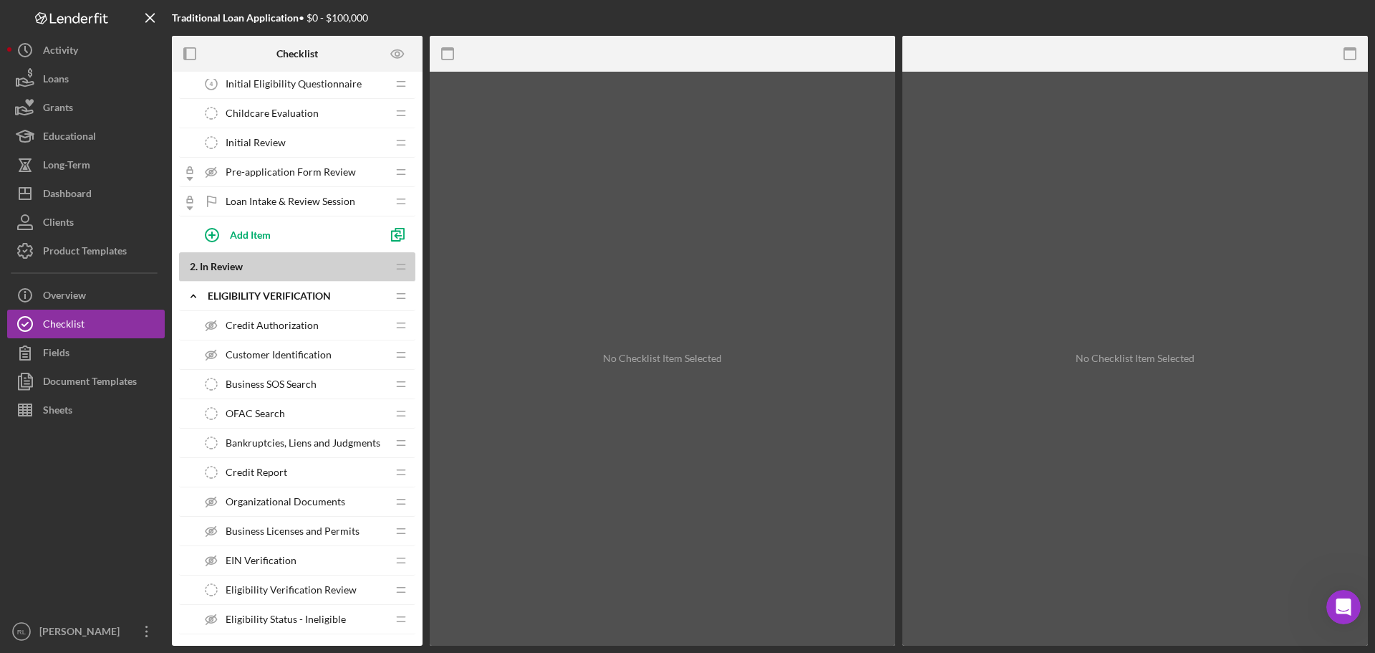
click at [278, 479] on div "Credit Report Credit Report" at bounding box center [292, 472] width 190 height 29
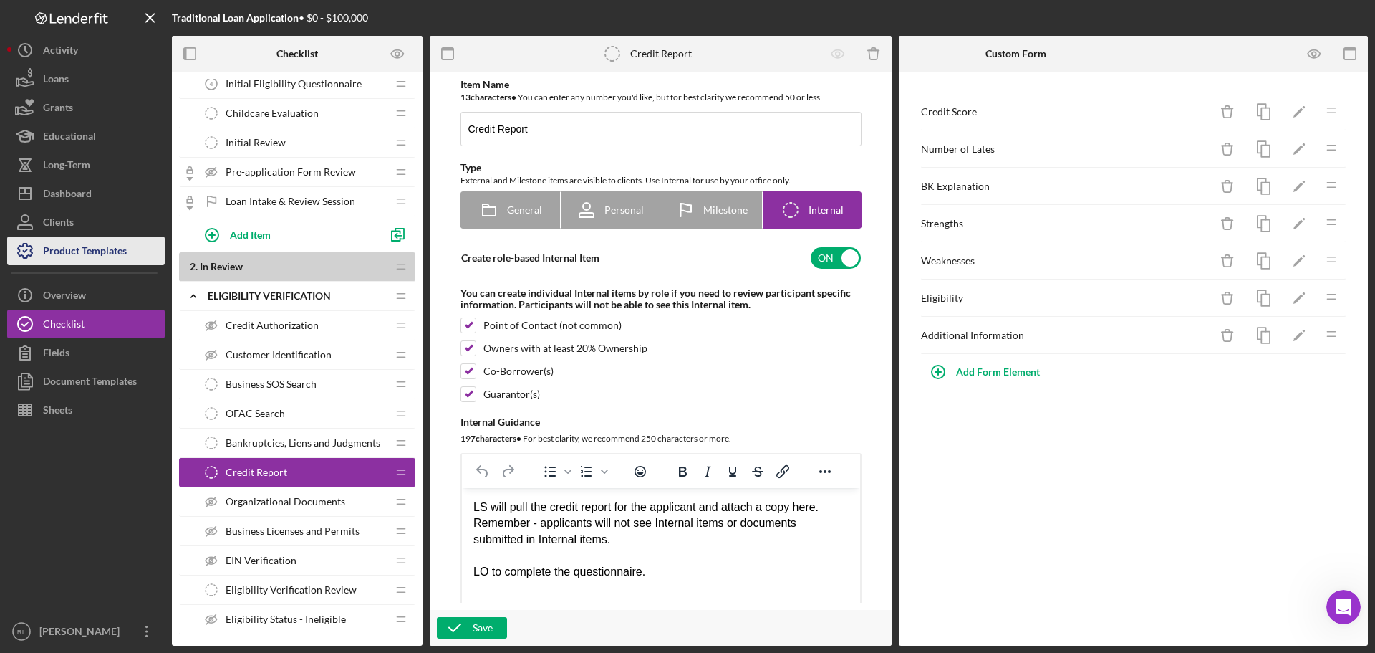
click at [77, 255] on div "Product Templates" at bounding box center [85, 252] width 84 height 32
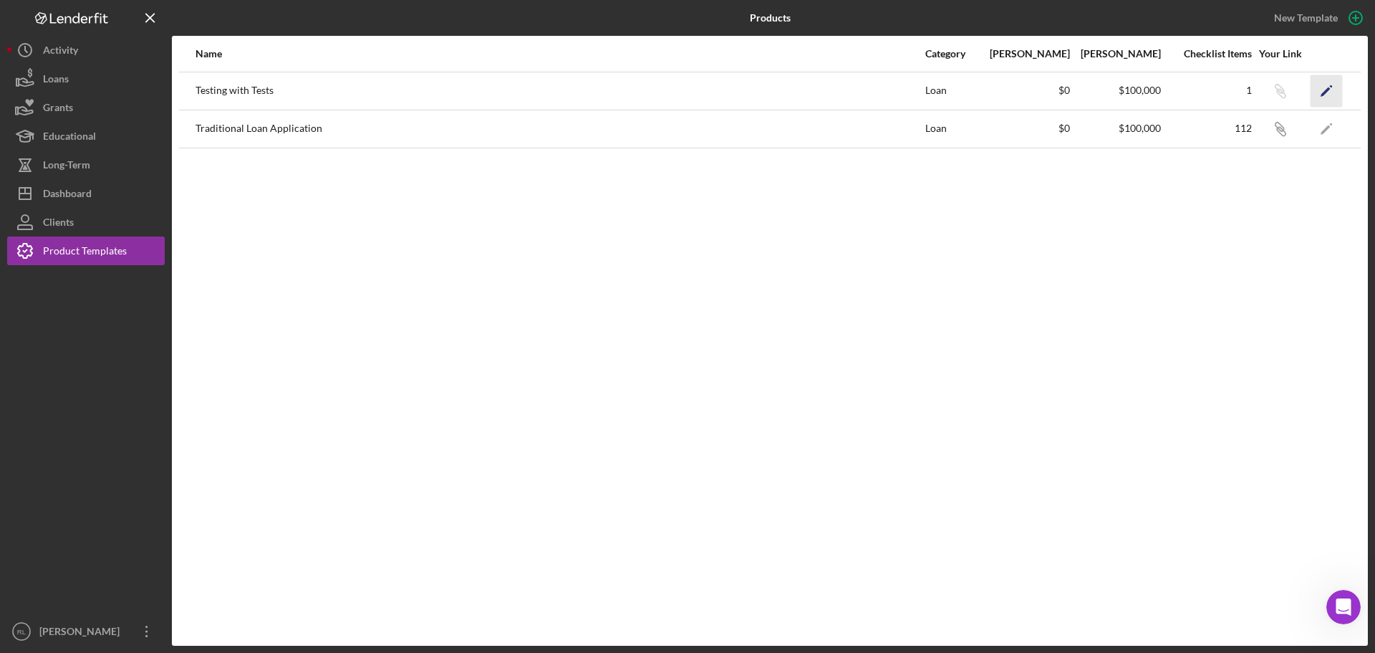
click at [1316, 96] on icon "Icon/Edit" at bounding box center [1327, 91] width 32 height 32
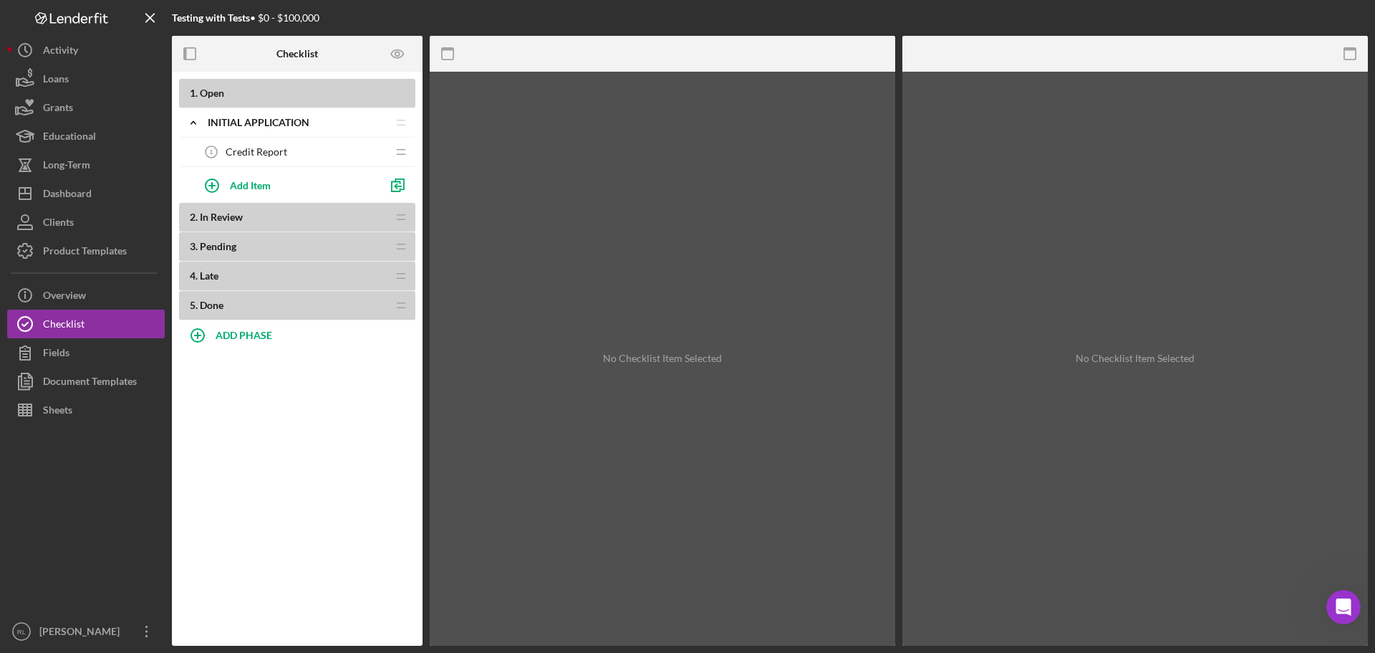
click at [287, 154] on div "Credit Report 1 Credit Report" at bounding box center [292, 152] width 190 height 29
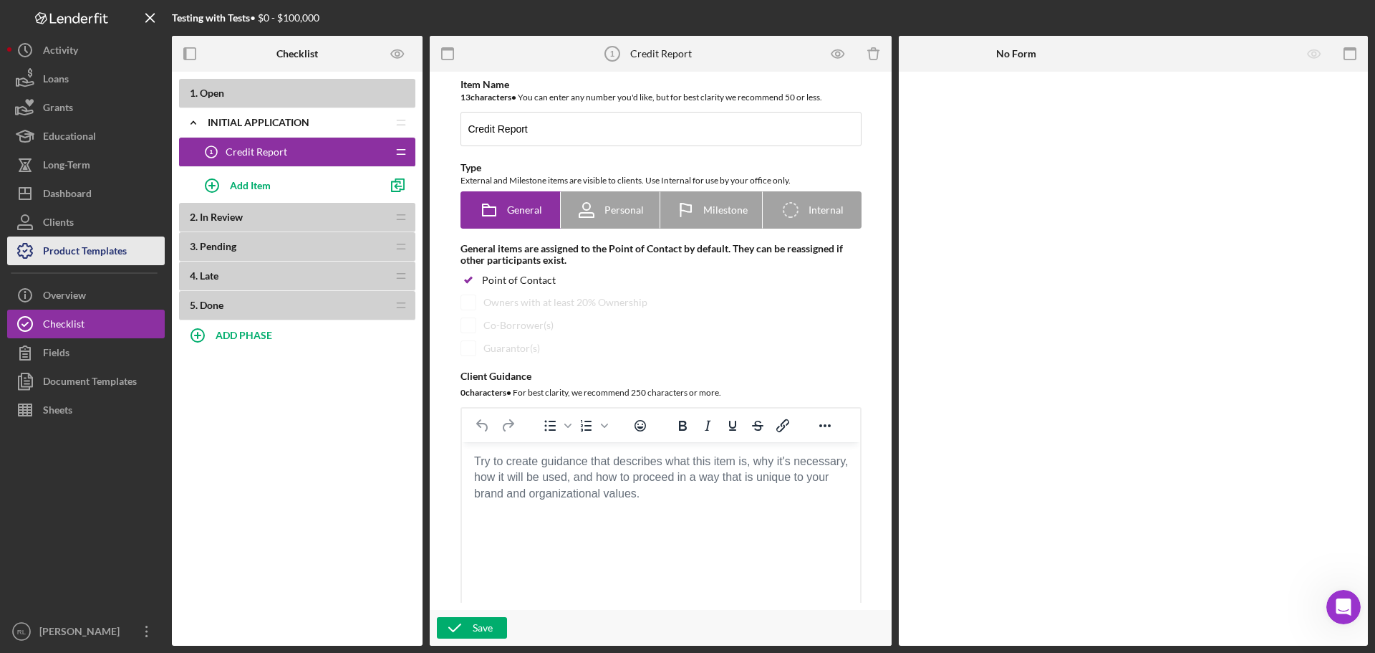
click at [87, 251] on div "Product Templates" at bounding box center [85, 252] width 84 height 32
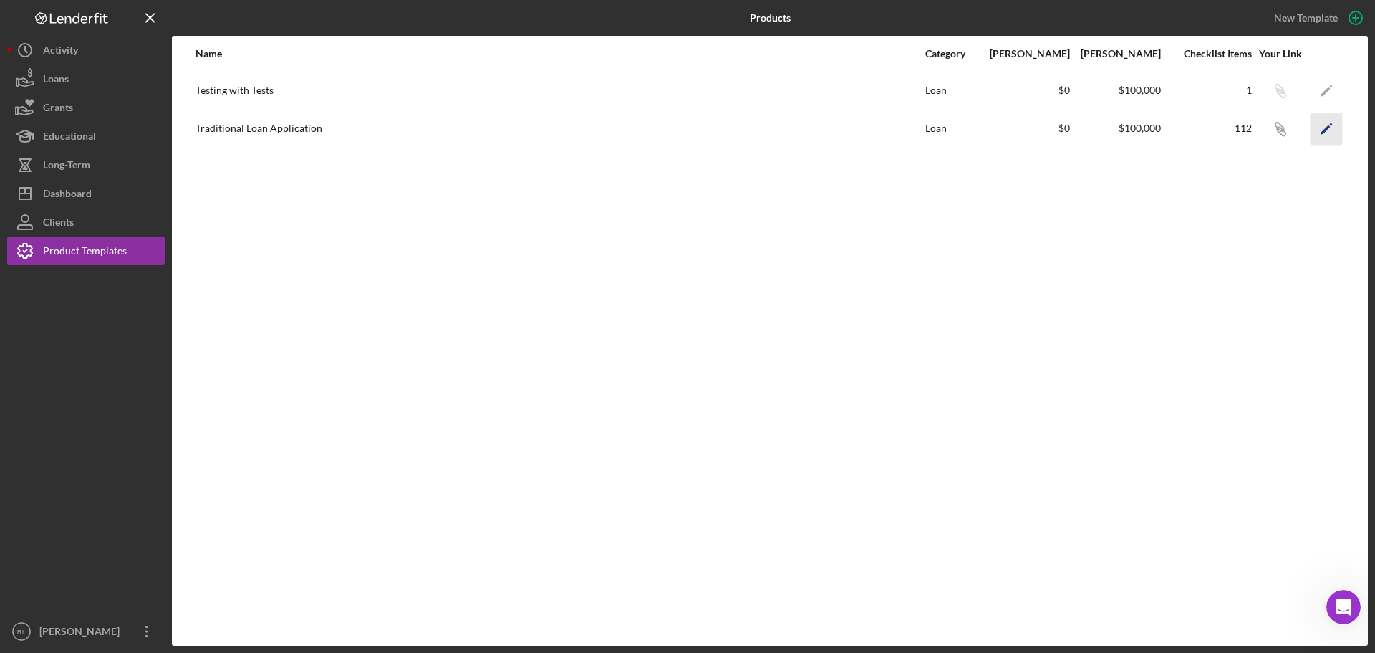
click at [1320, 129] on icon "Icon/Edit" at bounding box center [1327, 128] width 32 height 32
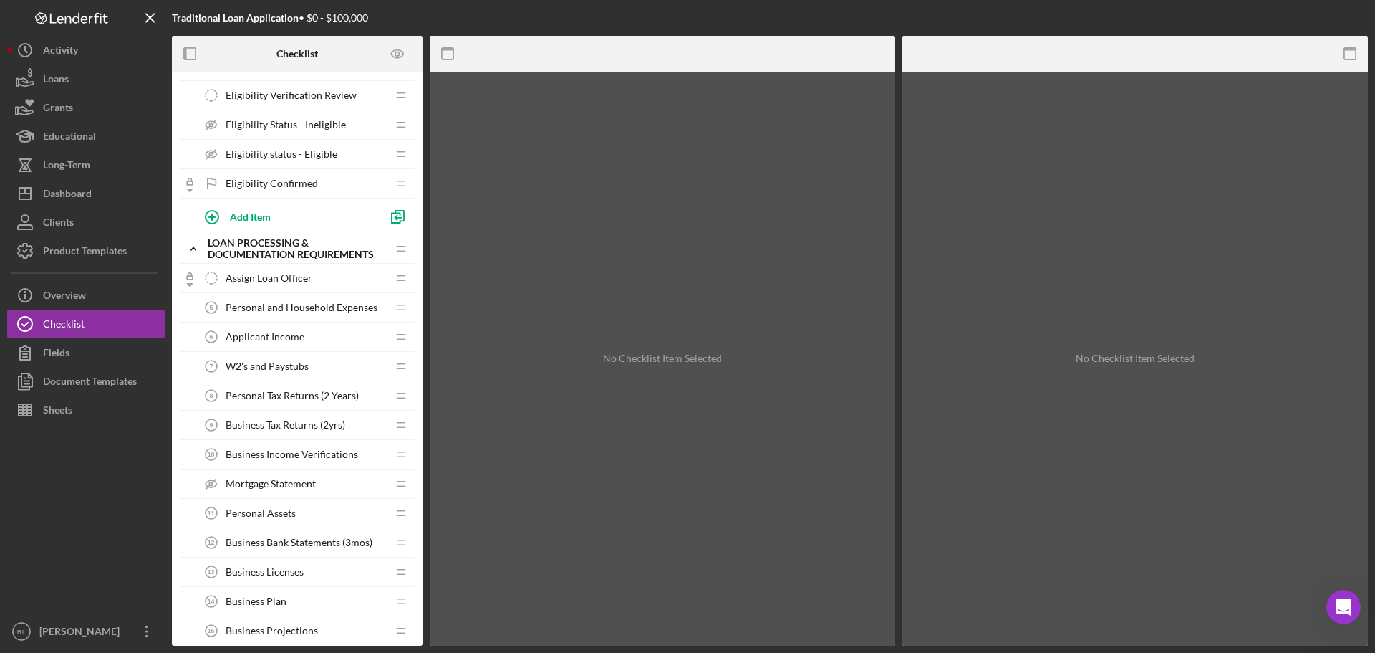
scroll to position [716, 0]
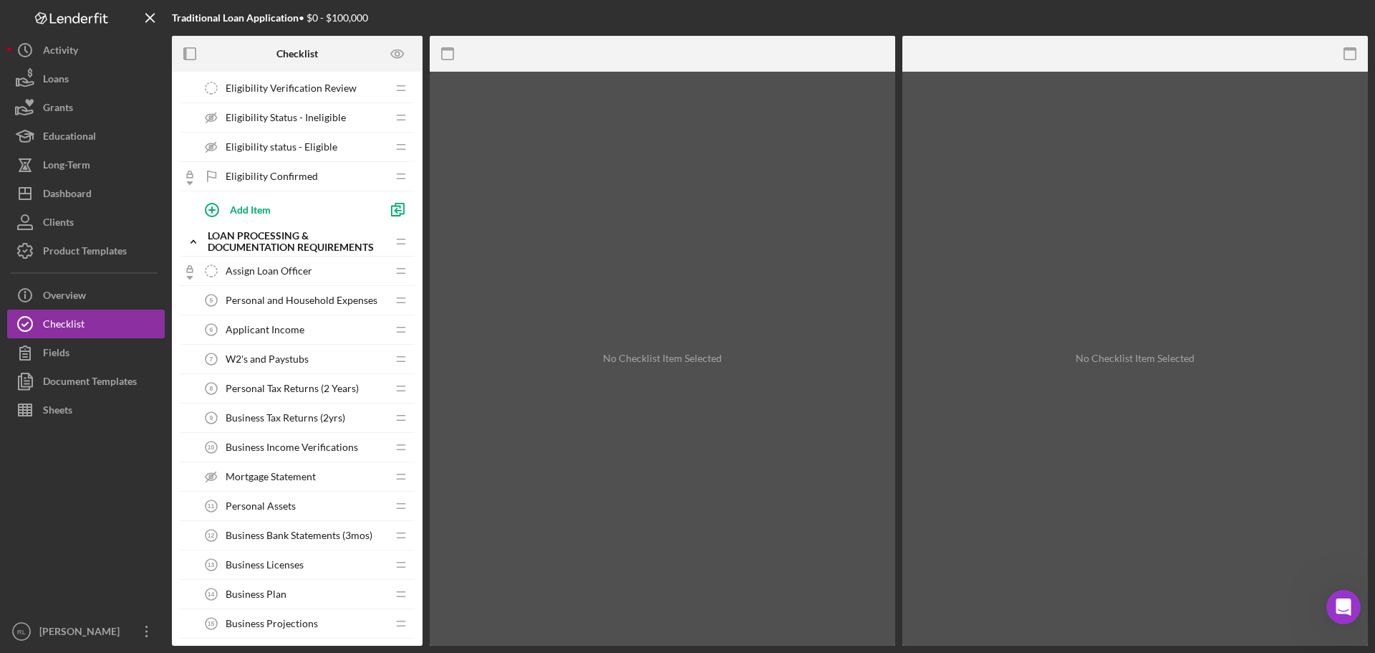
click at [277, 302] on span "Personal and Household Expenses" at bounding box center [302, 299] width 152 height 11
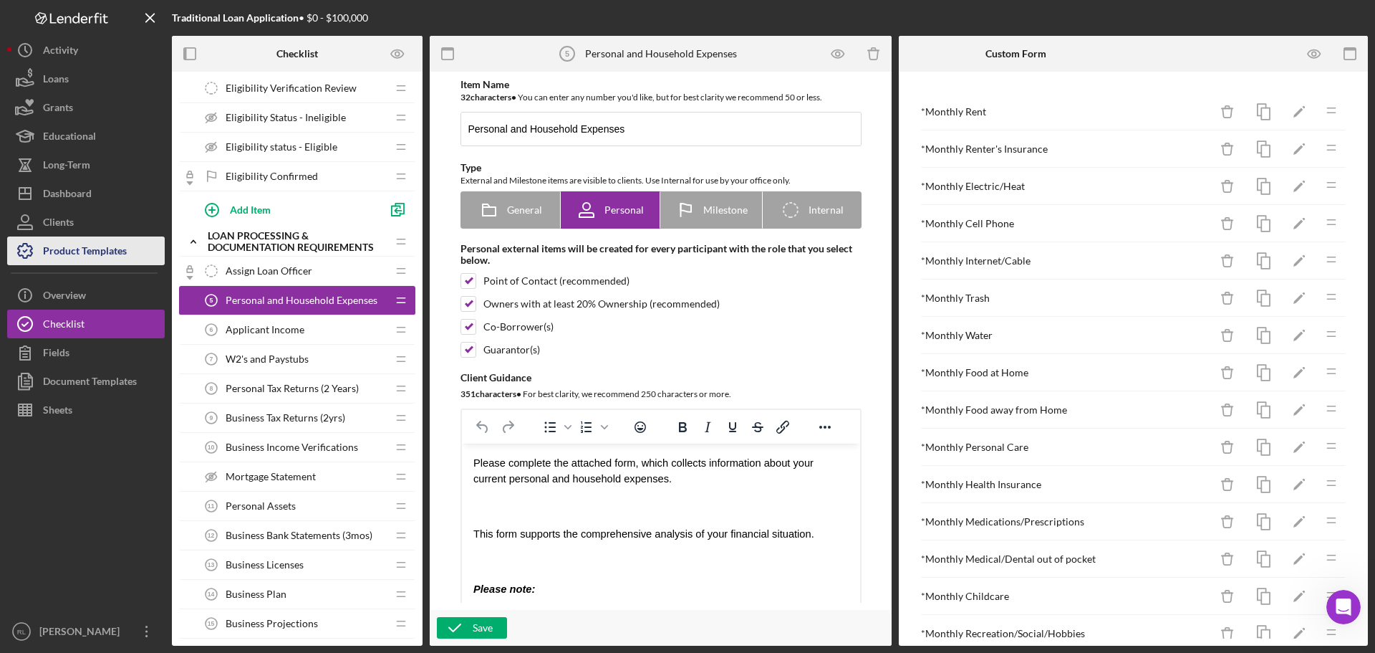
click at [104, 249] on div "Product Templates" at bounding box center [85, 252] width 84 height 32
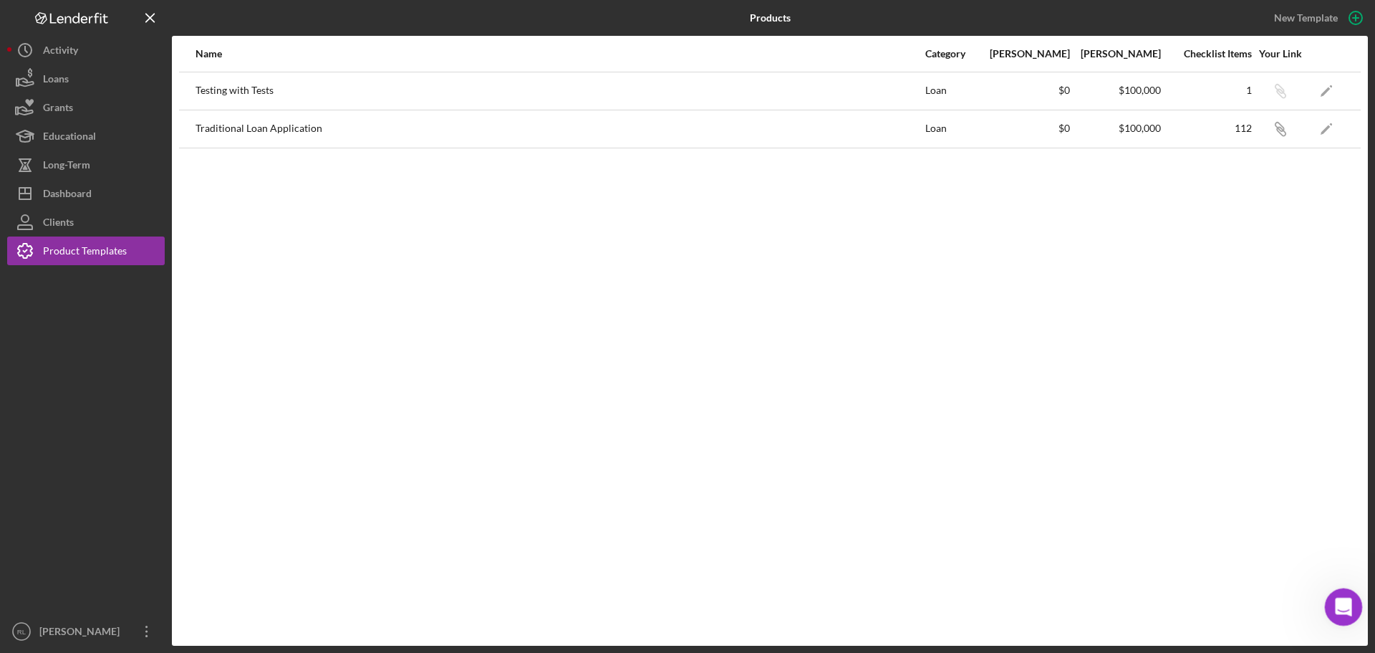
click at [1343, 607] on icon "Open Intercom Messenger" at bounding box center [1342, 605] width 24 height 24
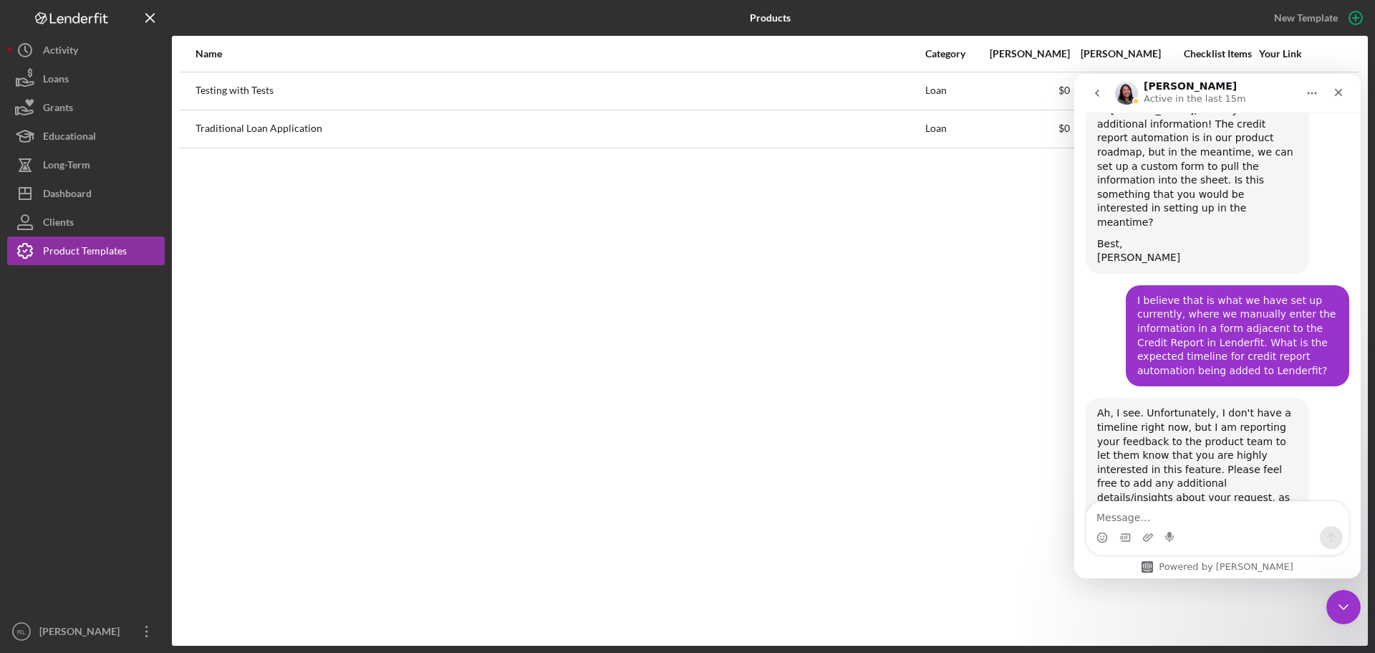
scroll to position [828, 0]
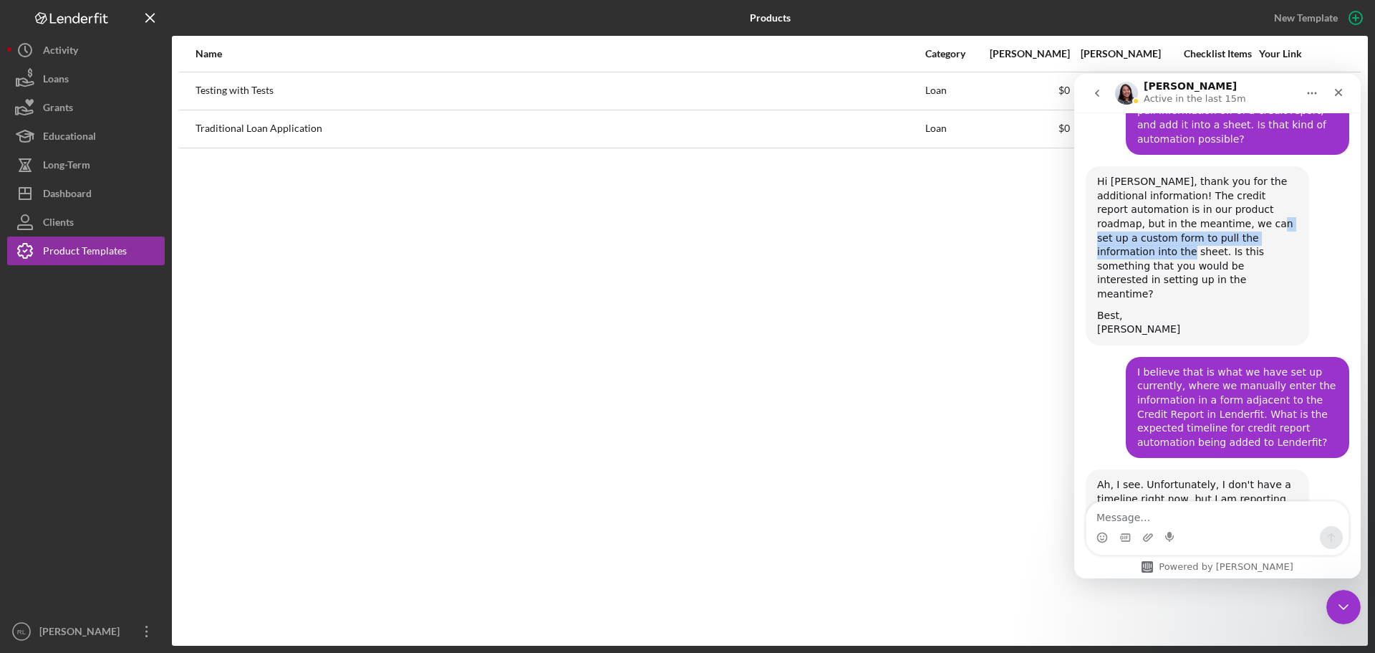
drag, startPoint x: 1210, startPoint y: 198, endPoint x: 1258, endPoint y: 211, distance: 49.7
click at [1258, 211] on div "Hi [PERSON_NAME], thank you for the additional information! The credit report a…" at bounding box center [1198, 238] width 201 height 126
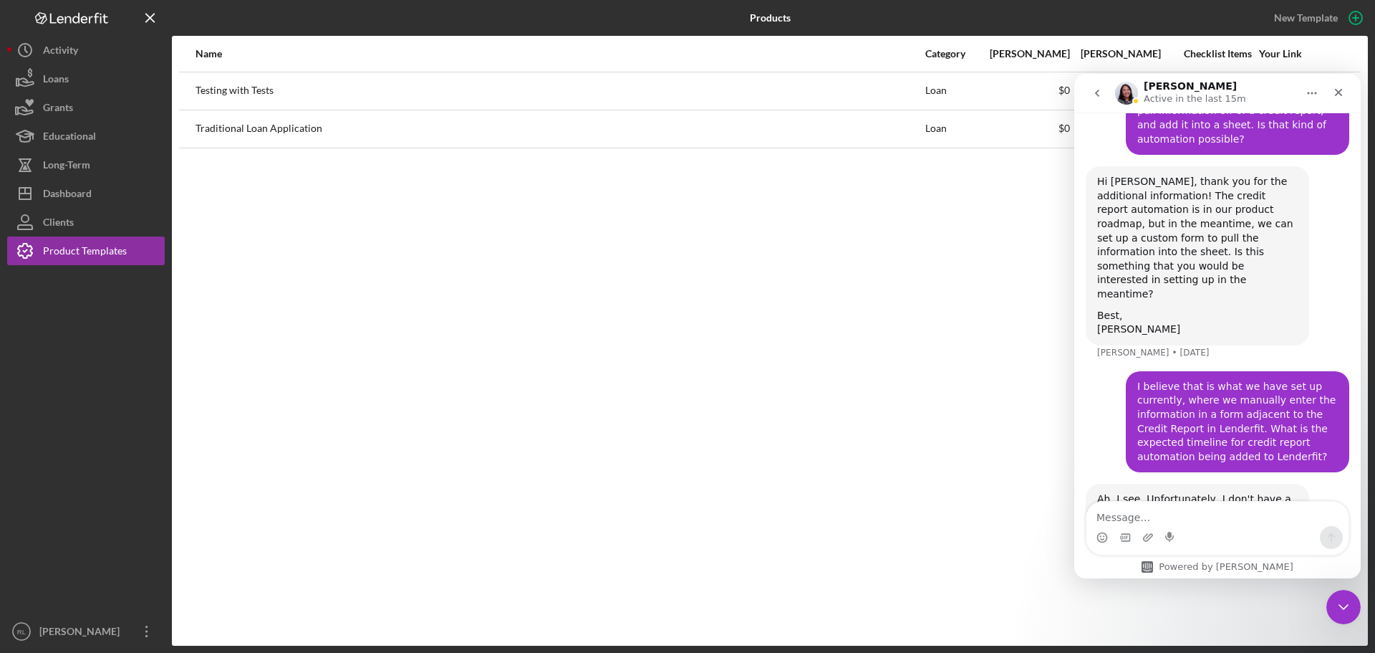
click at [1256, 256] on div "What type of support do you need? Operator • [DATE] General Support [PERSON_NAM…" at bounding box center [1218, 32] width 264 height 1254
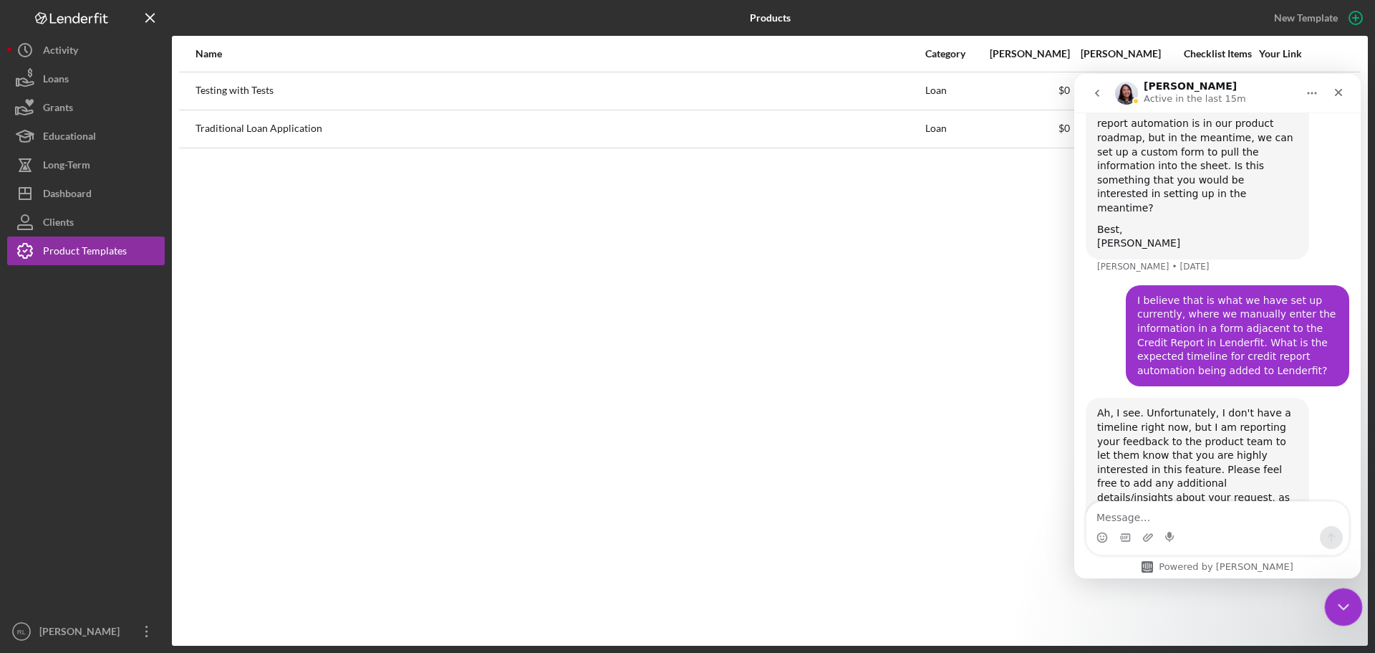
click at [1340, 609] on icon "Close Intercom Messenger" at bounding box center [1341, 604] width 17 height 17
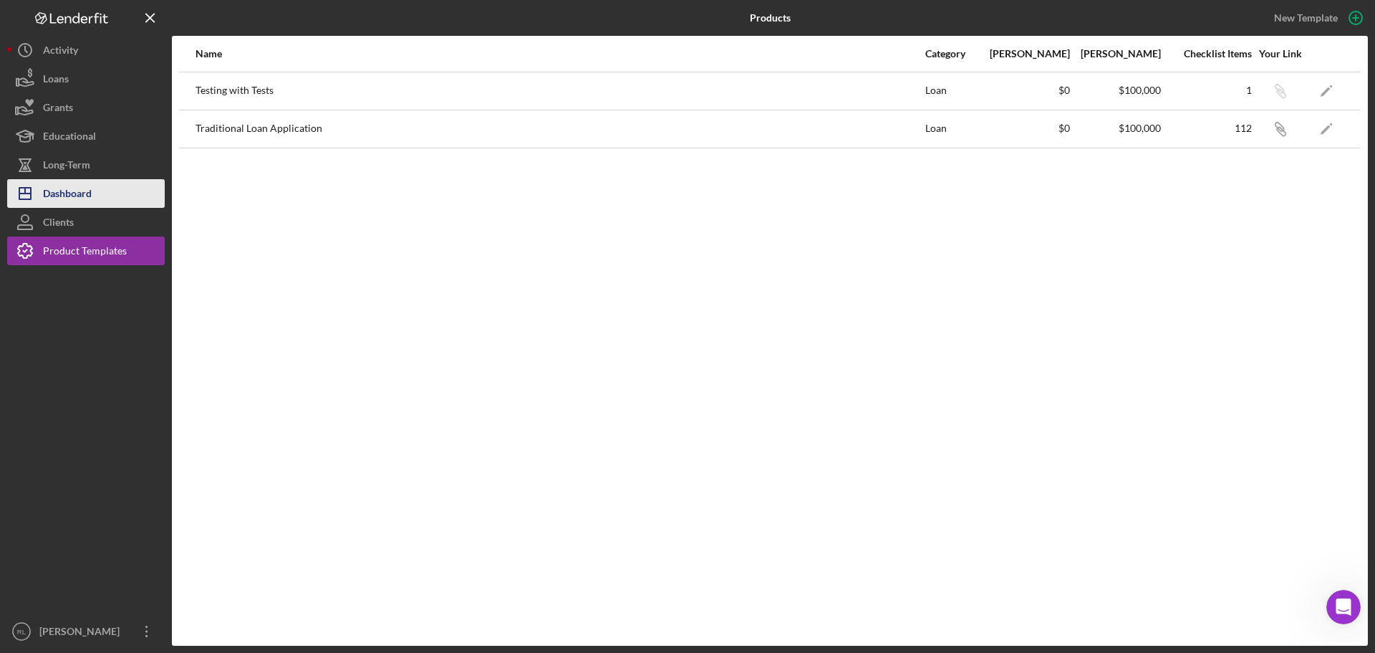
click at [74, 197] on div "Dashboard" at bounding box center [67, 195] width 49 height 32
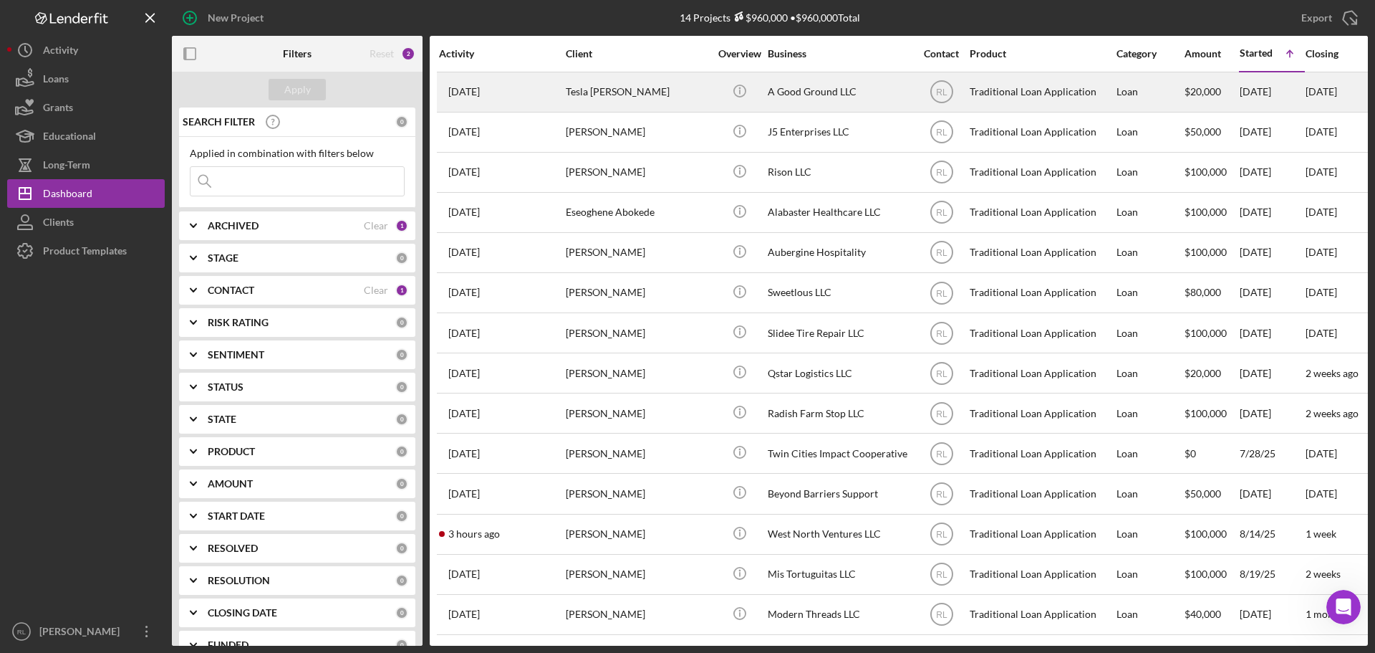
click at [772, 90] on div "A Good Ground LLC" at bounding box center [839, 92] width 143 height 38
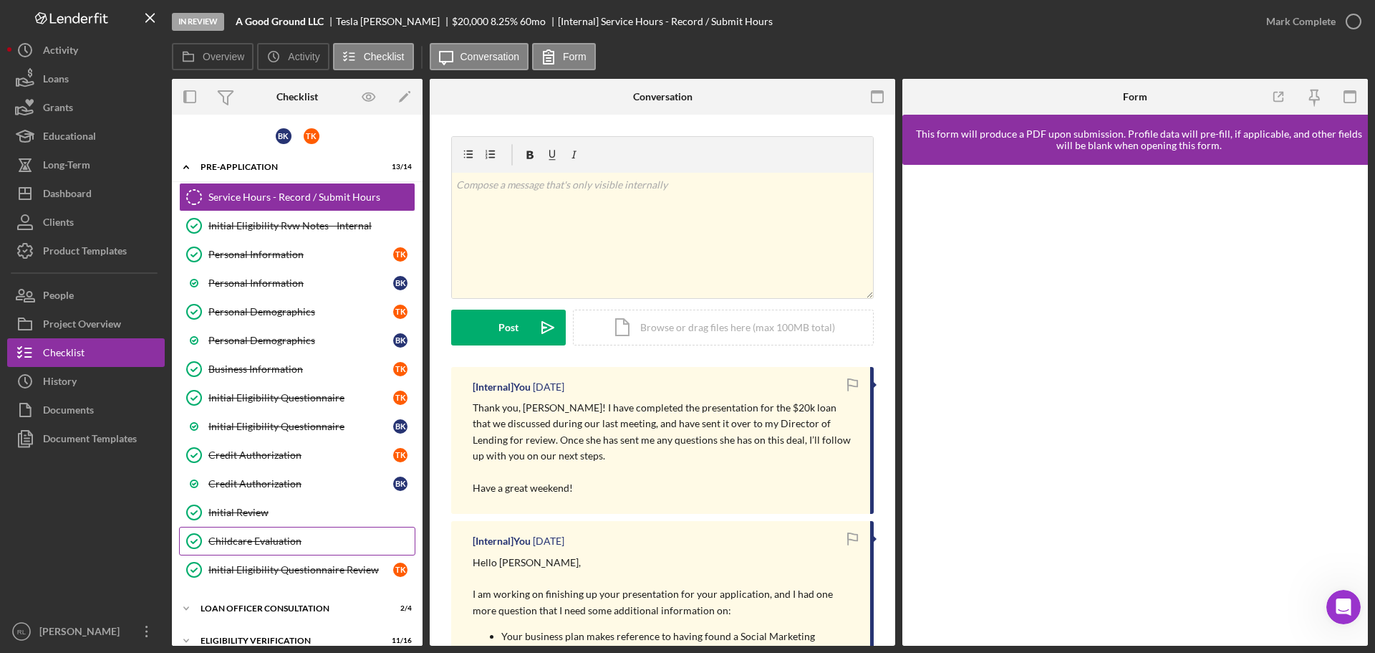
scroll to position [243, 0]
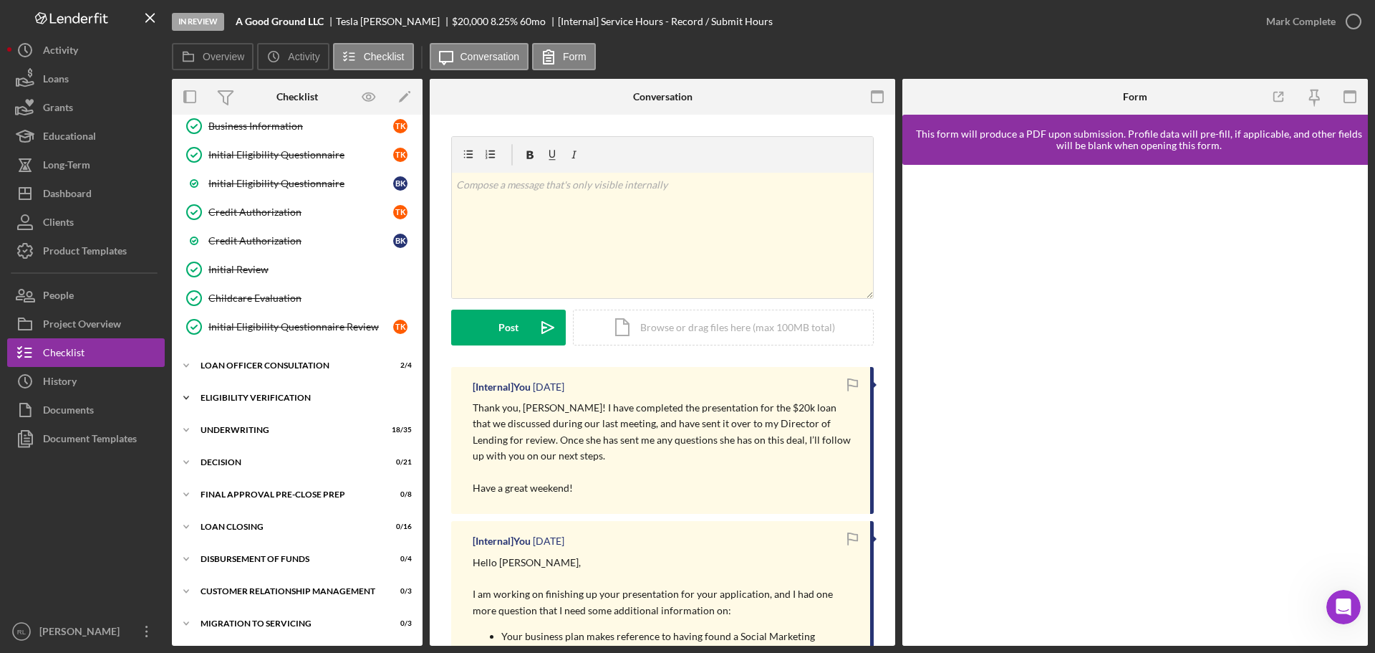
click at [267, 403] on div "Icon/Expander Eligibility Verification 11 / 16" at bounding box center [297, 397] width 251 height 29
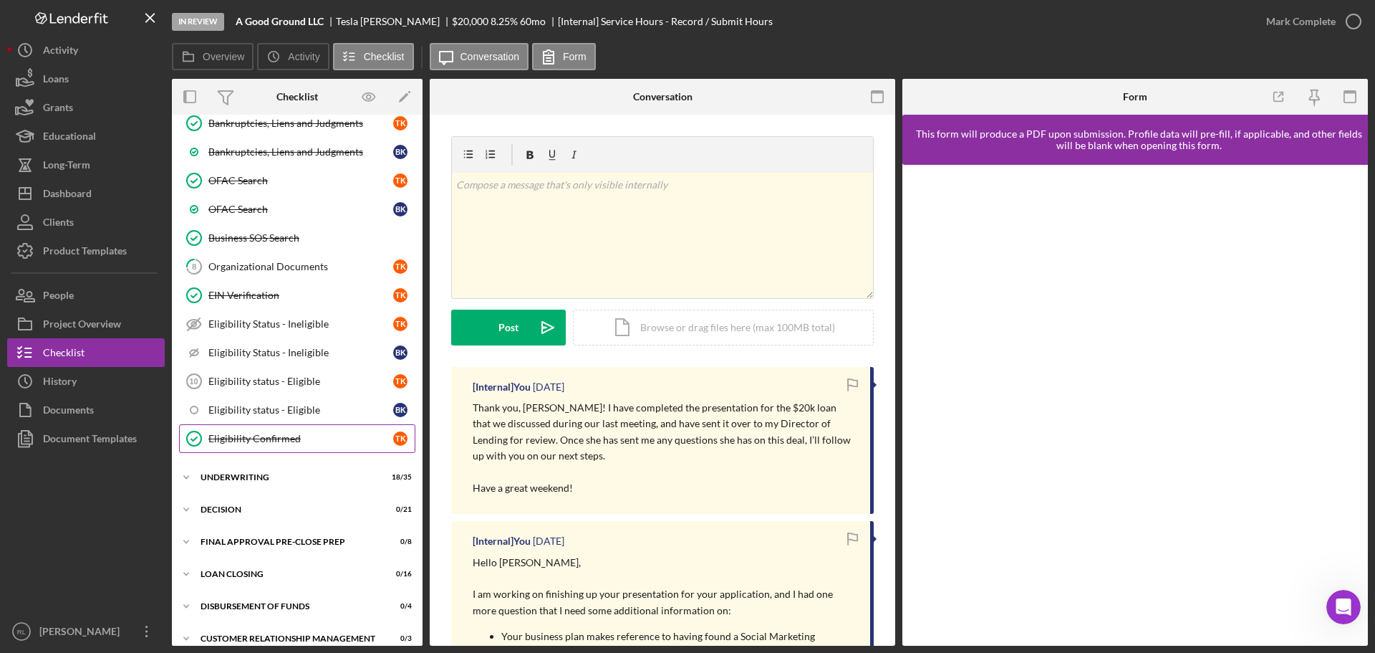
scroll to position [673, 0]
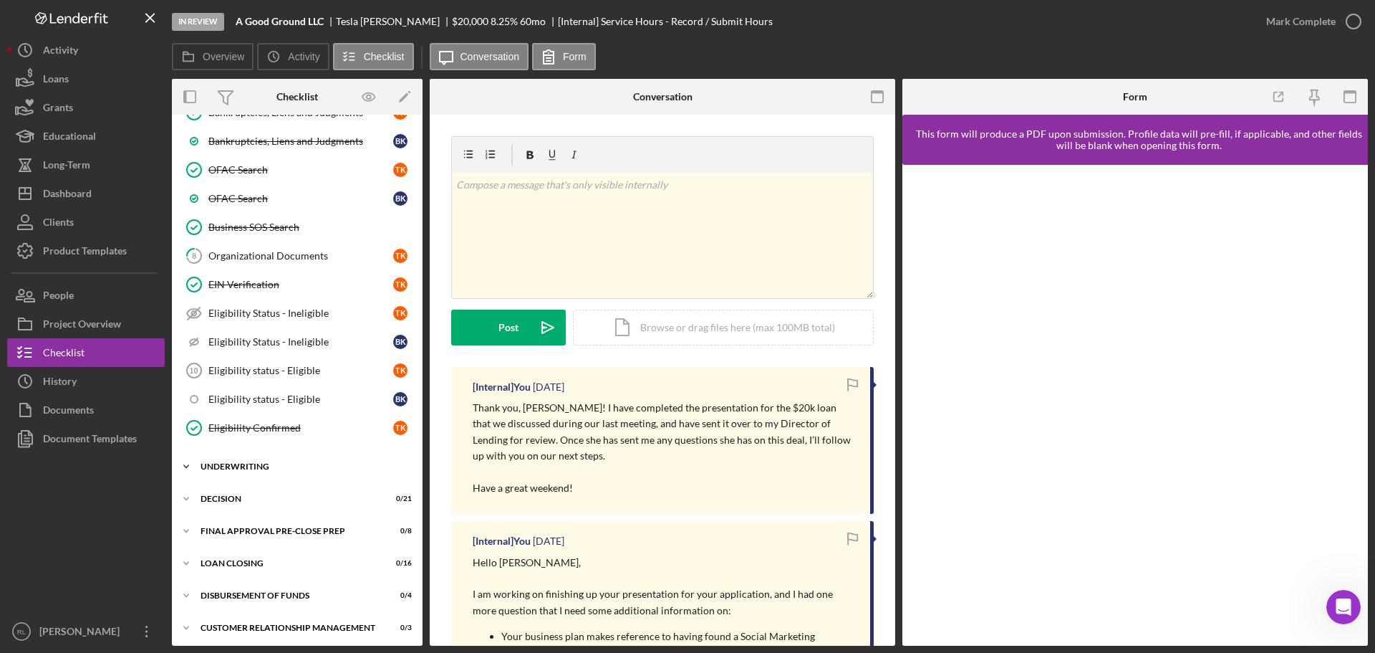
click at [261, 464] on div "Underwriting" at bounding box center [303, 466] width 204 height 9
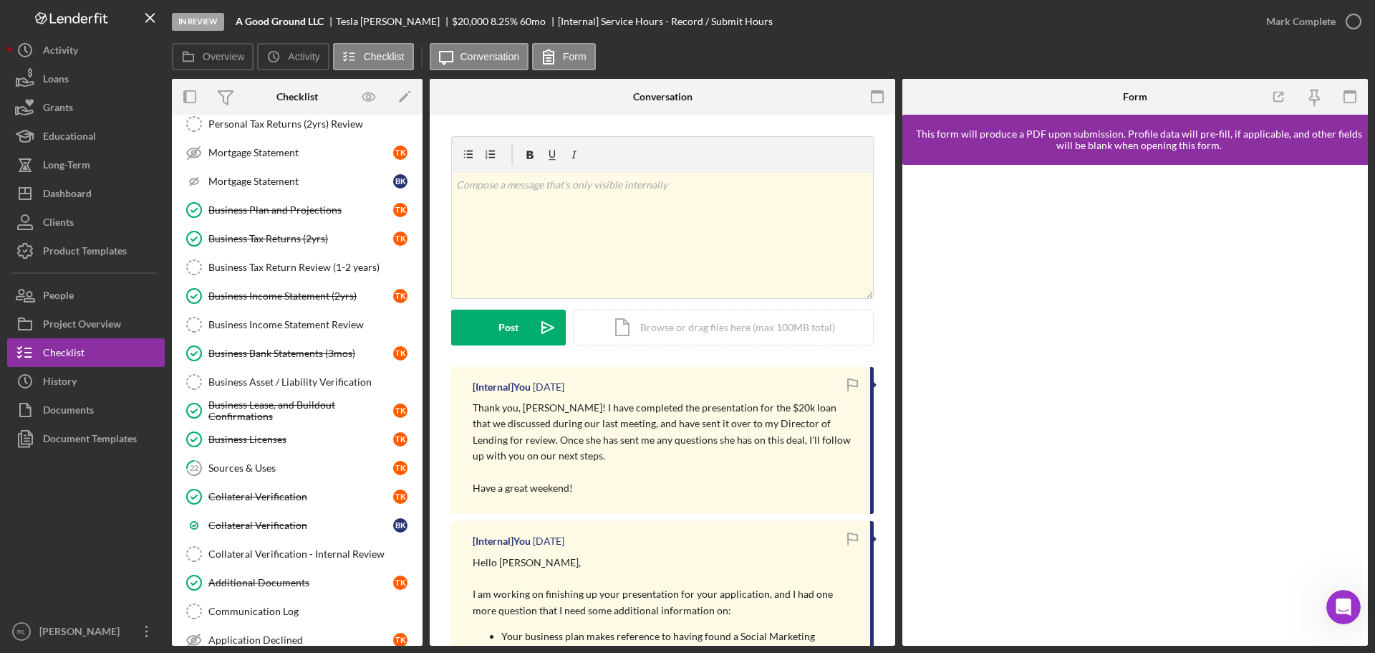
scroll to position [1461, 0]
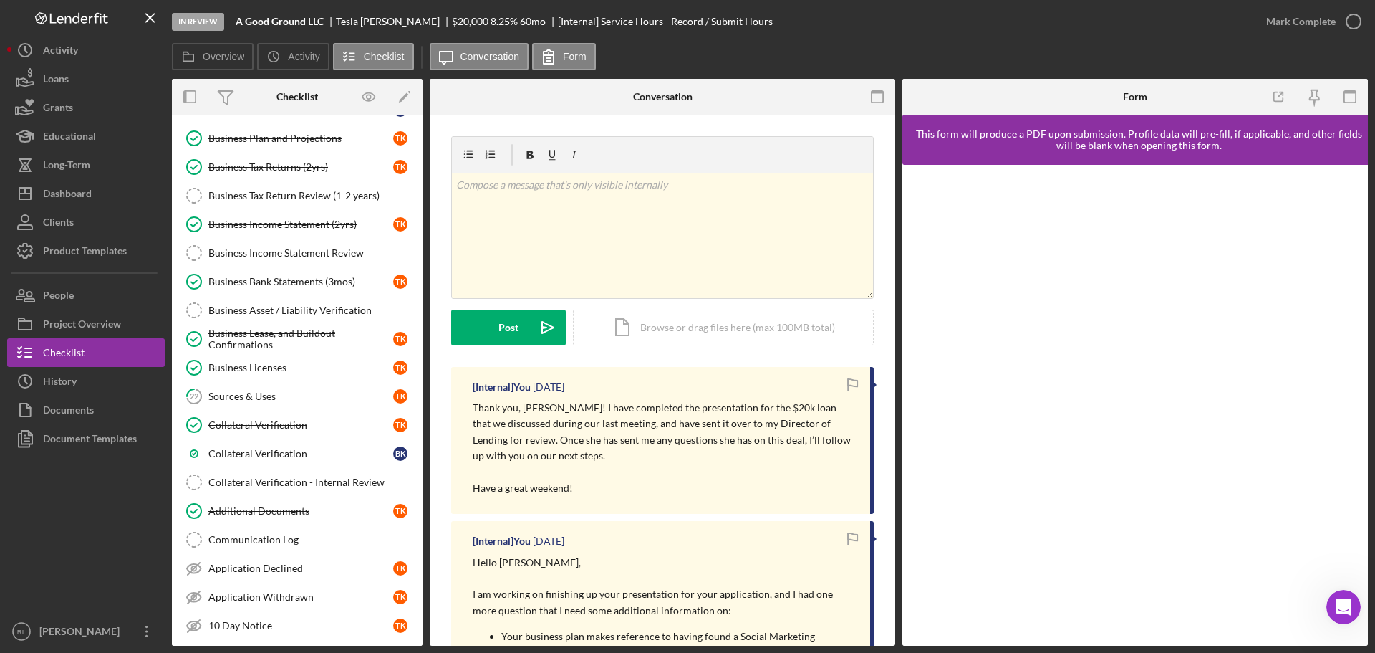
drag, startPoint x: 299, startPoint y: 398, endPoint x: 612, endPoint y: 440, distance: 315.2
click at [299, 398] on div "Sources & Uses" at bounding box center [300, 395] width 185 height 11
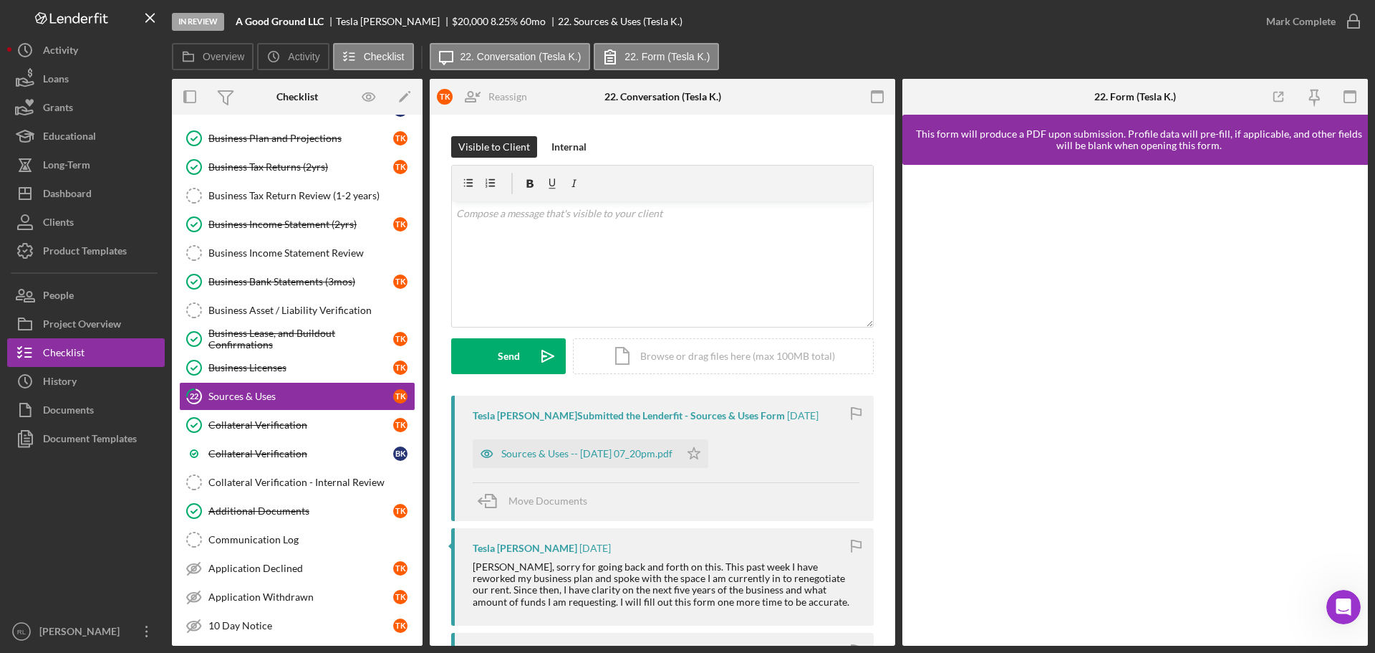
click at [614, 458] on div "Sources & Uses -- [DATE] 07_20pm.pdf" at bounding box center [586, 453] width 171 height 11
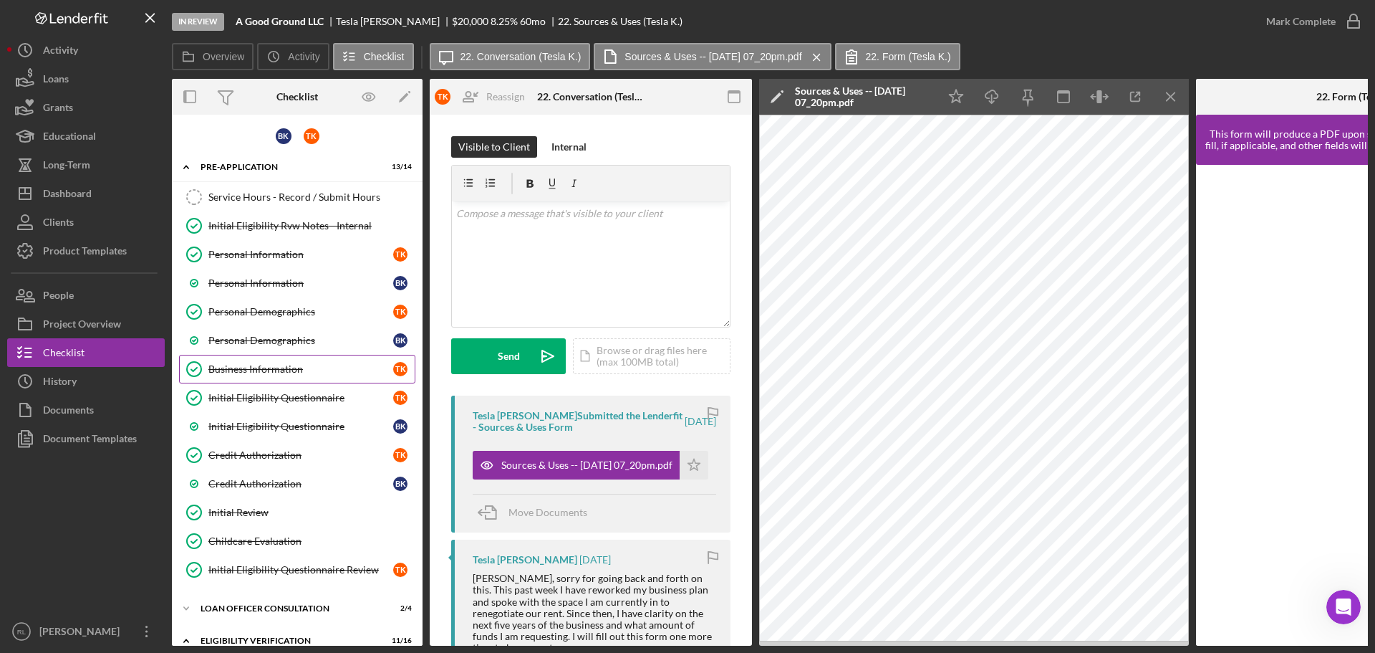
click at [272, 373] on div "Business Information" at bounding box center [300, 368] width 185 height 11
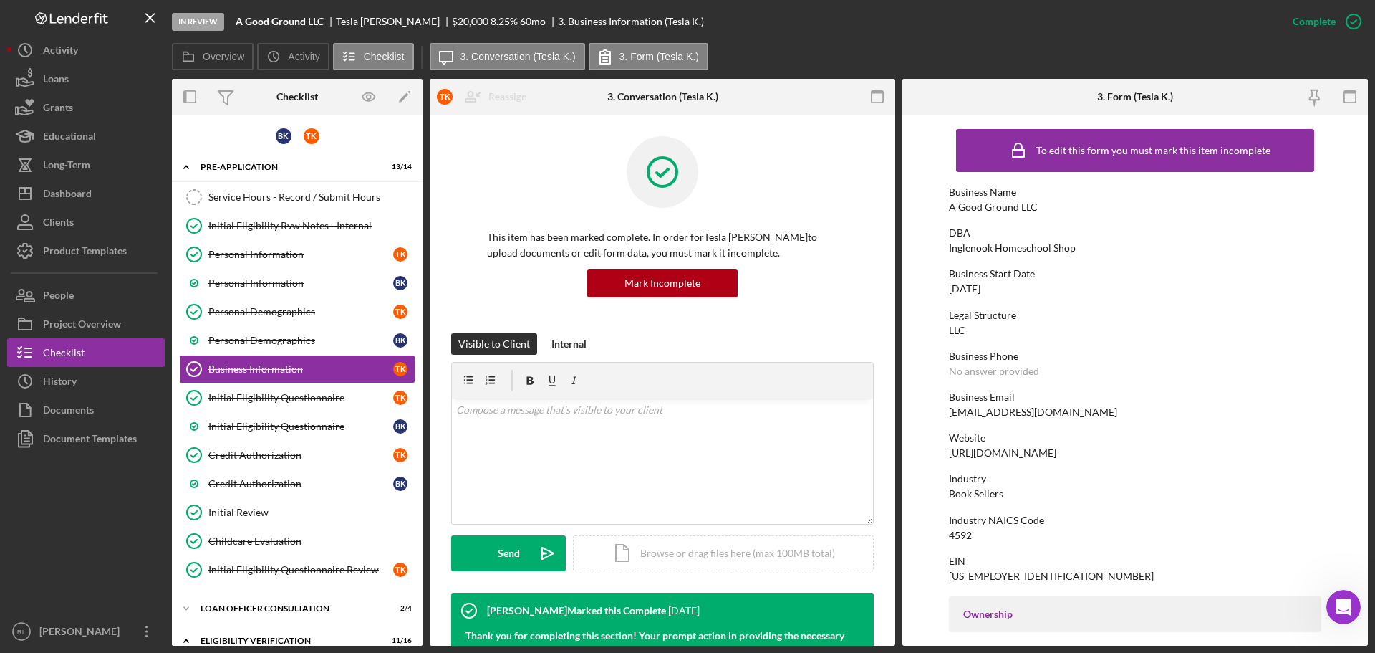
click at [1049, 452] on div "[URL][DOMAIN_NAME]" at bounding box center [1002, 452] width 107 height 11
copy div "[URL][DOMAIN_NAME]"
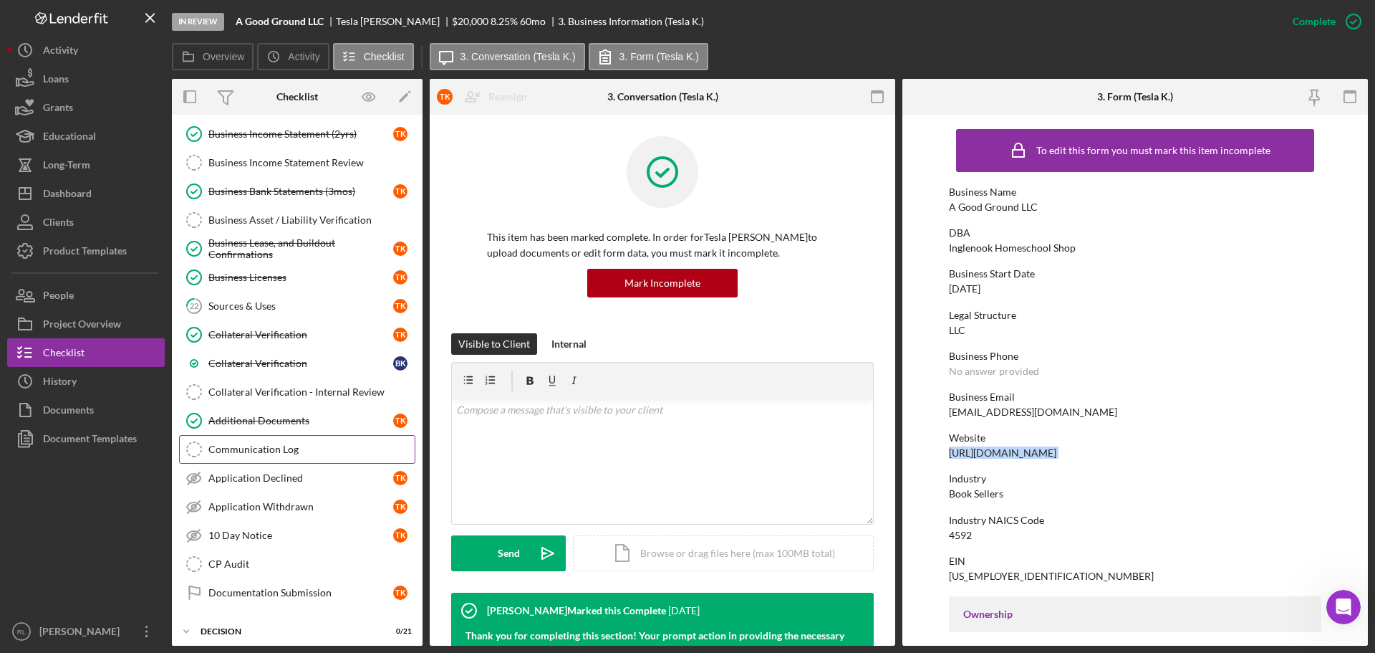
scroll to position [1576, 0]
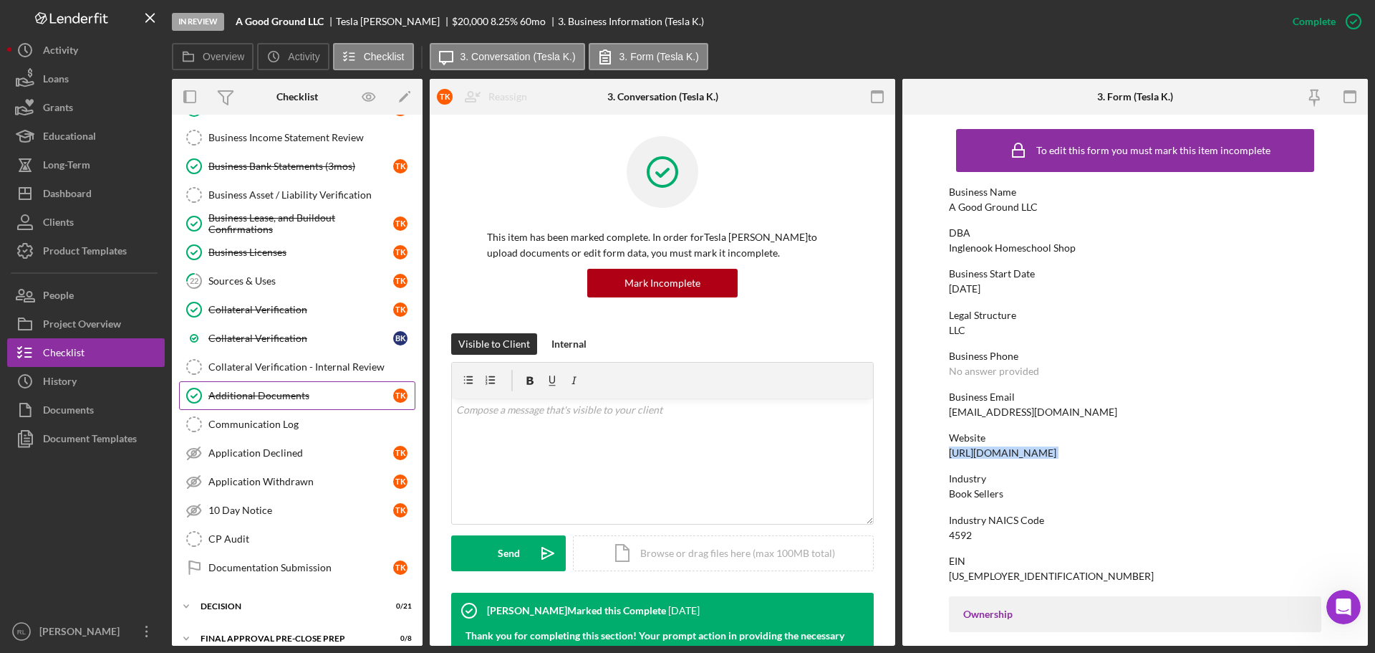
click at [307, 395] on div "Additional Documents" at bounding box center [300, 395] width 185 height 11
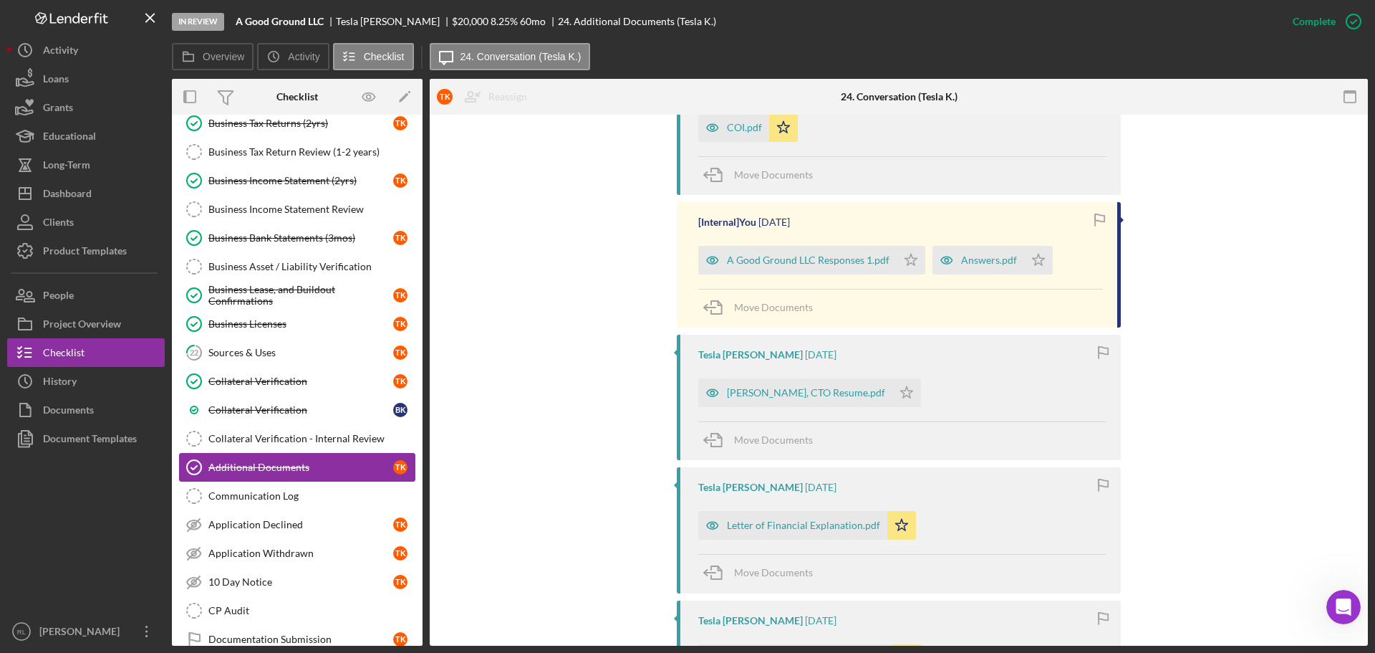
scroll to position [1433, 0]
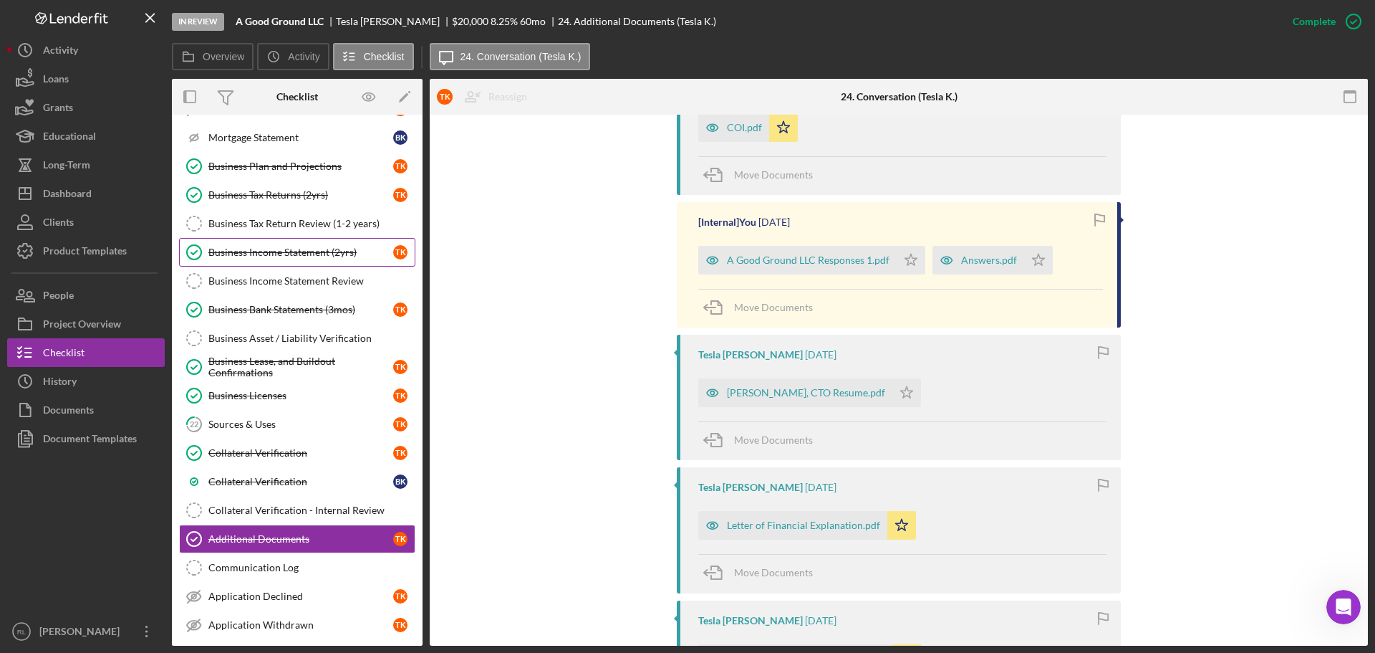
click at [274, 261] on link "Business Income Statement (2yrs) Business Income Statement (2yrs) T K" at bounding box center [297, 252] width 236 height 29
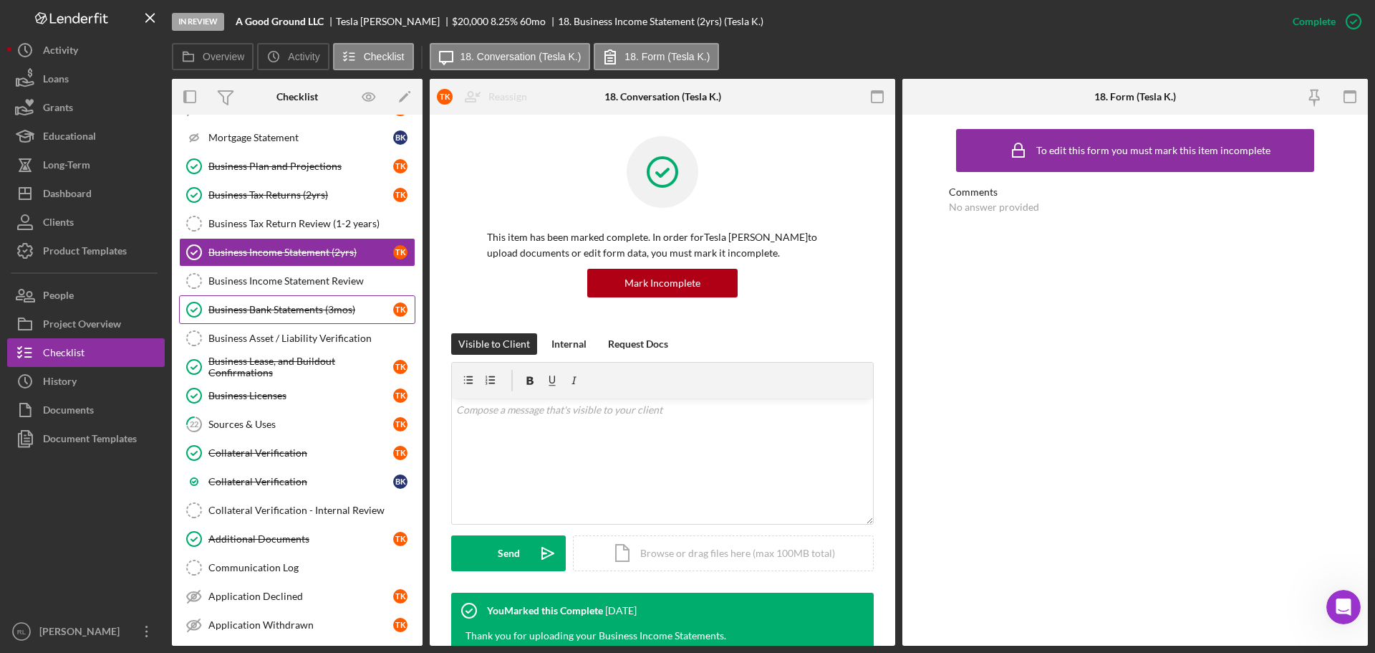
click at [286, 319] on link "Business Bank Statements (3mos) Business Bank Statements (3mos) T K" at bounding box center [297, 309] width 236 height 29
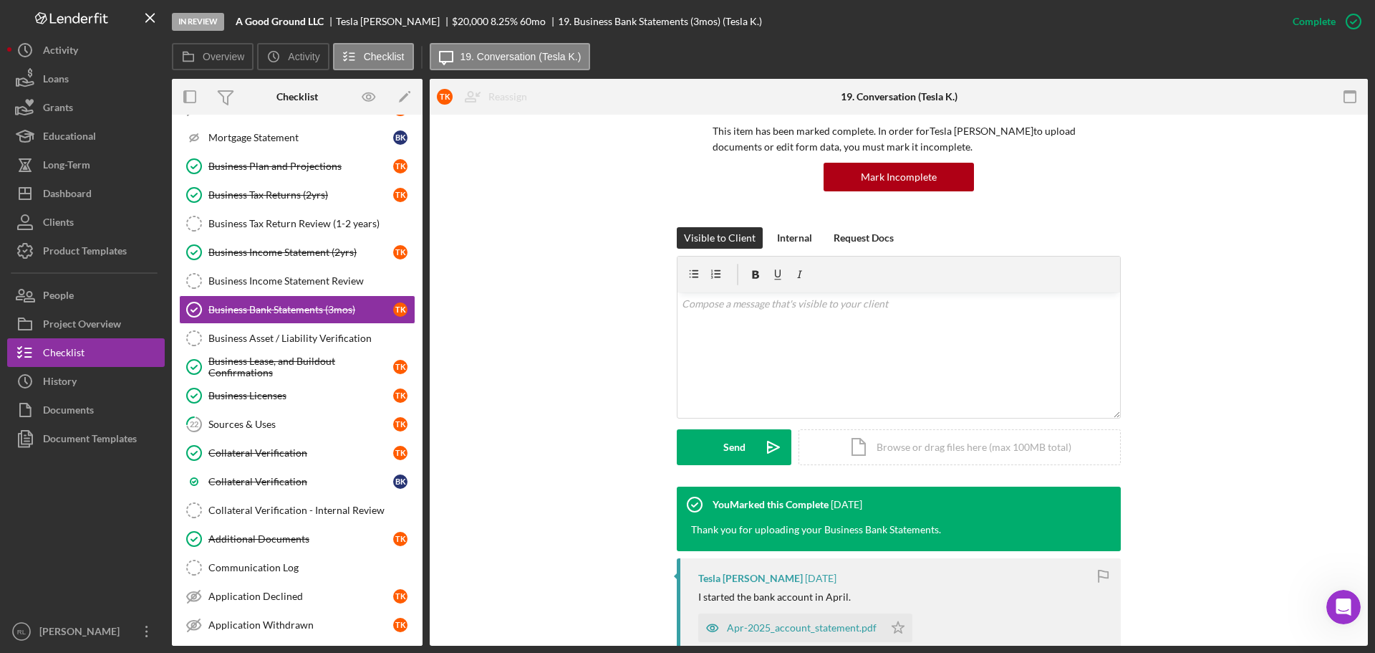
scroll to position [287, 0]
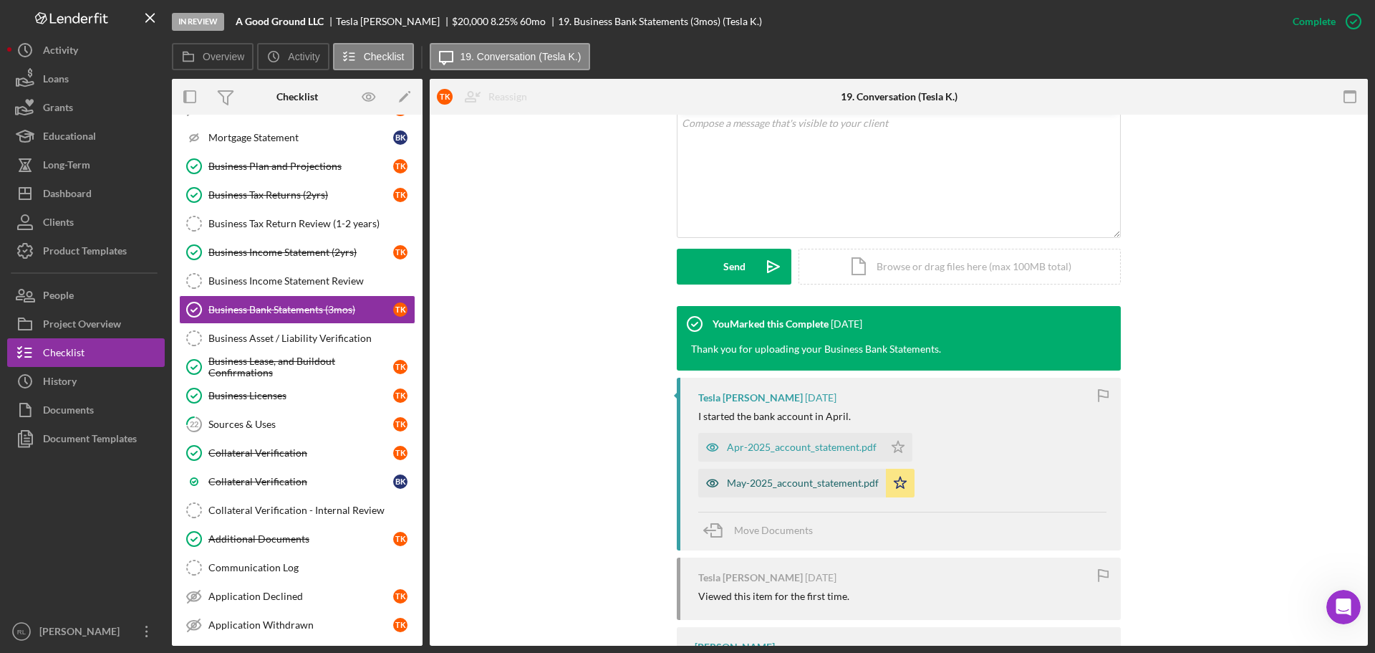
click at [764, 475] on div "May-2025_account_statement.pdf" at bounding box center [792, 483] width 188 height 29
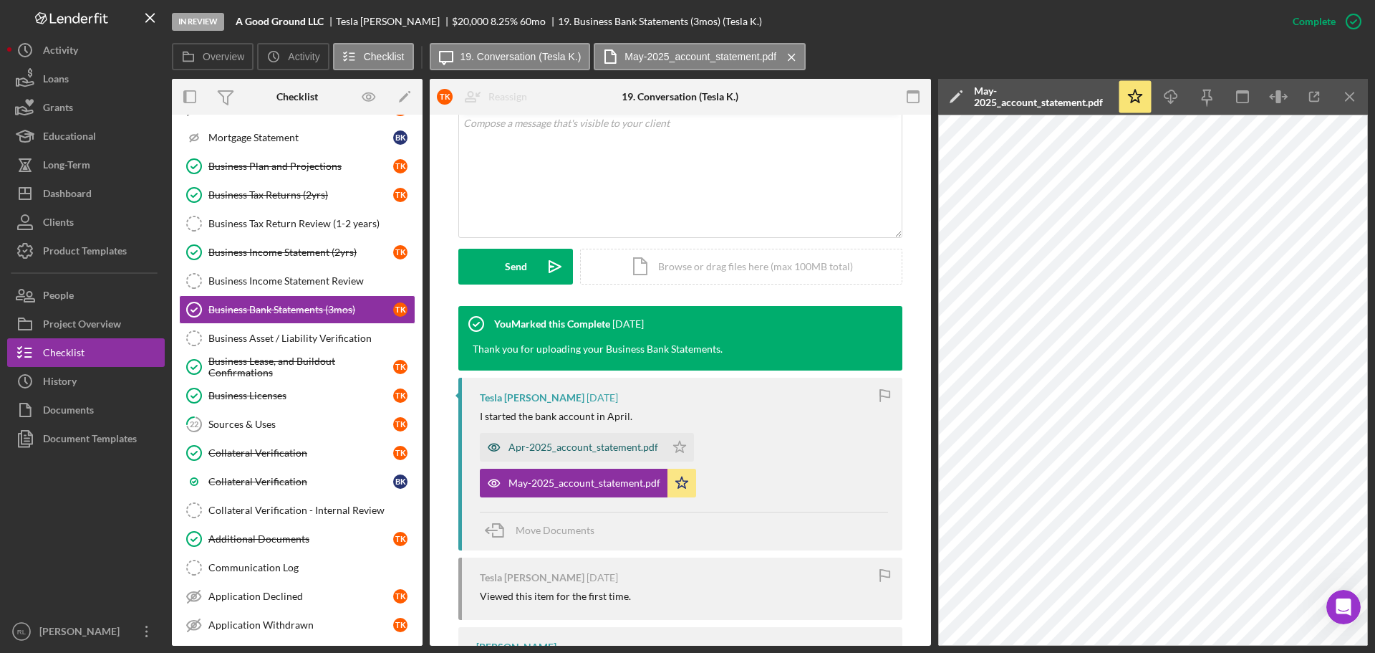
click at [536, 448] on div "Apr-2025_account_statement.pdf" at bounding box center [584, 446] width 150 height 11
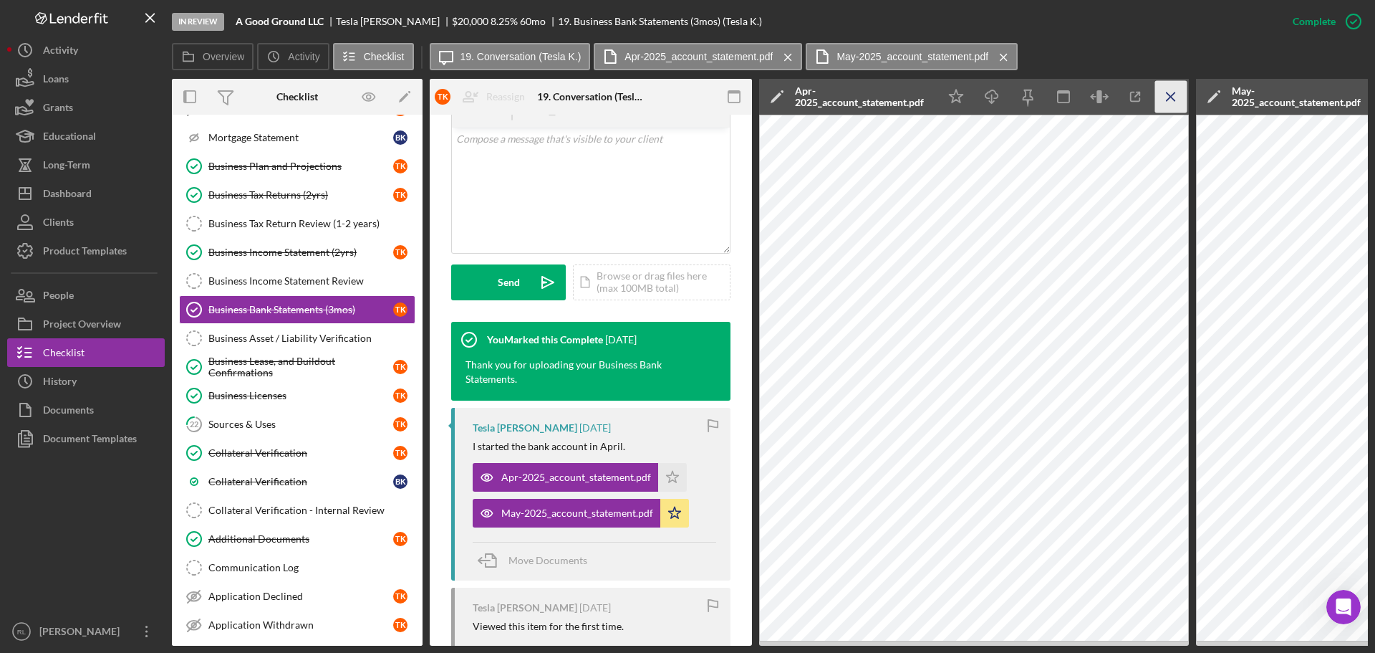
click at [1167, 91] on icon "Icon/Menu Close" at bounding box center [1172, 97] width 32 height 32
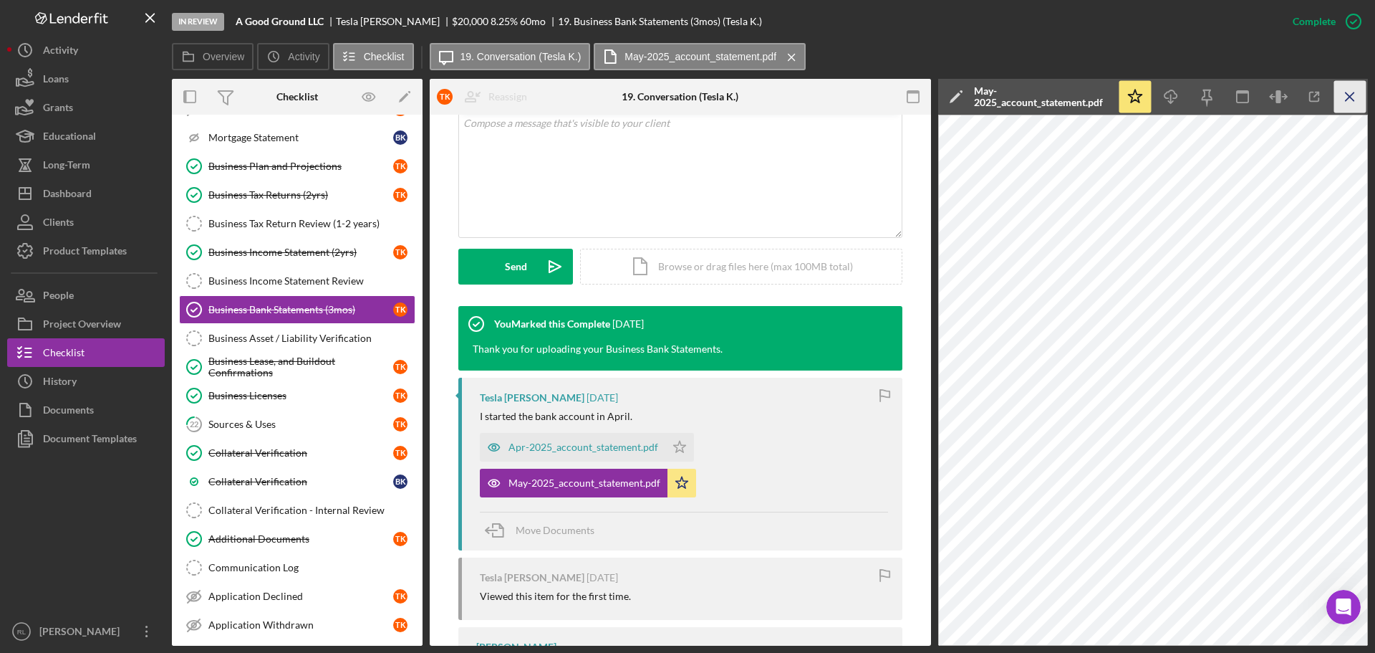
click at [1356, 101] on icon "Icon/Menu Close" at bounding box center [1351, 97] width 32 height 32
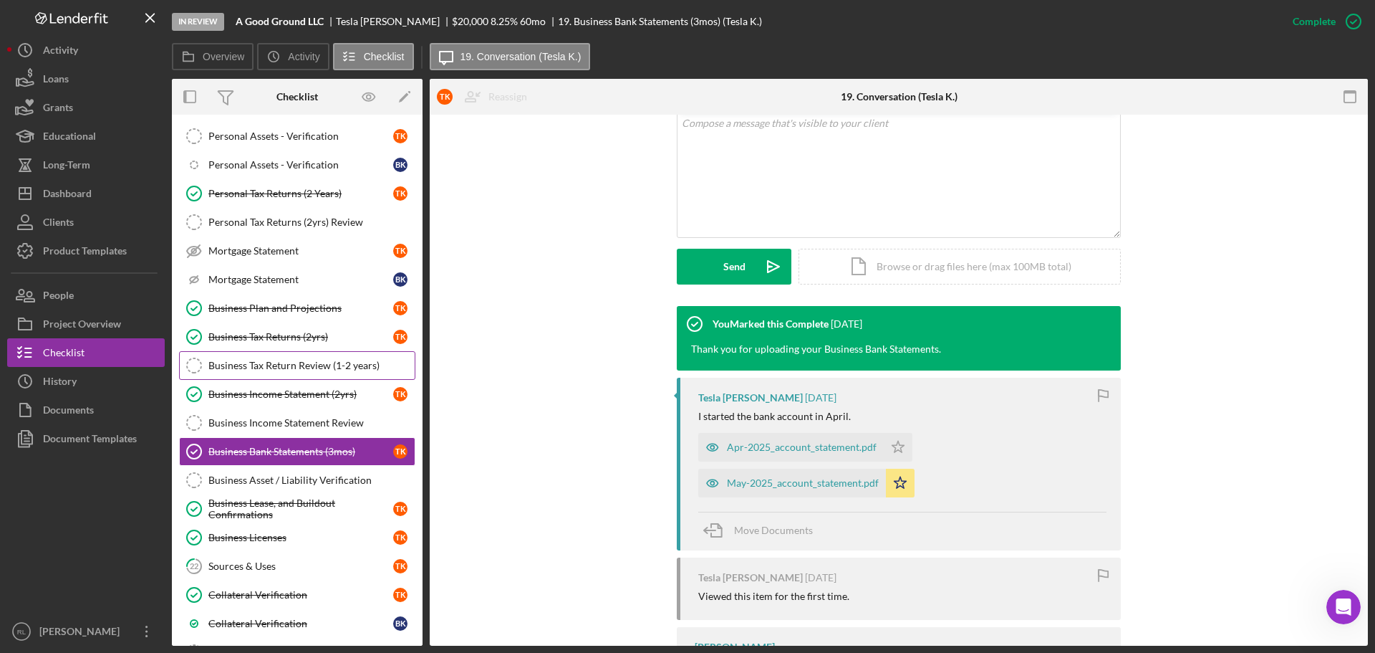
scroll to position [1289, 0]
click at [267, 401] on div "Business Income Statement (2yrs)" at bounding box center [300, 395] width 185 height 11
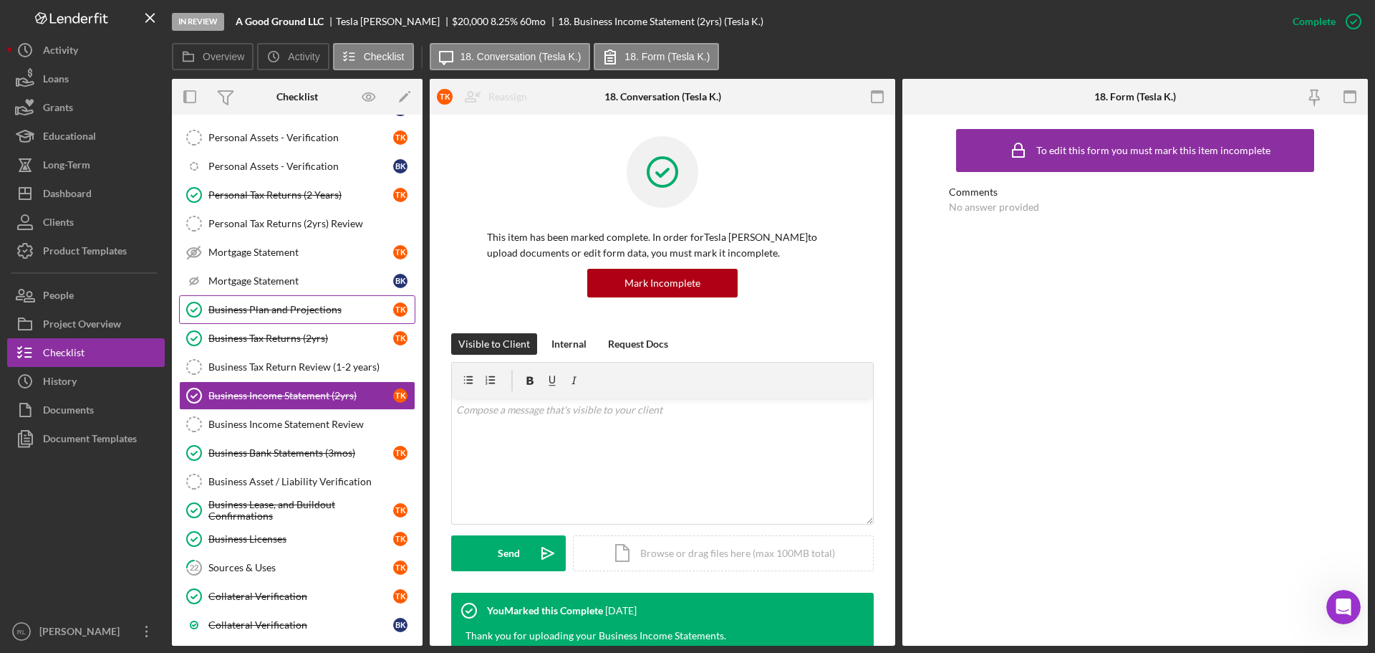
click at [288, 309] on div "Business Plan and Projections" at bounding box center [300, 309] width 185 height 11
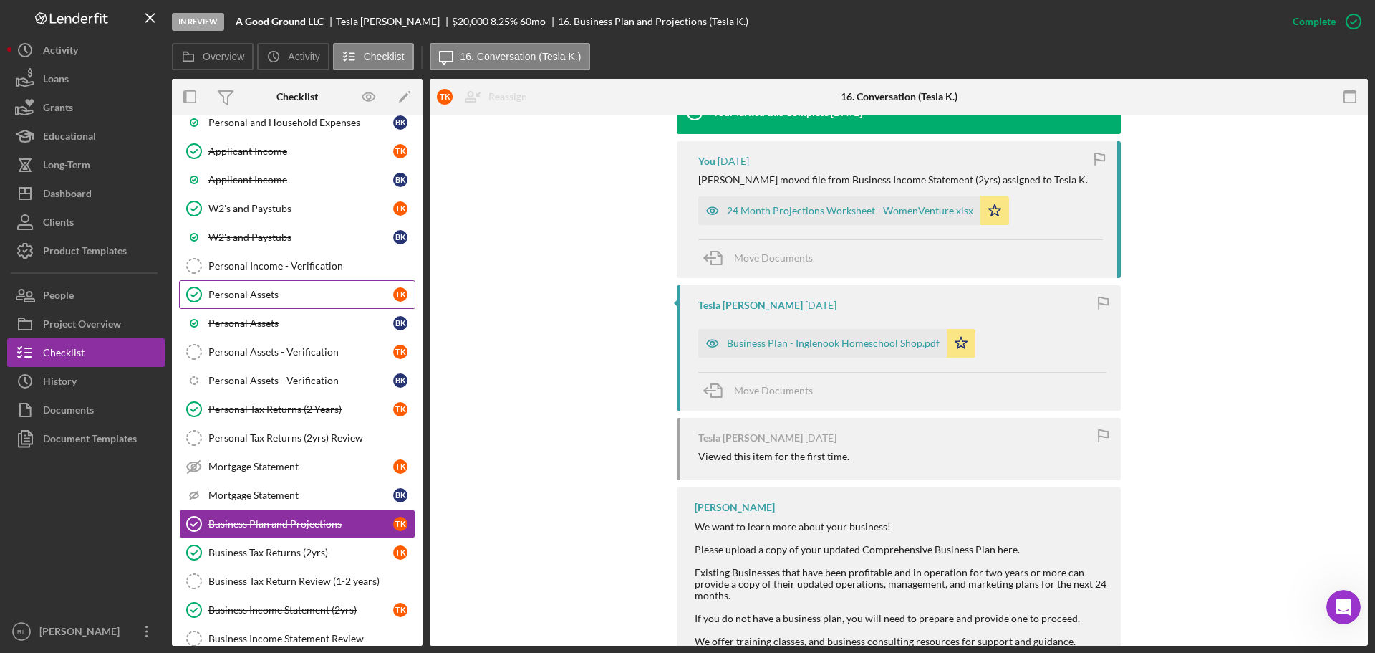
scroll to position [1075, 0]
click at [837, 212] on div "24 Month Projections Worksheet - WomenVenture.xlsx" at bounding box center [850, 210] width 246 height 11
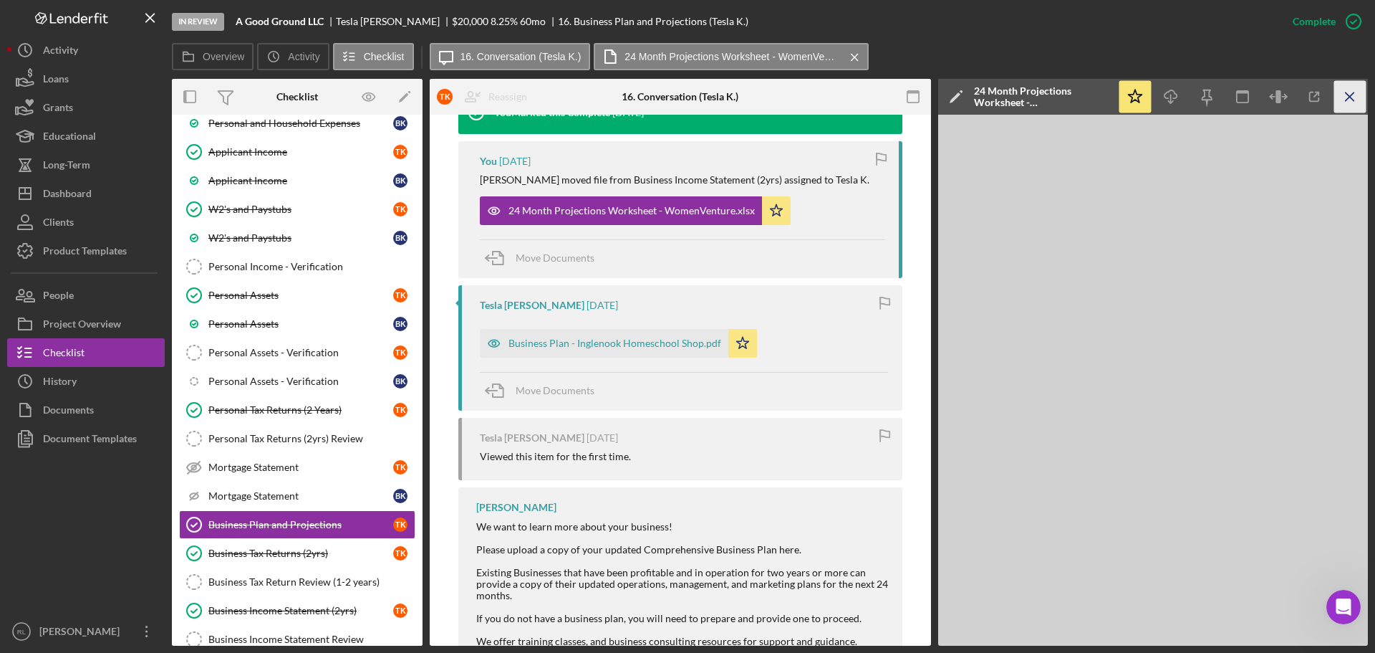
click at [1354, 95] on icon "Icon/Menu Close" at bounding box center [1351, 97] width 32 height 32
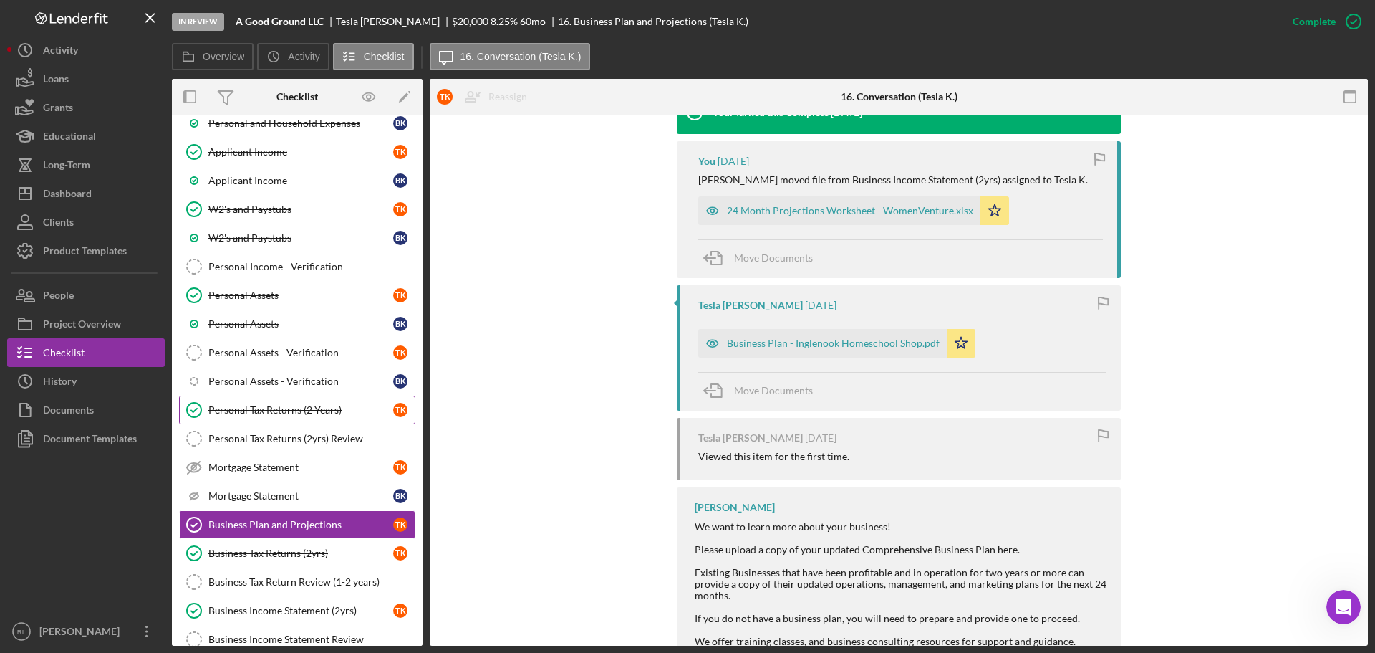
click at [264, 404] on div "Personal Tax Returns (2 Years)" at bounding box center [300, 409] width 185 height 11
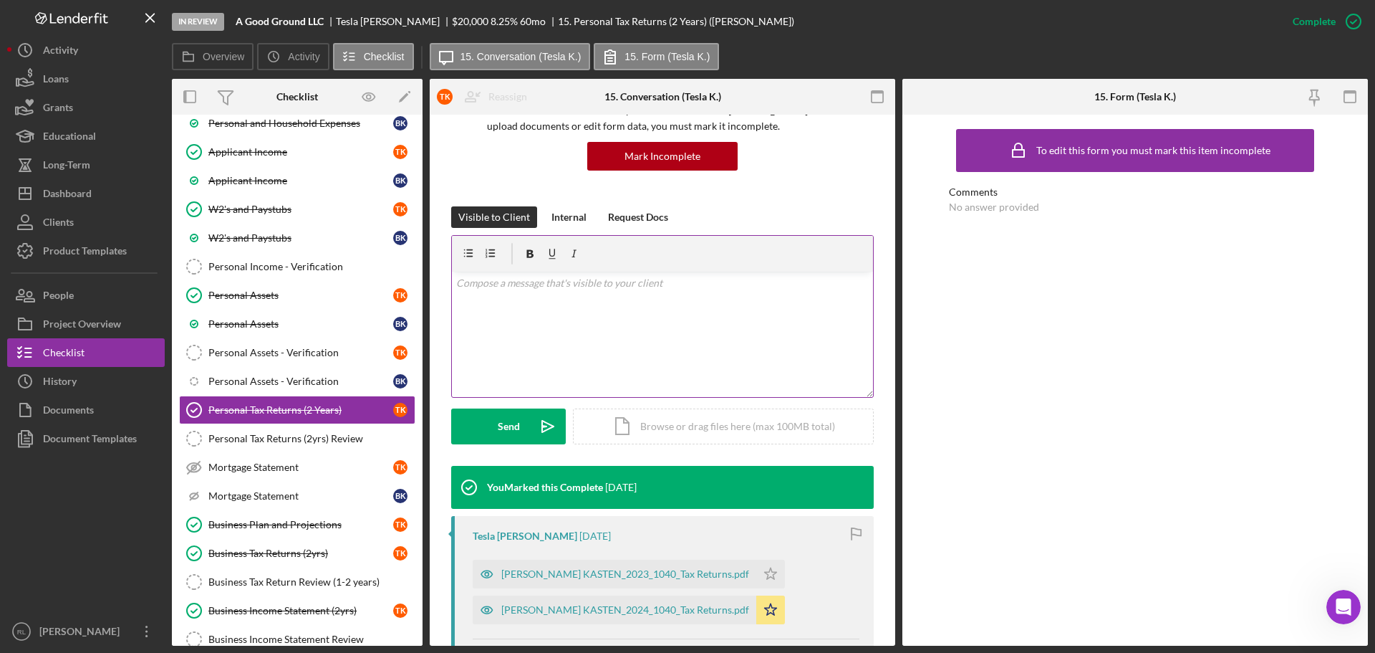
scroll to position [287, 0]
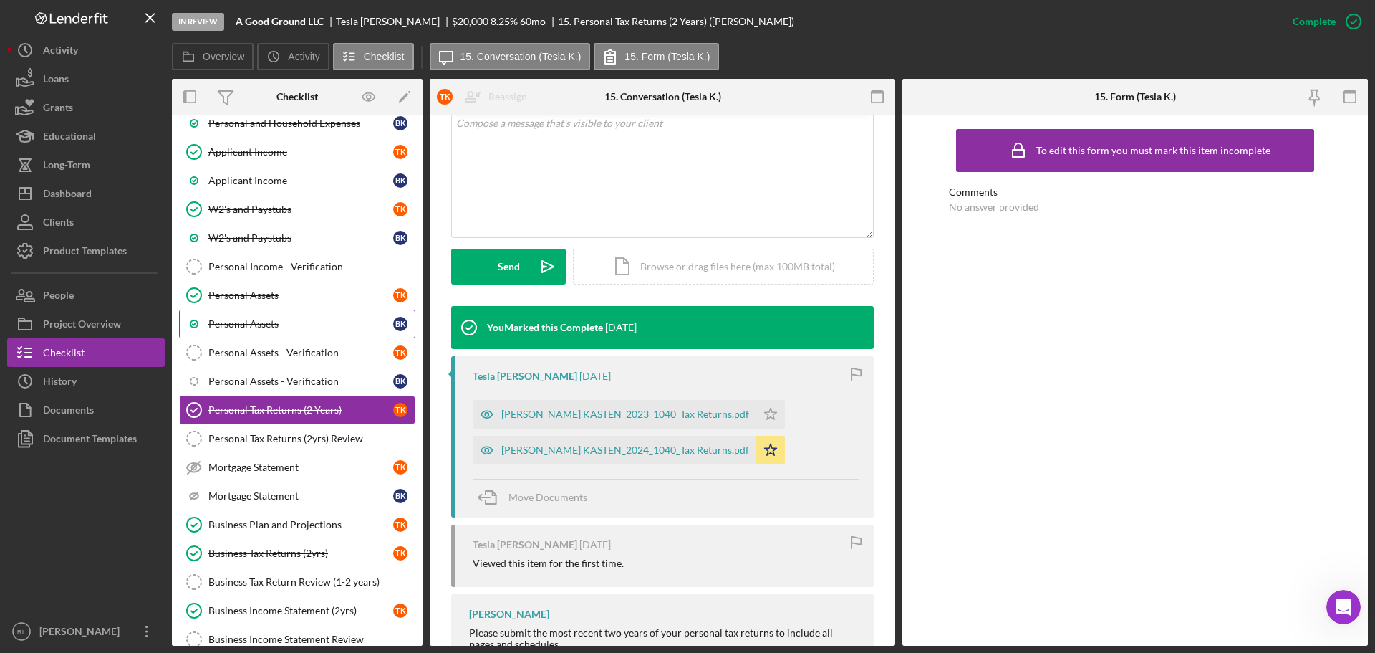
click at [284, 328] on div "Personal Assets" at bounding box center [300, 323] width 185 height 11
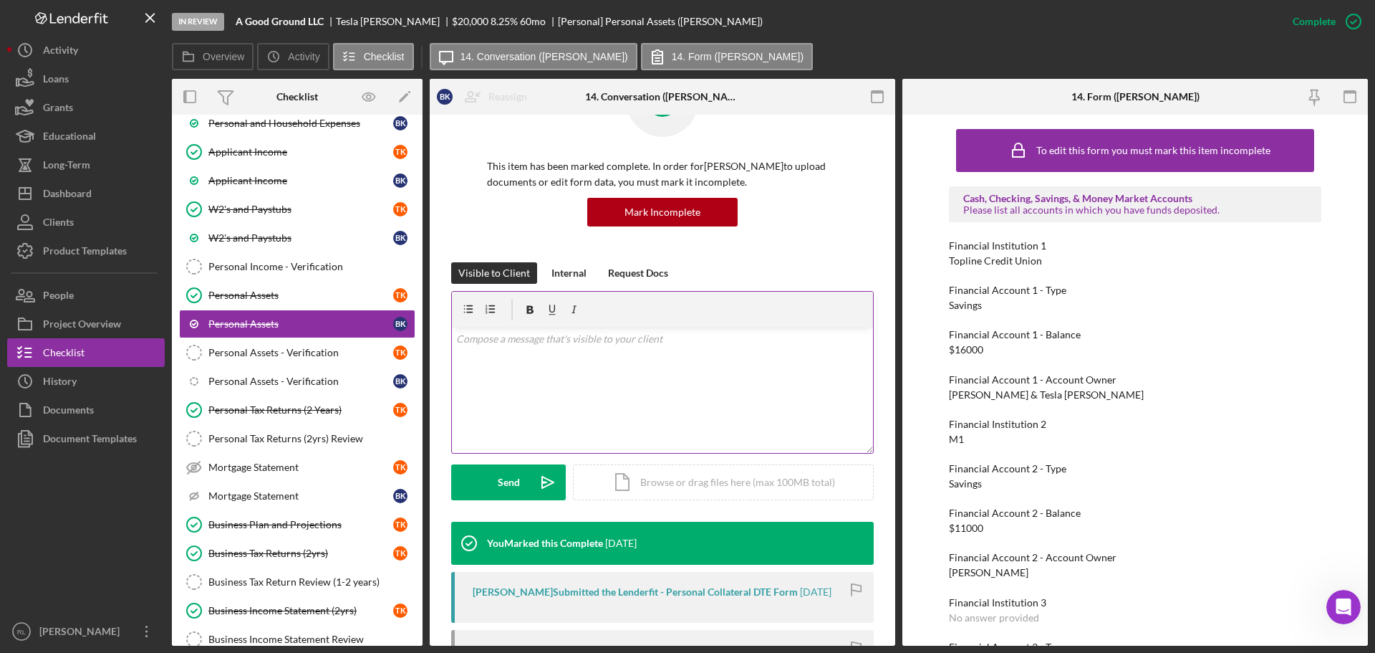
scroll to position [287, 0]
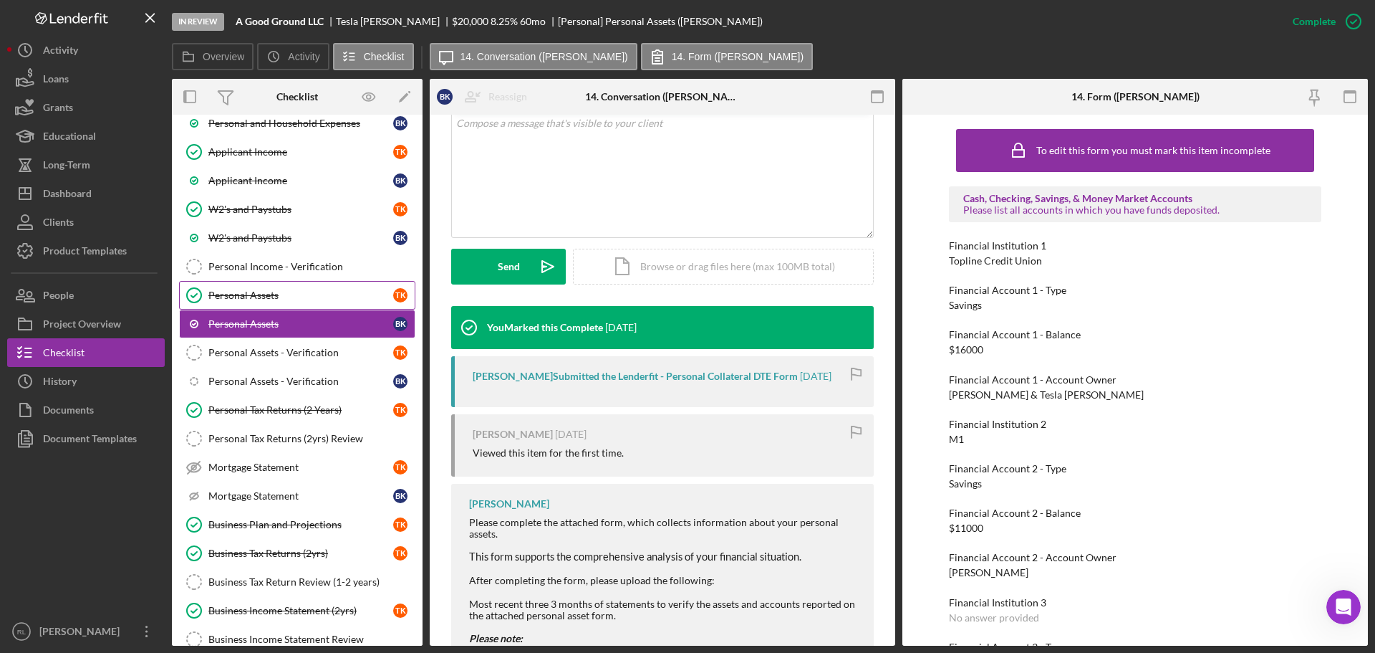
click at [309, 307] on link "Personal Assets Personal Assets T K" at bounding box center [297, 295] width 236 height 29
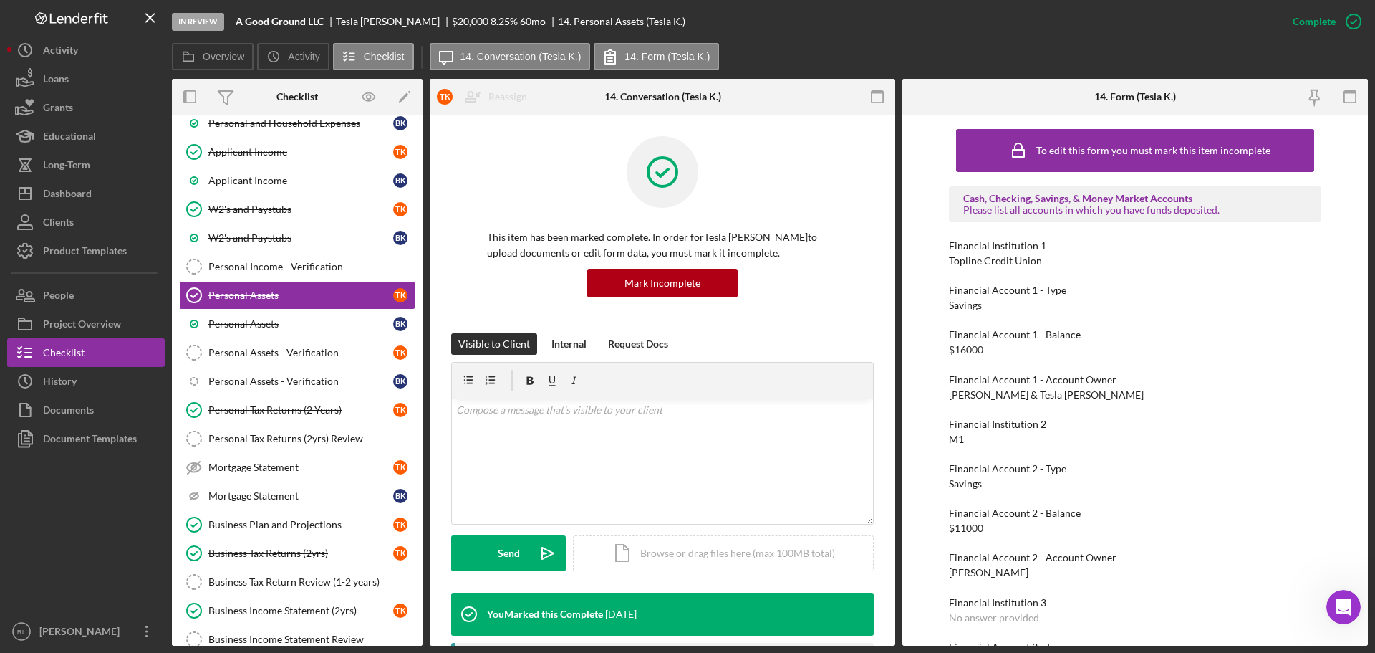
scroll to position [287, 0]
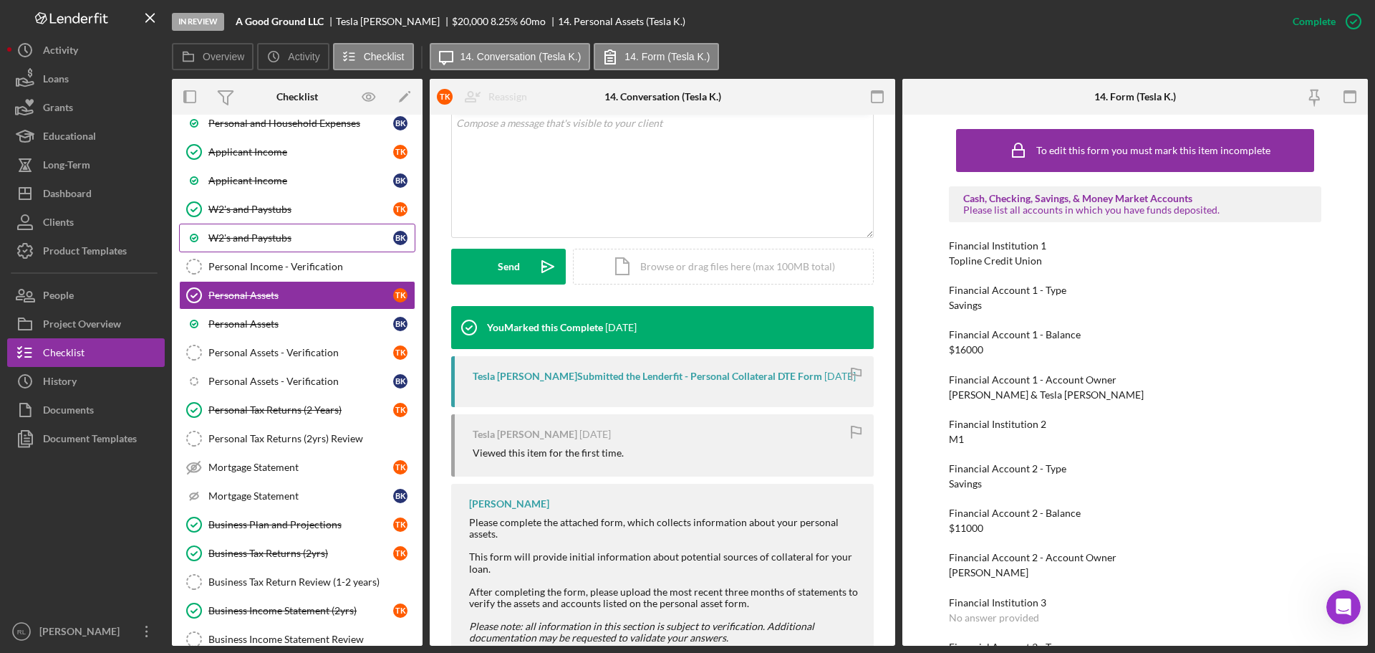
click at [294, 240] on div "W2's and Paystubs" at bounding box center [300, 237] width 185 height 11
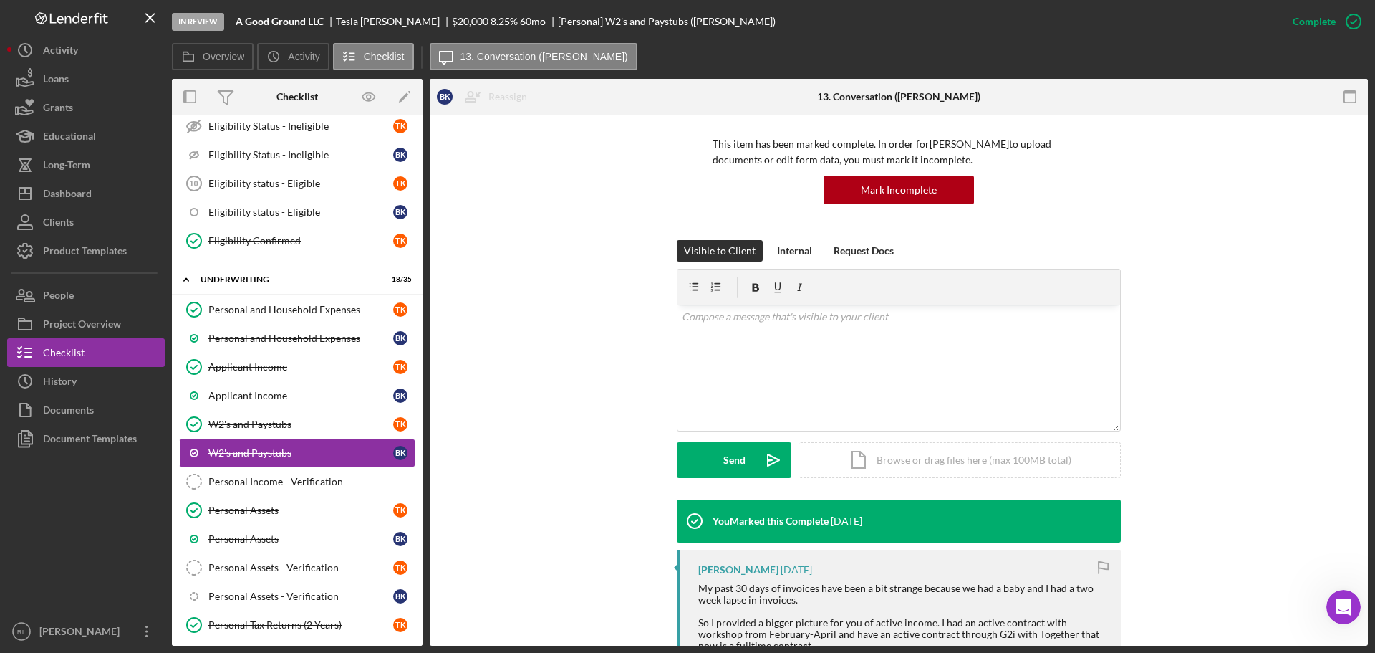
scroll to position [358, 0]
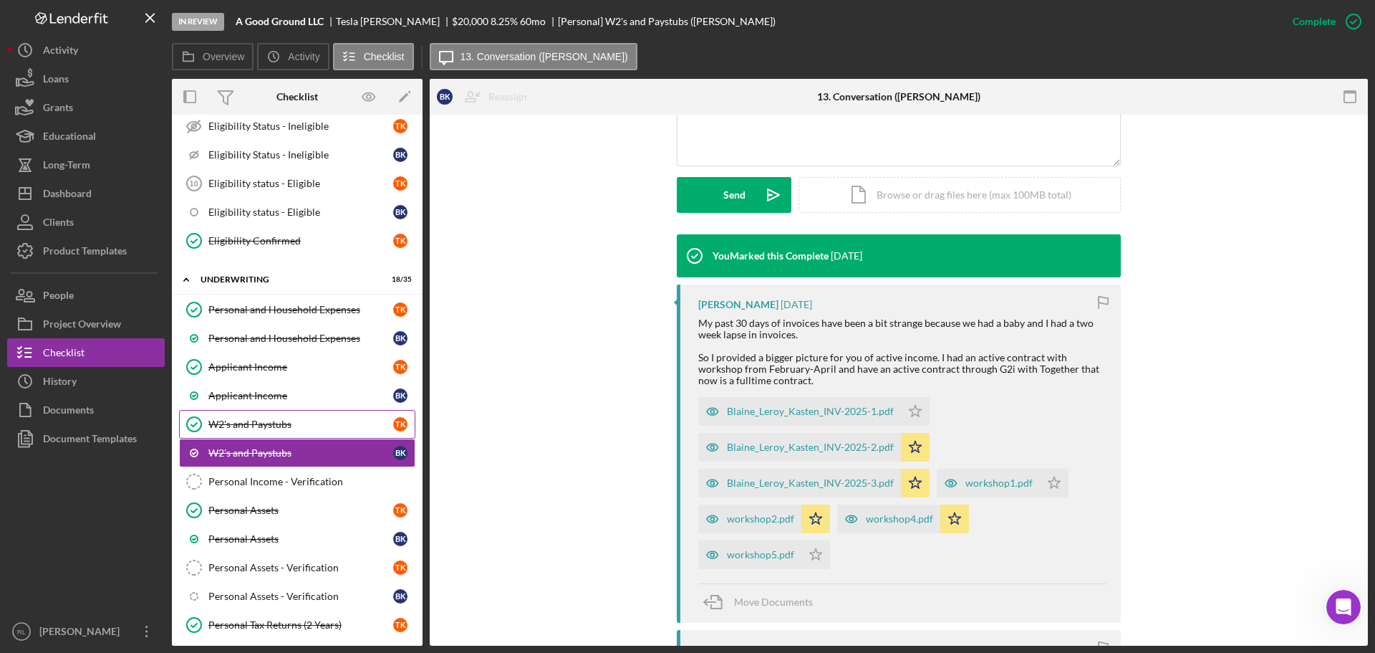
click at [297, 417] on link "W2's and Paystubs W2's and Paystubs T K" at bounding box center [297, 424] width 236 height 29
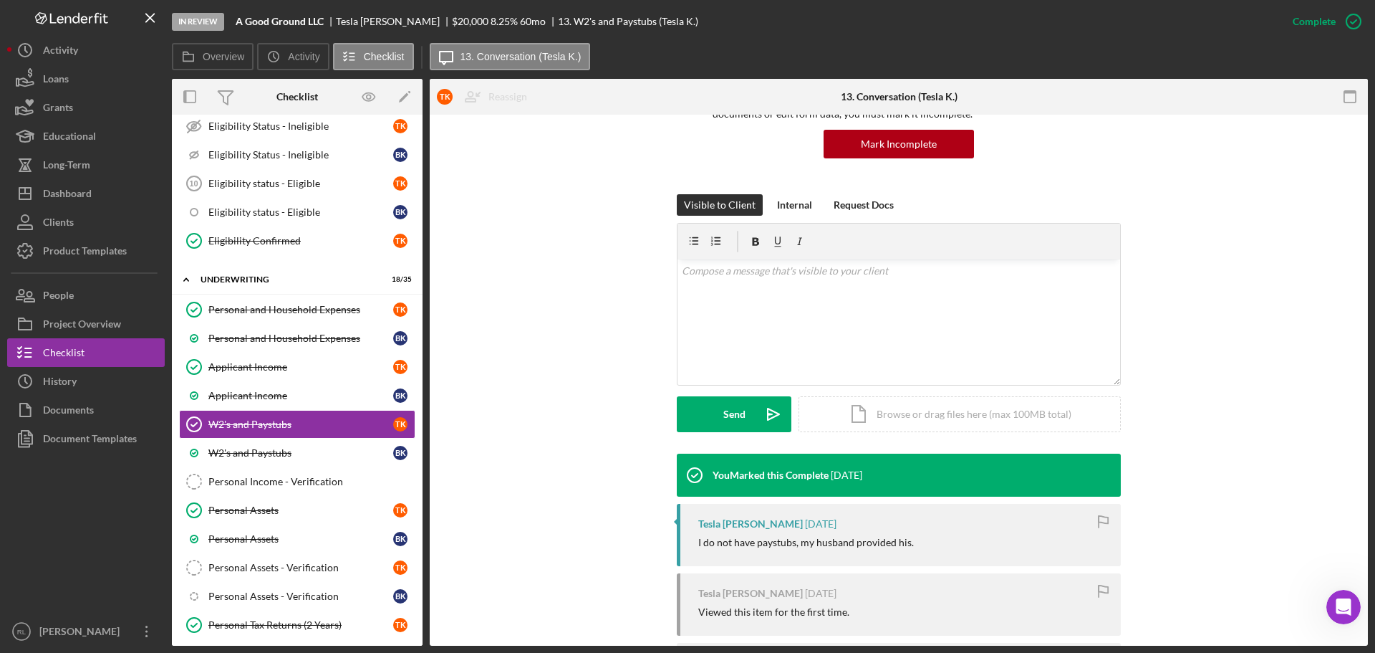
scroll to position [285, 0]
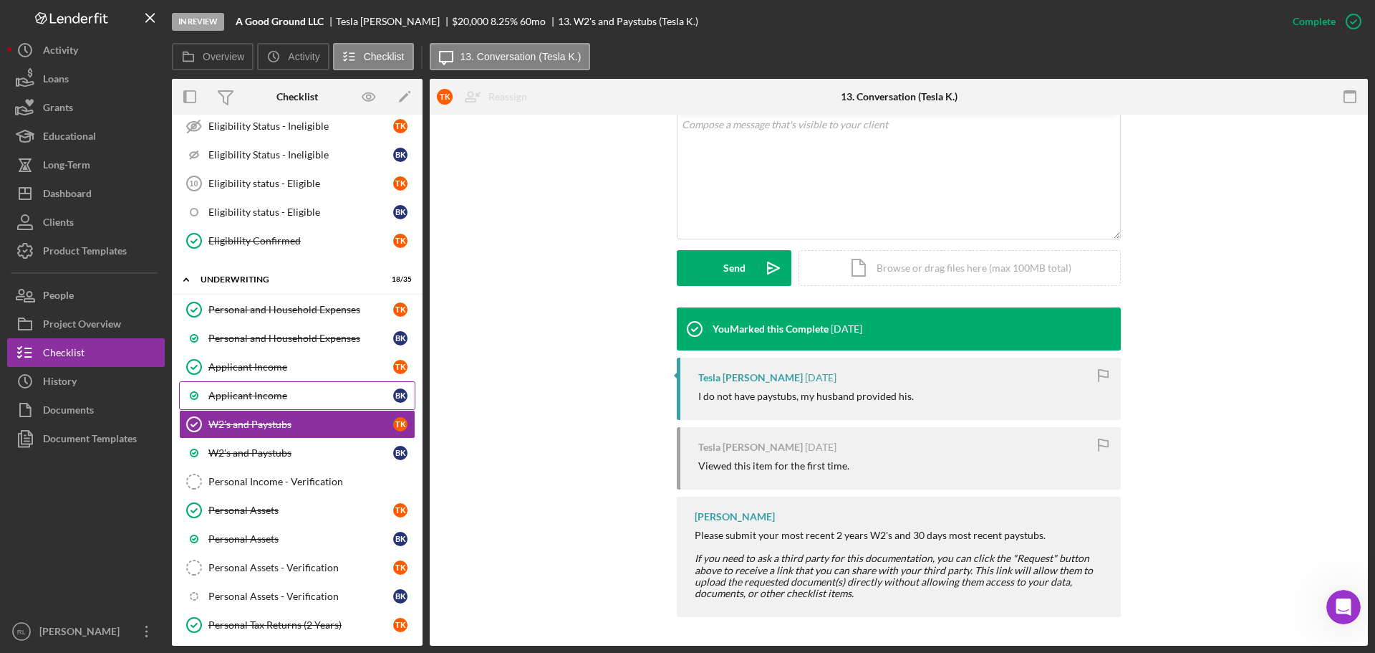
click at [298, 402] on link "Applicant Income B K" at bounding box center [297, 395] width 236 height 29
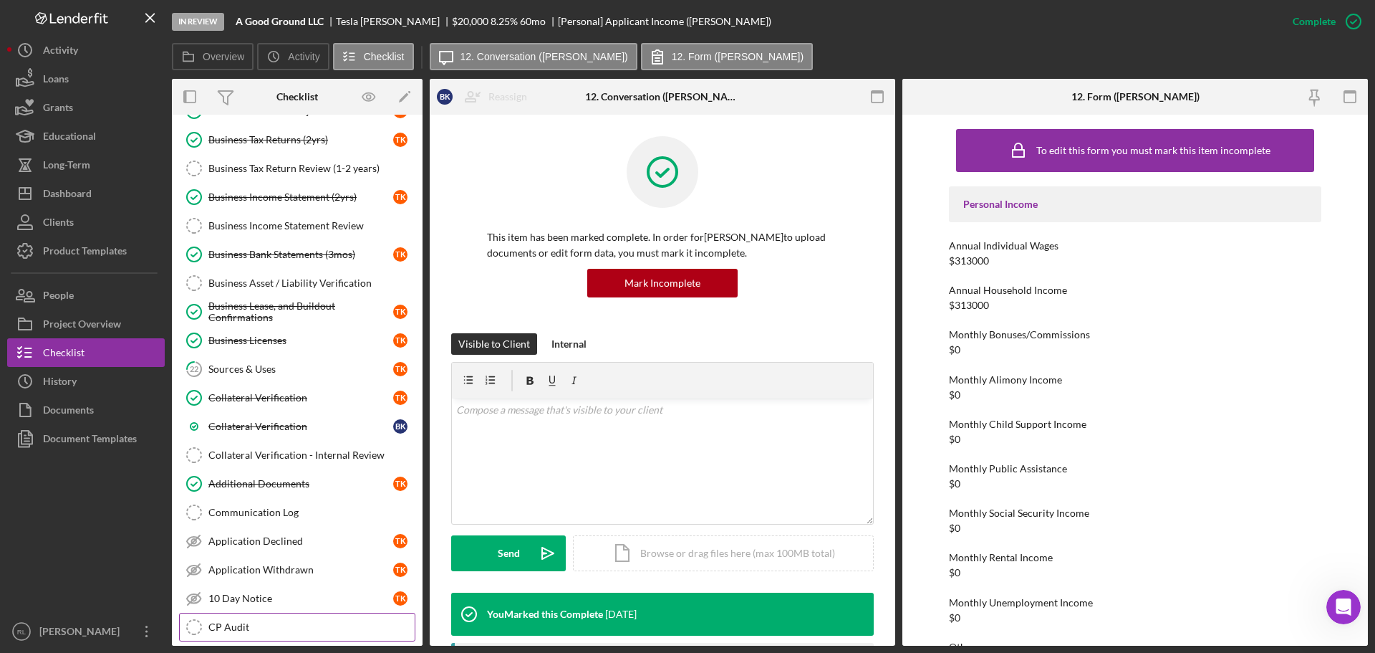
scroll to position [1648, 0]
